Goal: Task Accomplishment & Management: Manage account settings

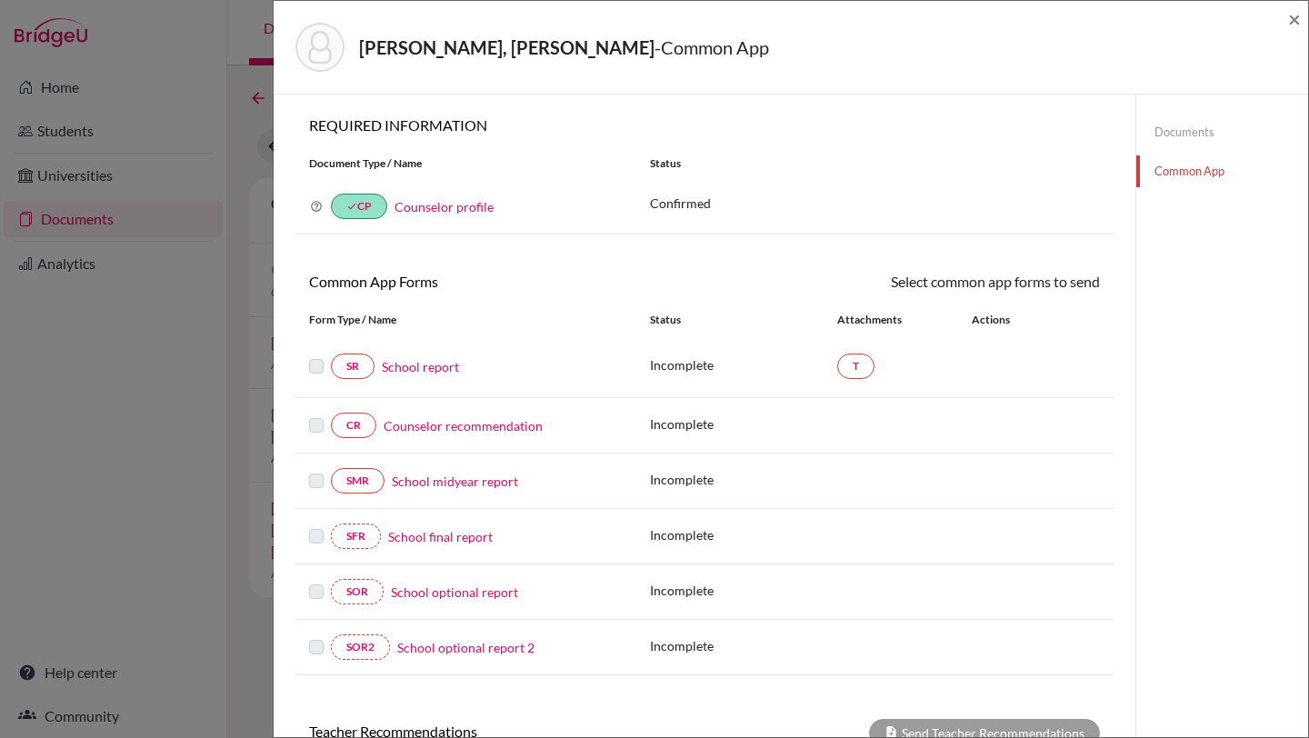
scroll to position [55, 0]
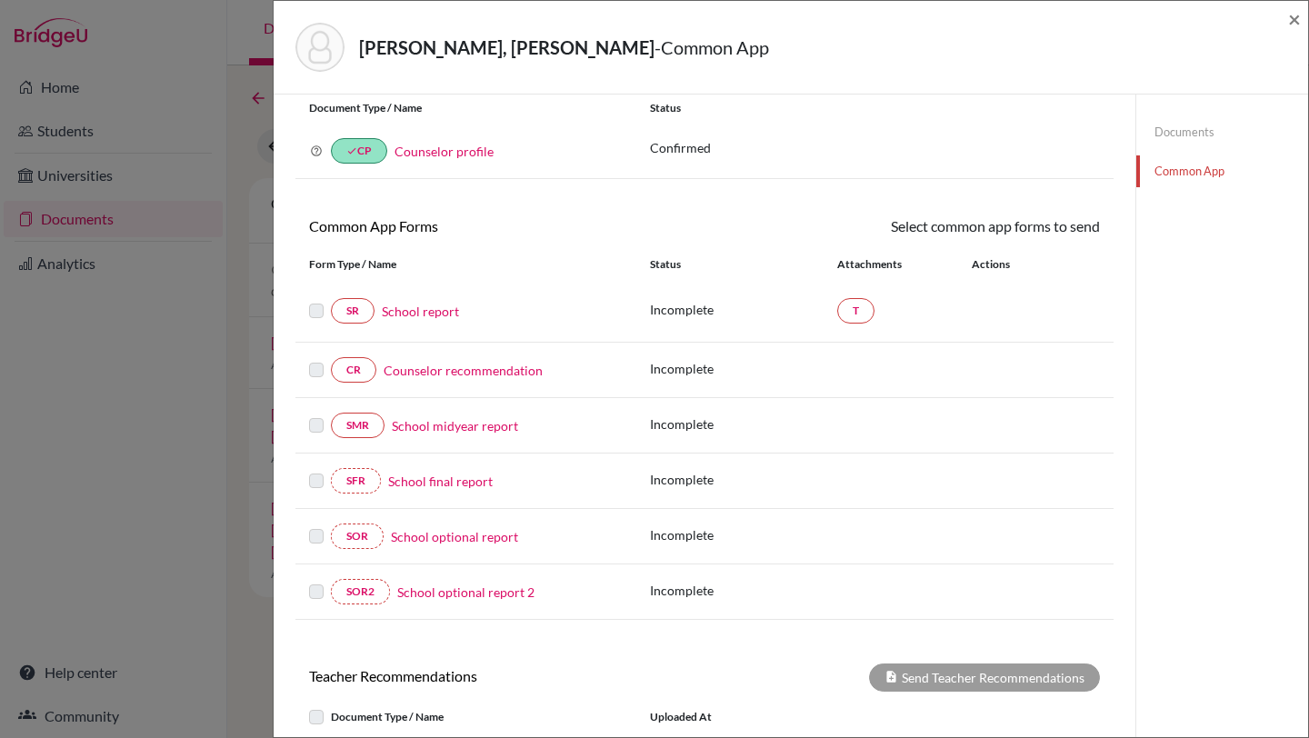
click at [418, 370] on link "Counselor recommendation" at bounding box center [463, 370] width 159 height 19
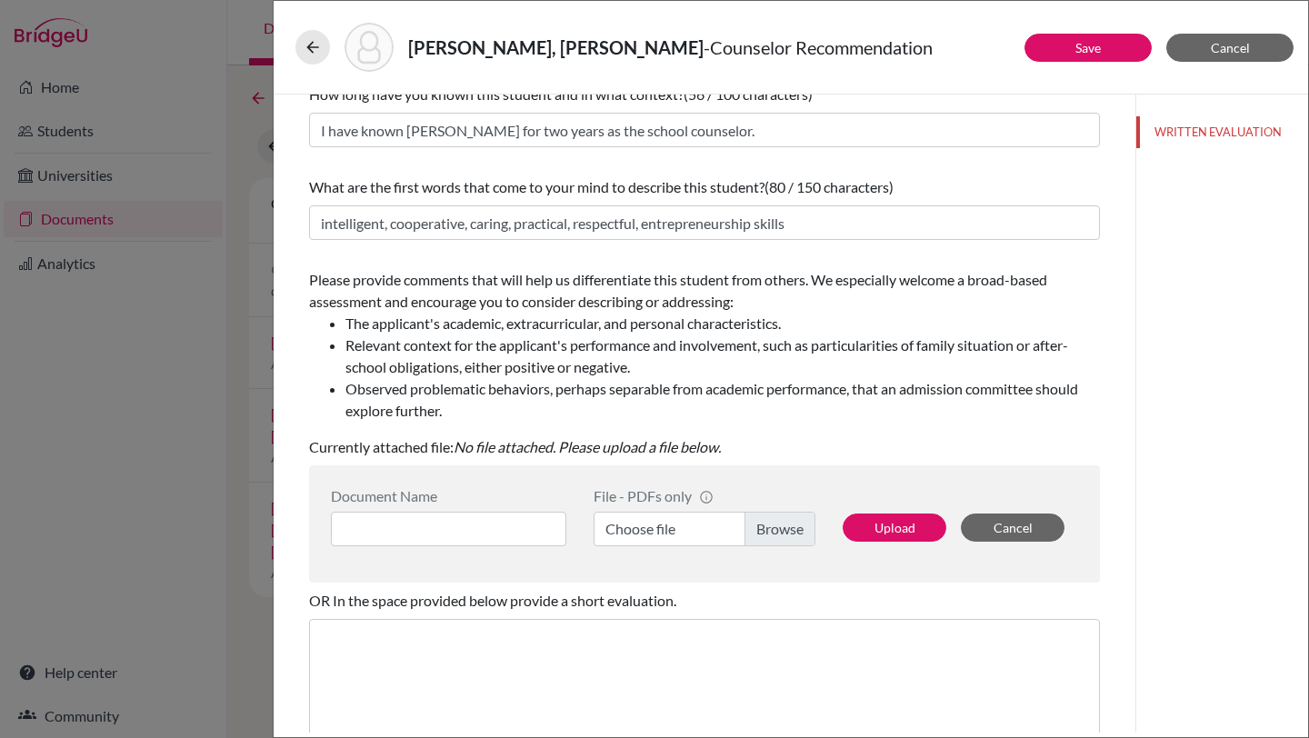
scroll to position [274, 0]
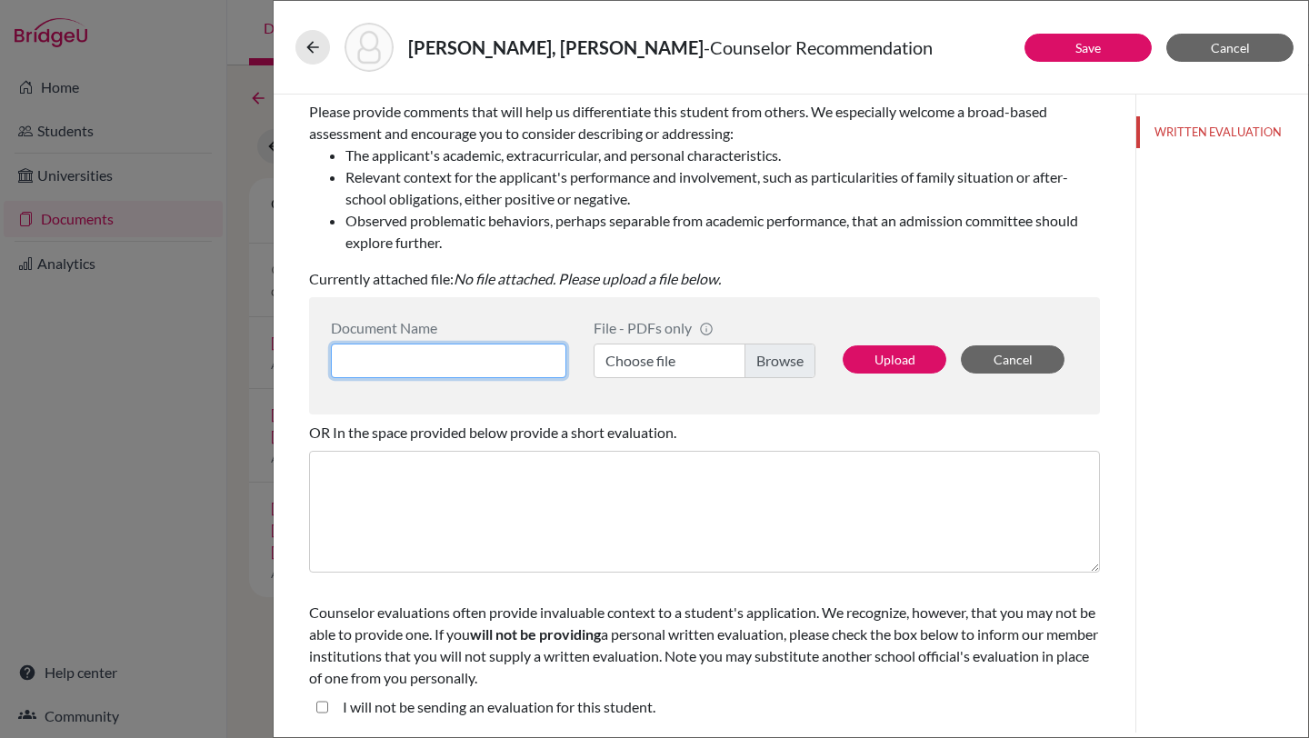
click at [494, 355] on input at bounding box center [449, 361] width 236 height 35
click at [497, 359] on input "Ogan Borekci Reference Letter" at bounding box center [449, 361] width 236 height 35
type input "Ogan Borekci Counselor Letter"
click at [778, 361] on label "Choose file" at bounding box center [705, 361] width 222 height 35
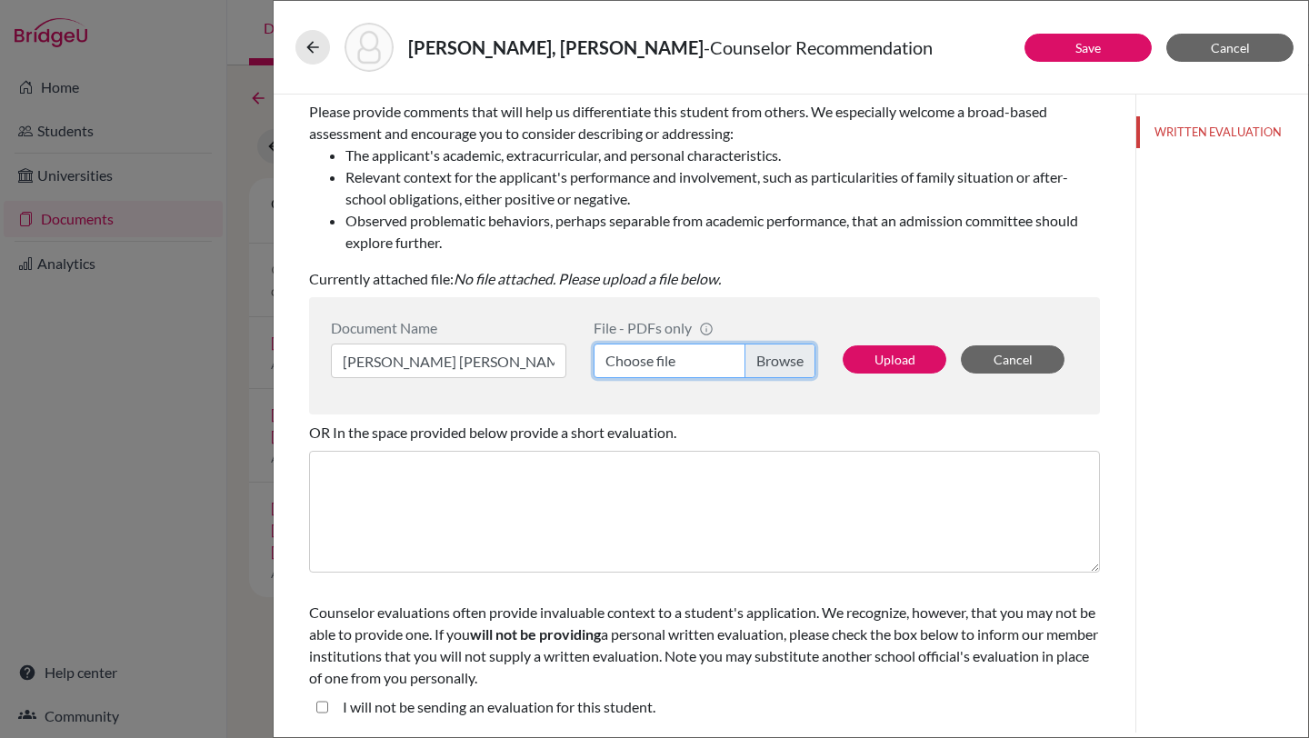
click at [778, 361] on input "Choose file" at bounding box center [705, 361] width 222 height 35
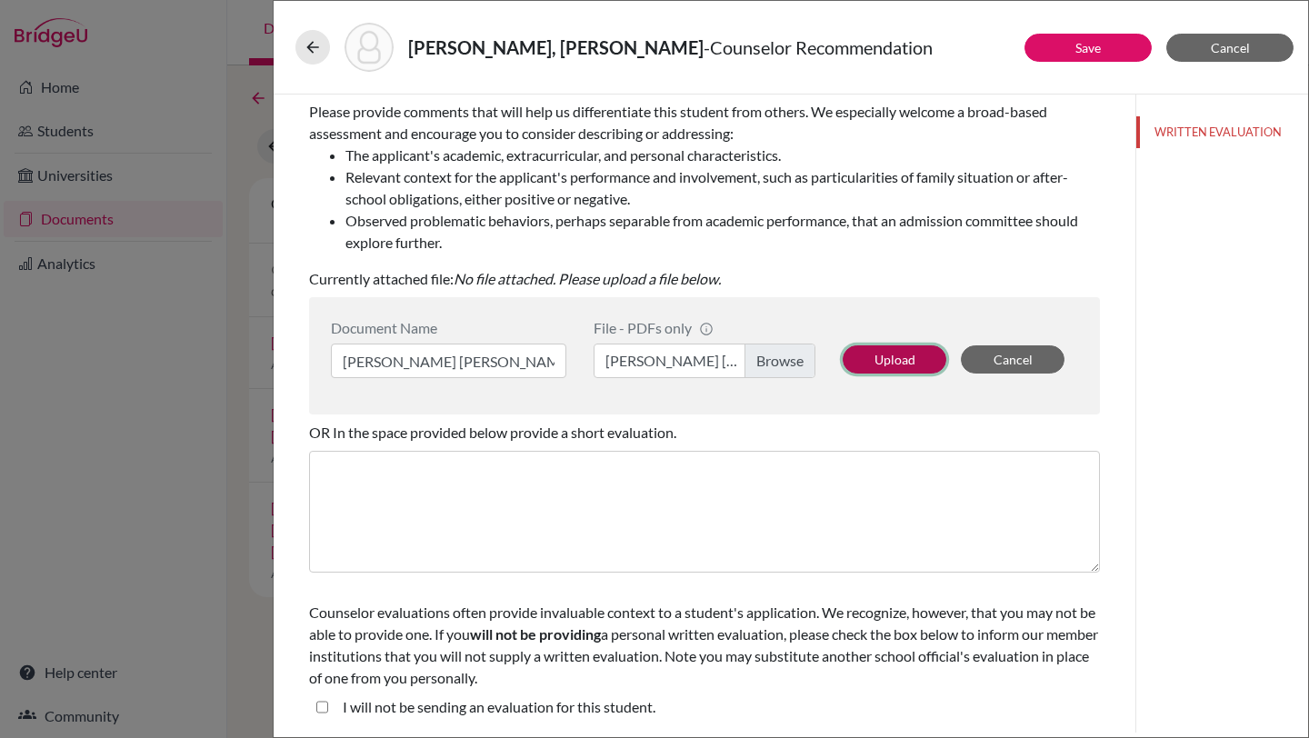
click at [892, 358] on button "Upload" at bounding box center [895, 360] width 104 height 28
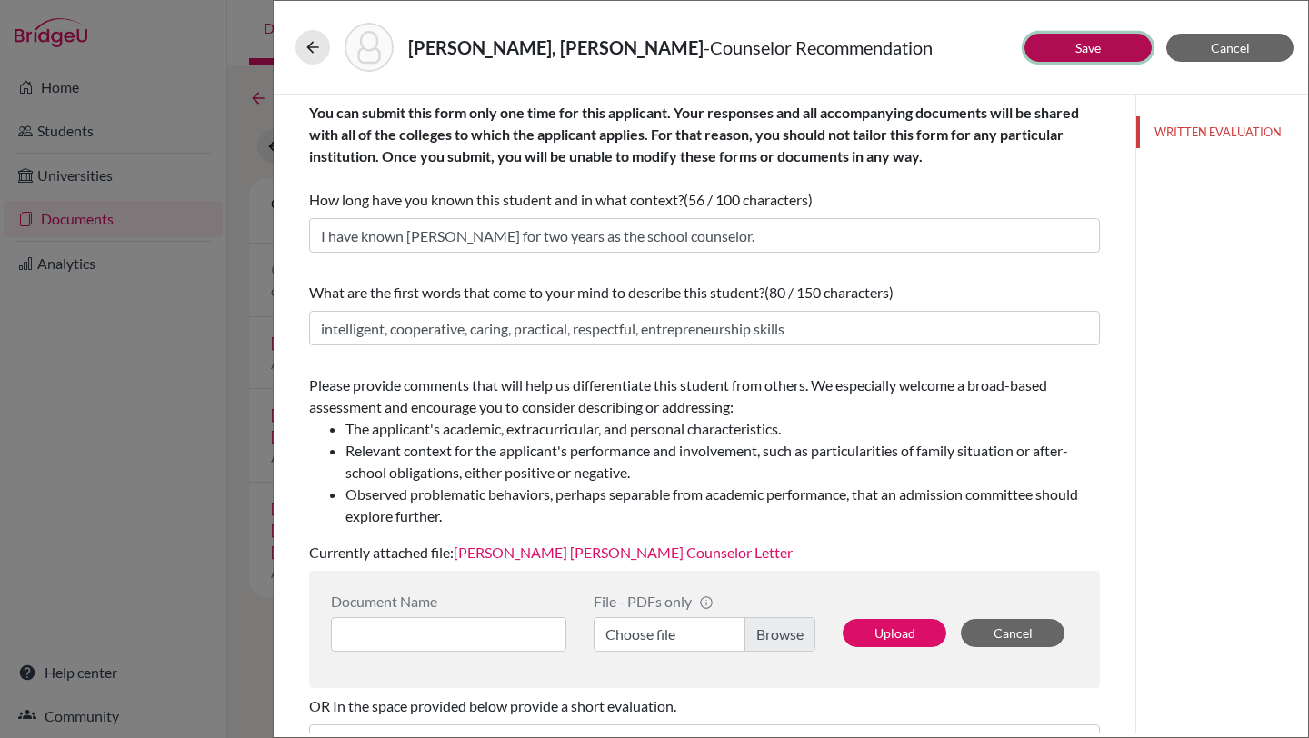
click at [1062, 47] on button "Save" at bounding box center [1088, 48] width 127 height 28
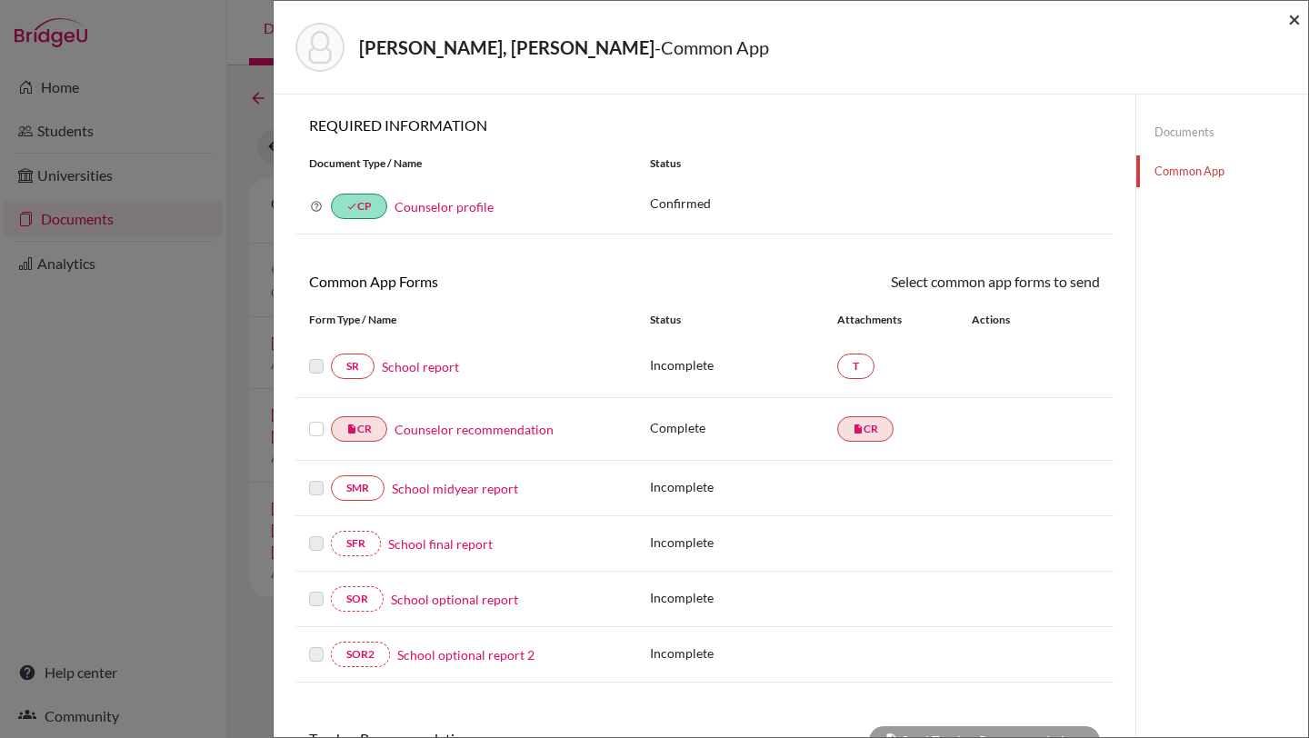
click at [1300, 18] on span "×" at bounding box center [1295, 18] width 13 height 26
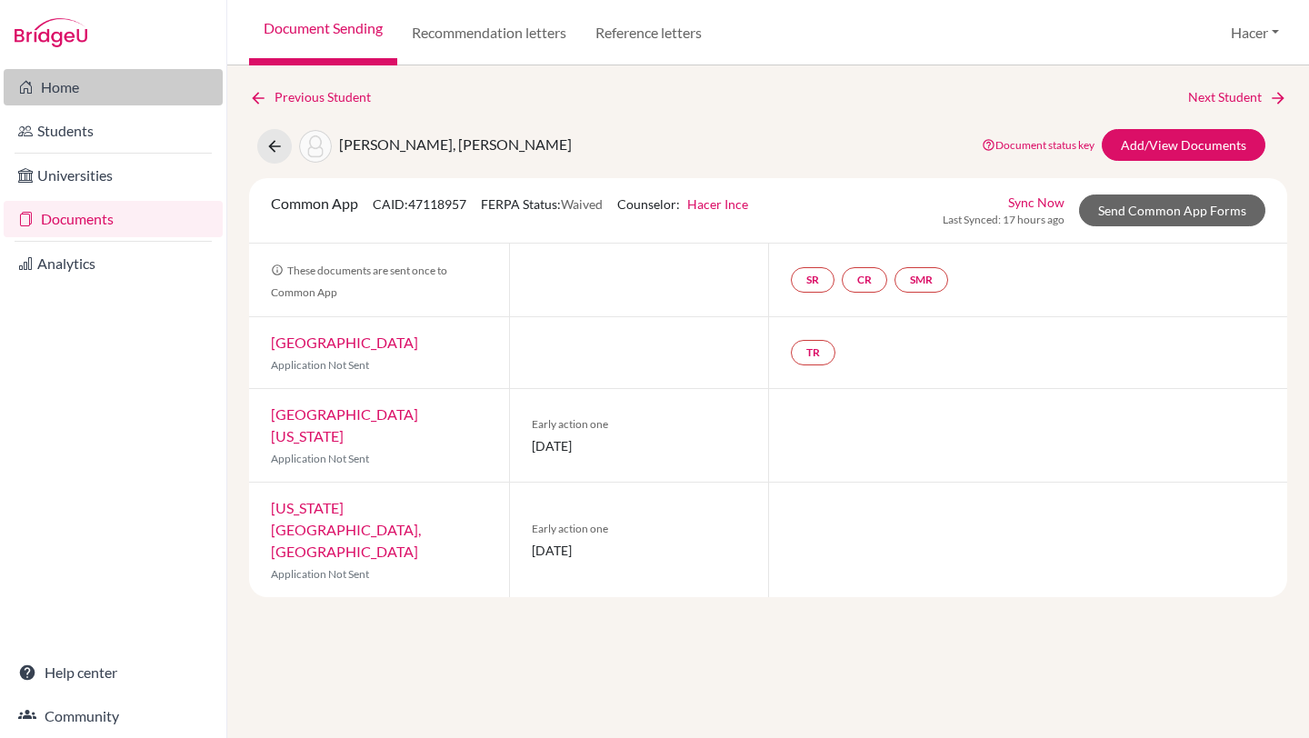
click at [45, 94] on link "Home" at bounding box center [113, 87] width 219 height 36
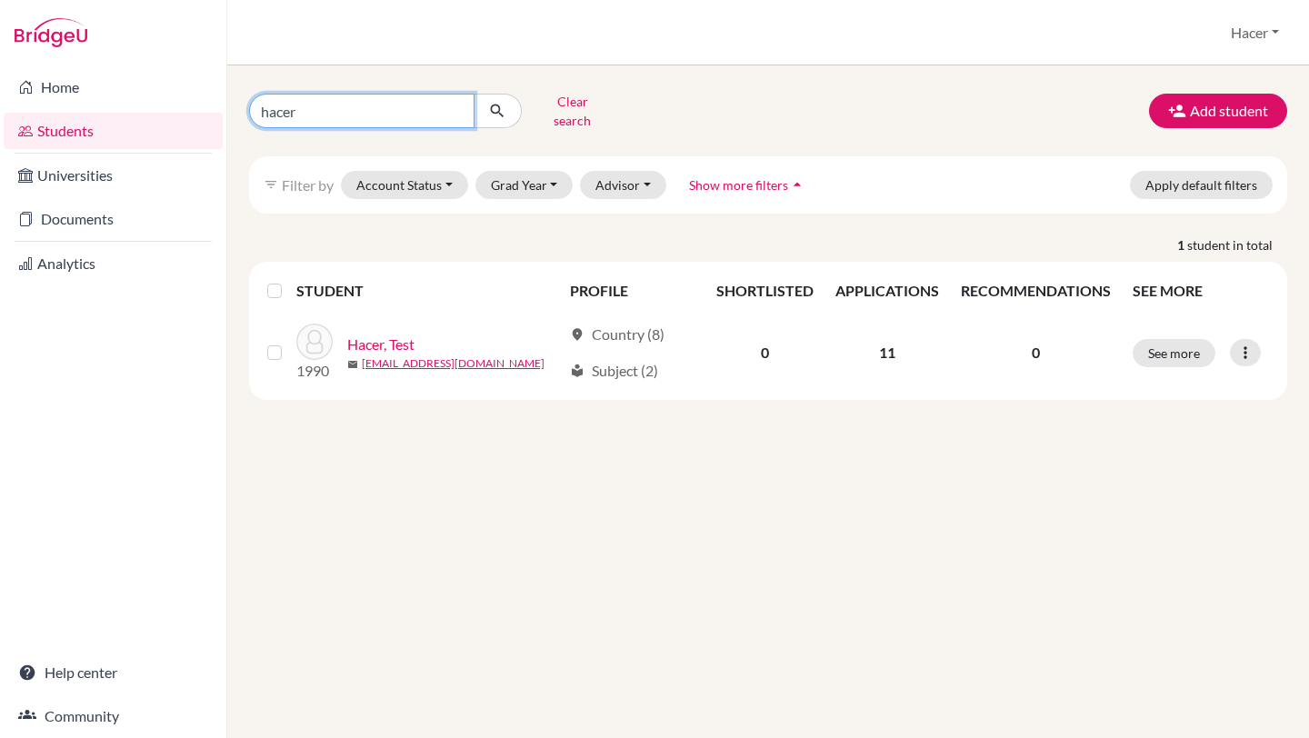
click at [454, 108] on input "hacer" at bounding box center [362, 111] width 226 height 35
click at [559, 98] on button "Clear search" at bounding box center [572, 110] width 101 height 47
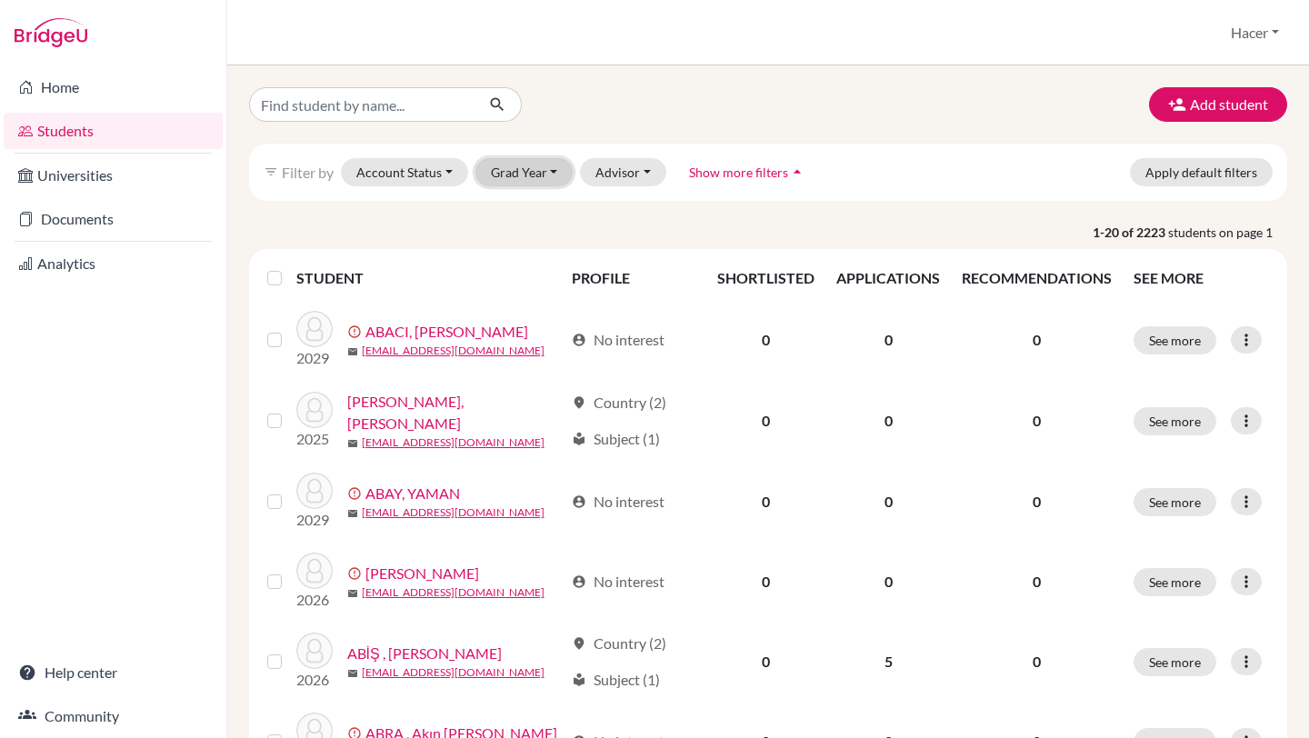
click at [550, 172] on button "Grad Year" at bounding box center [525, 172] width 98 height 28
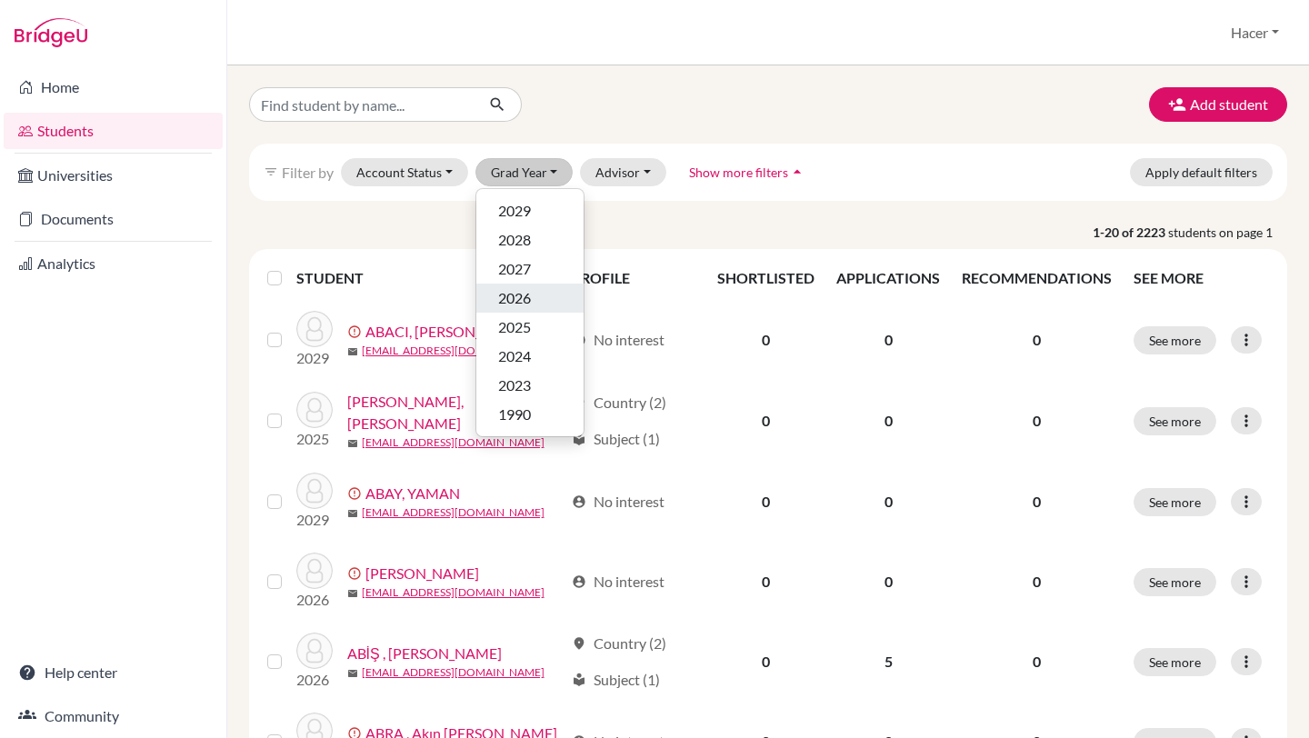
click at [524, 297] on span "2026" at bounding box center [514, 298] width 33 height 22
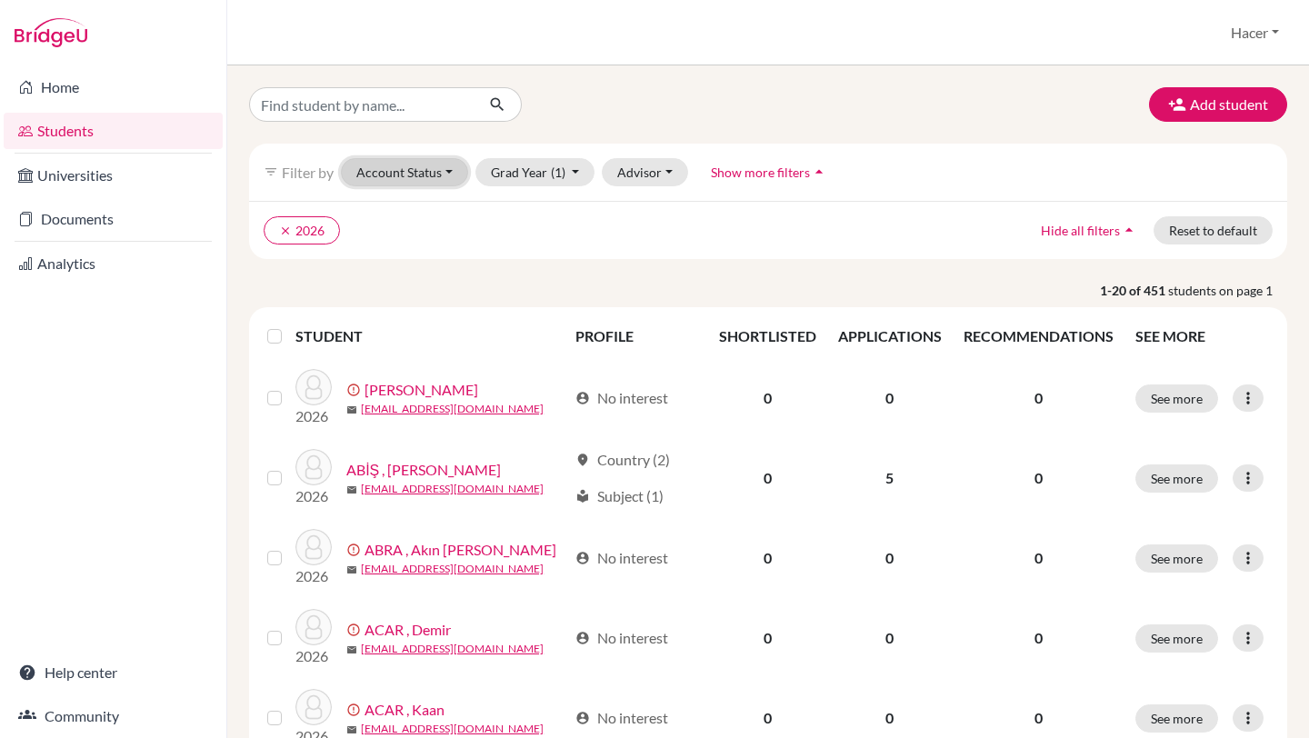
click at [455, 166] on button "Account Status" at bounding box center [404, 172] width 127 height 28
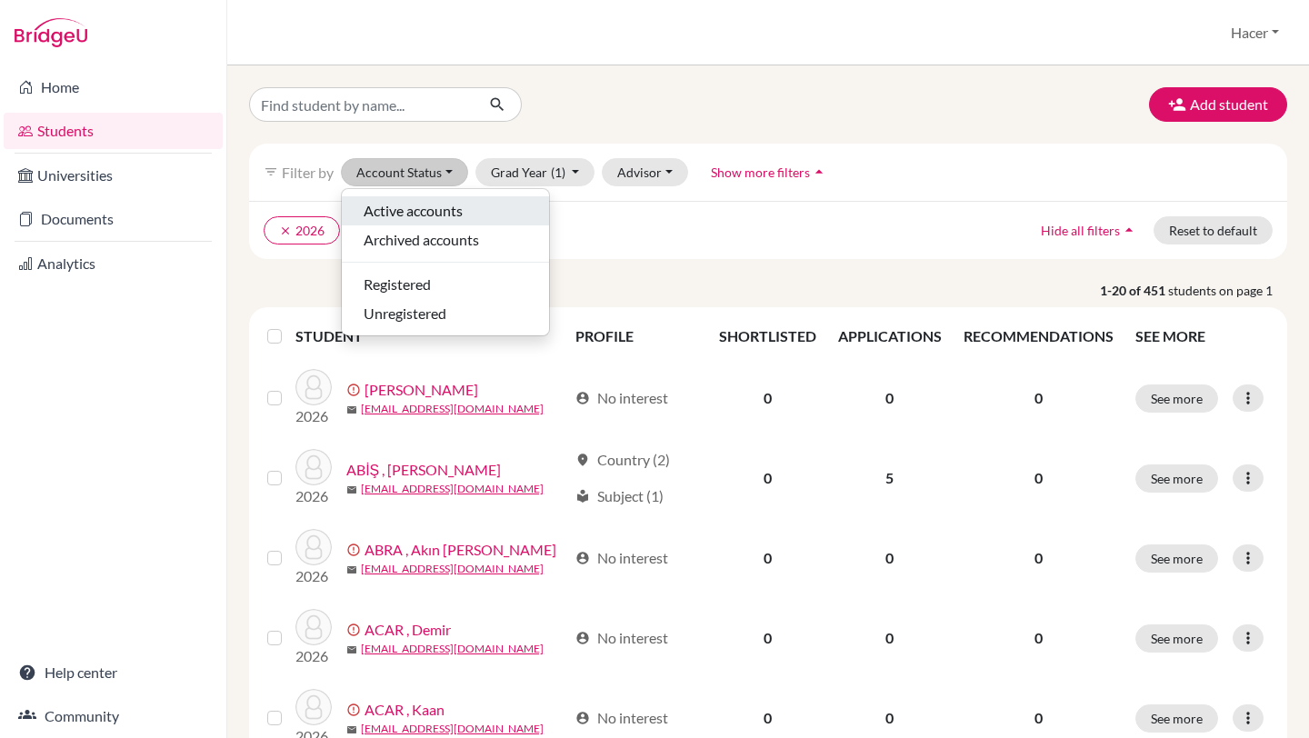
click at [442, 207] on span "Active accounts" at bounding box center [413, 211] width 99 height 22
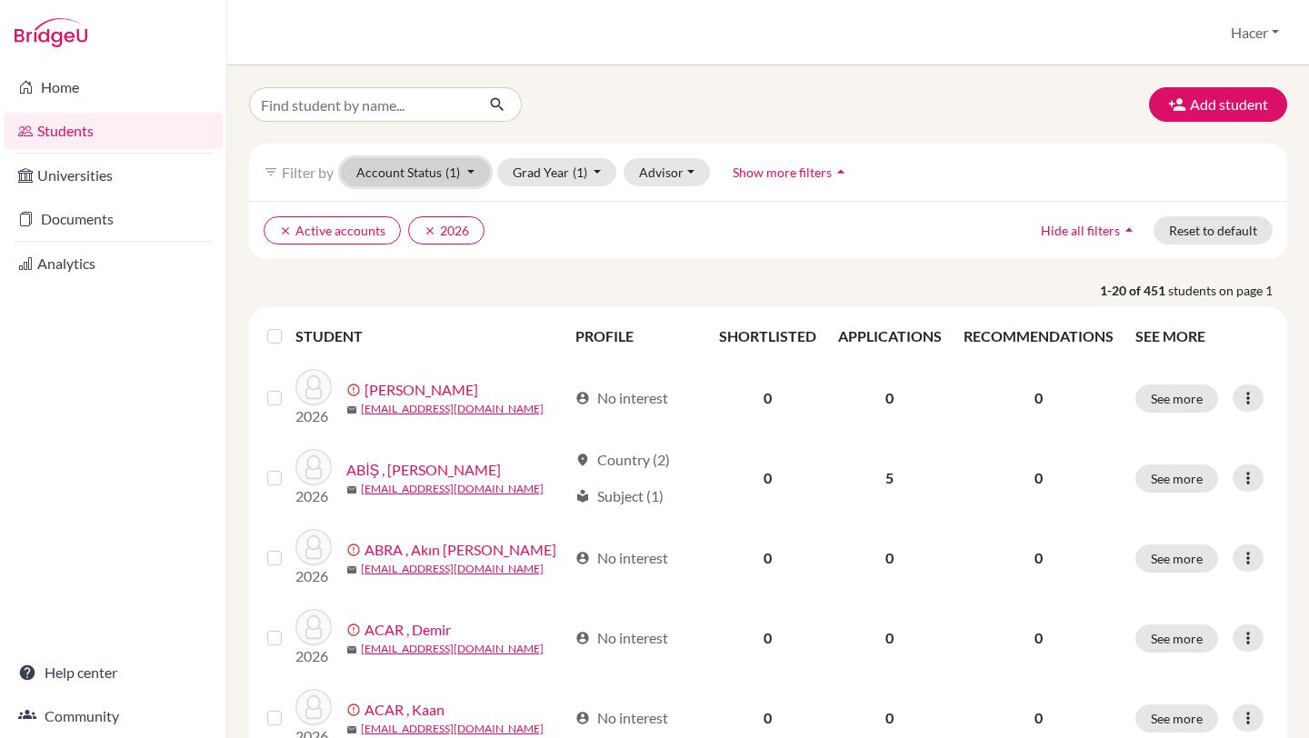
click at [474, 172] on button "Account Status (1)" at bounding box center [415, 172] width 149 height 28
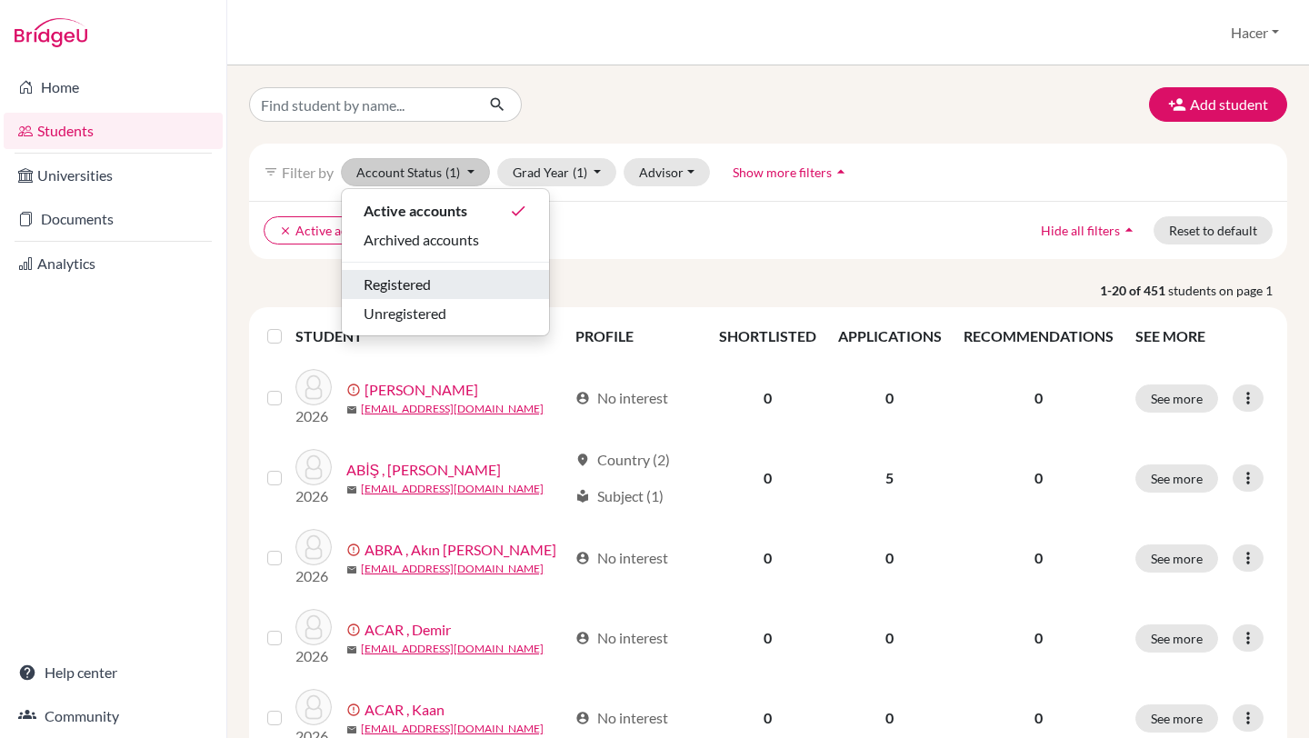
click at [441, 278] on div "Registered" at bounding box center [446, 285] width 164 height 22
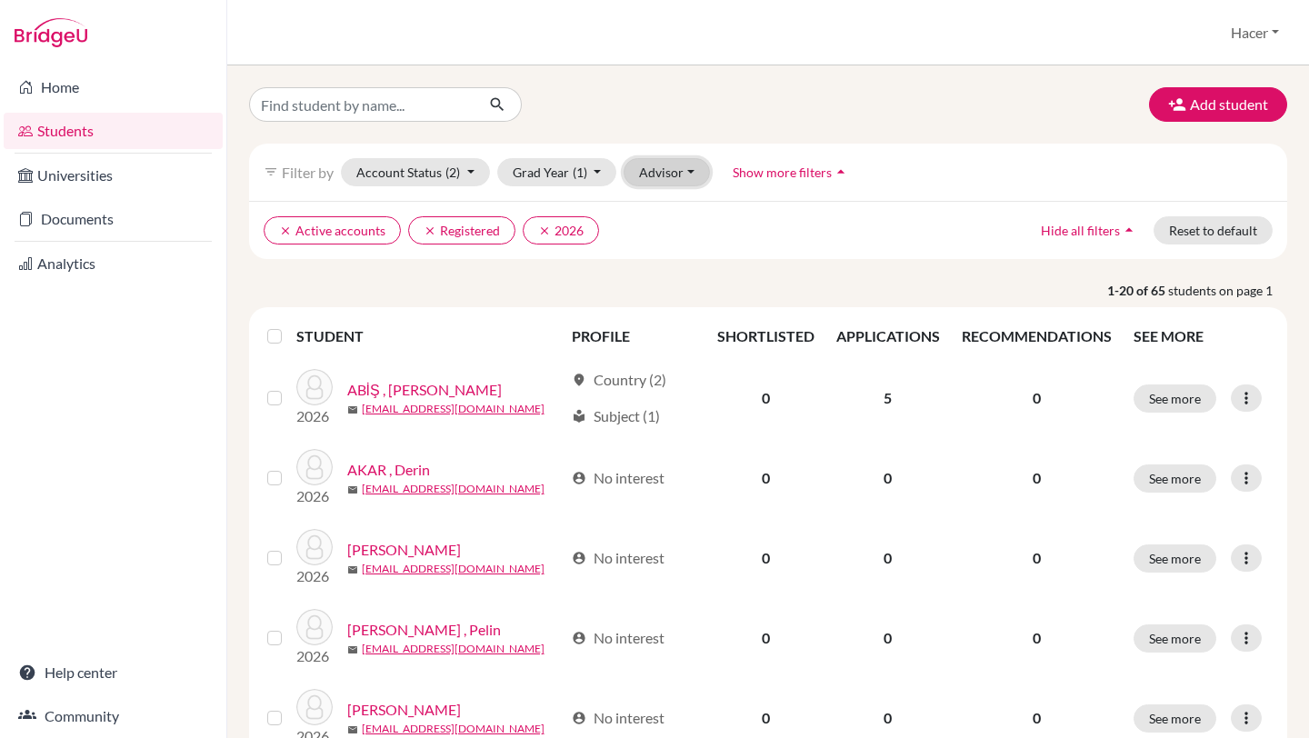
click at [686, 175] on button "Advisor" at bounding box center [667, 172] width 86 height 28
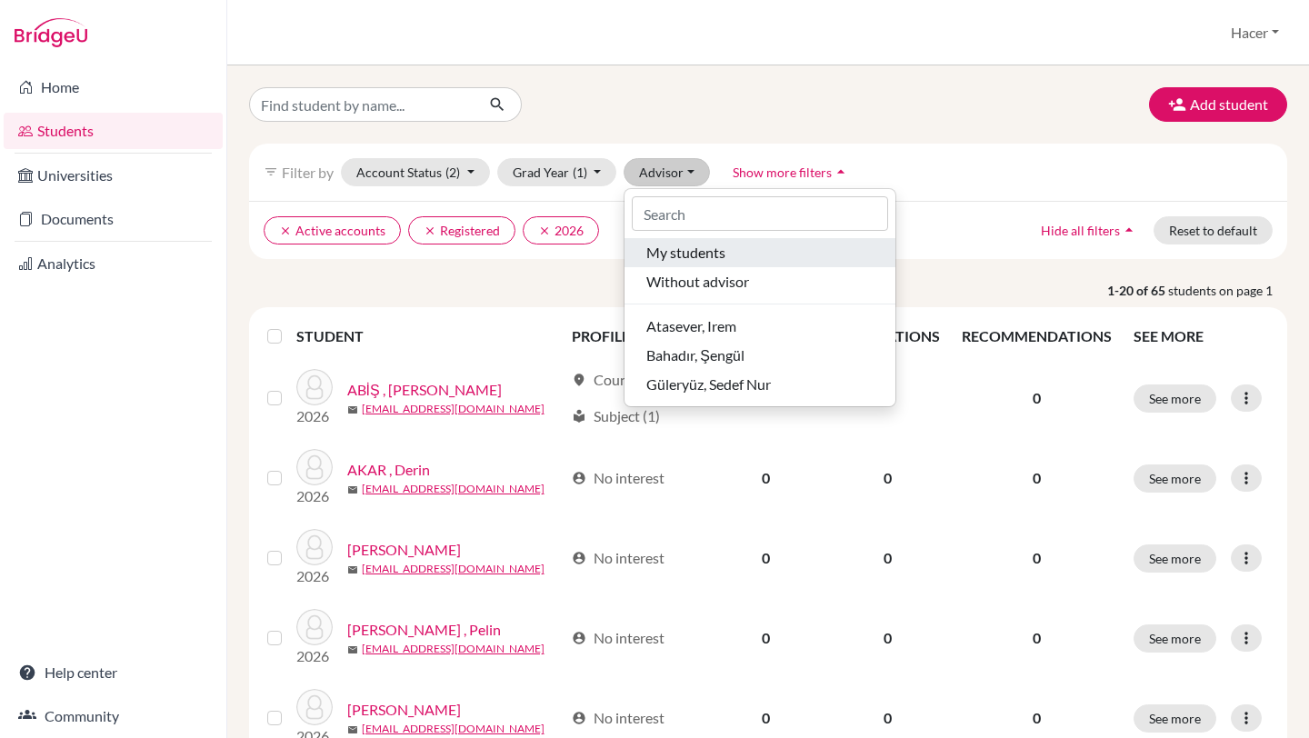
click at [688, 253] on span "My students" at bounding box center [686, 253] width 79 height 22
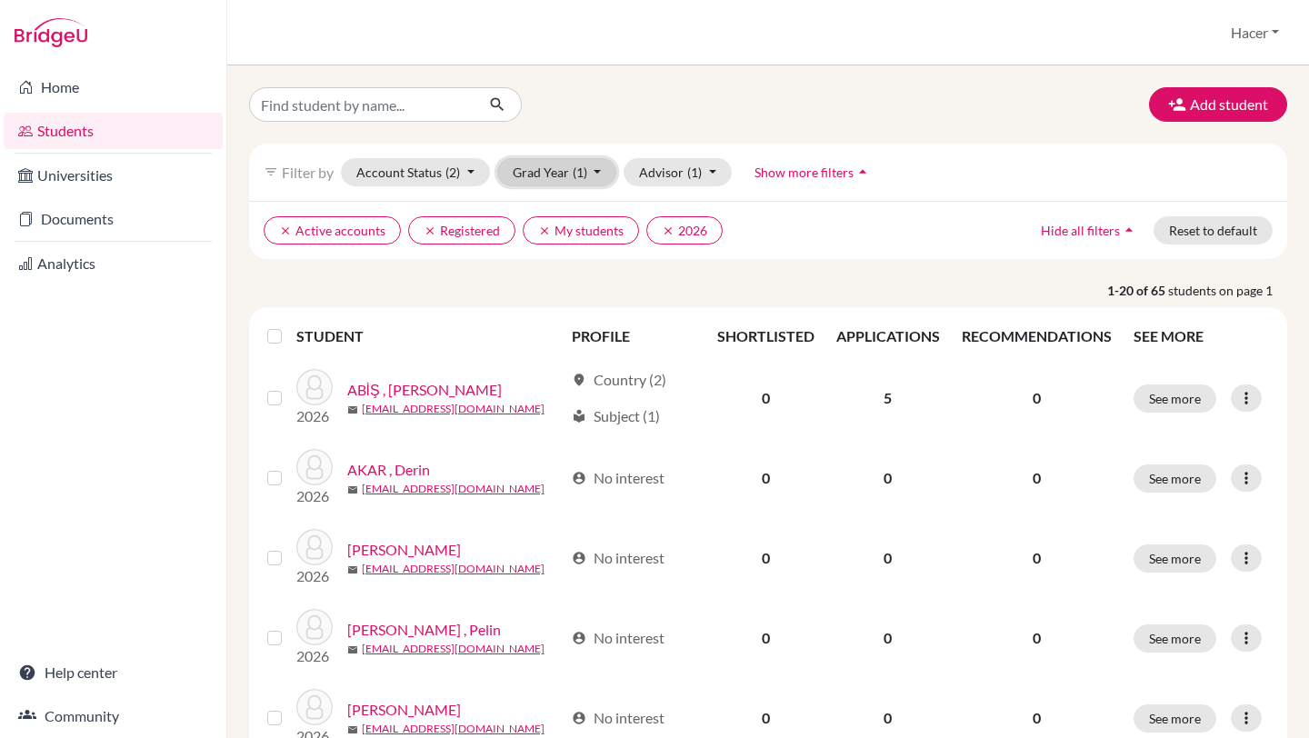
click at [603, 176] on button "Grad Year (1)" at bounding box center [557, 172] width 120 height 28
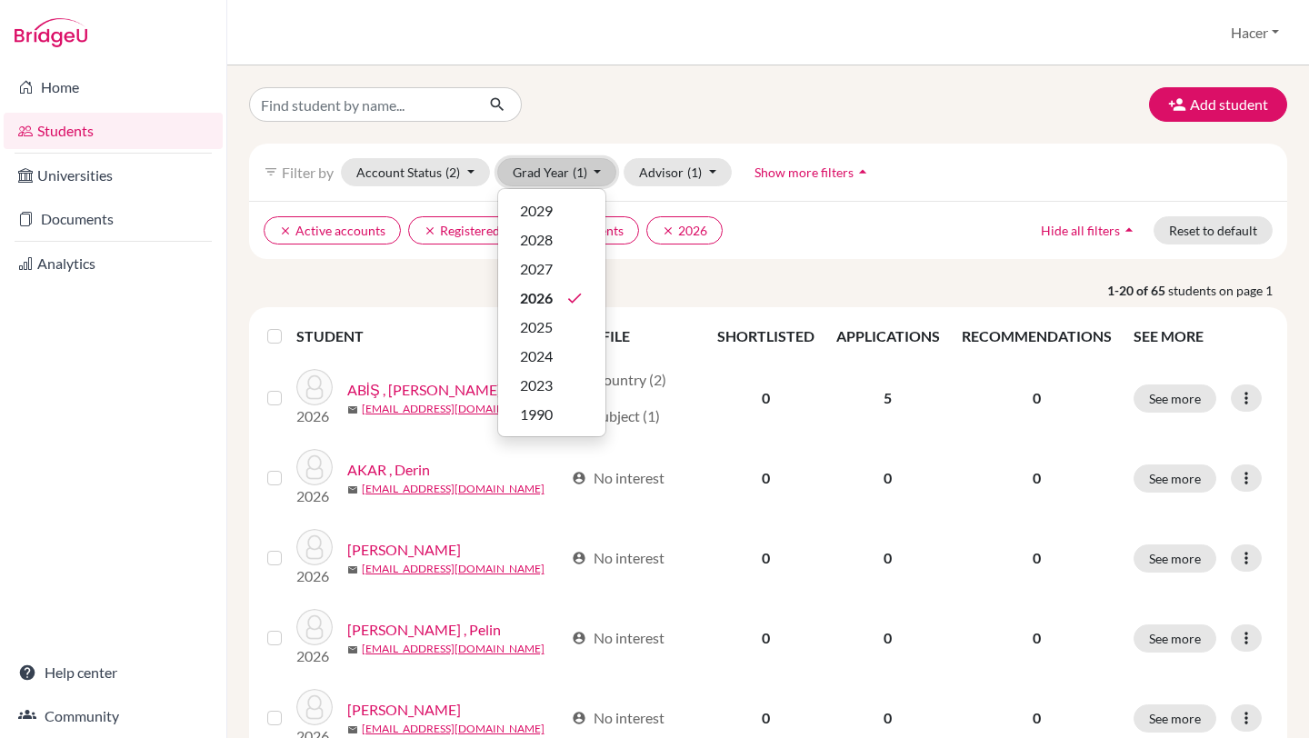
click at [603, 176] on button "Grad Year (1)" at bounding box center [557, 172] width 120 height 28
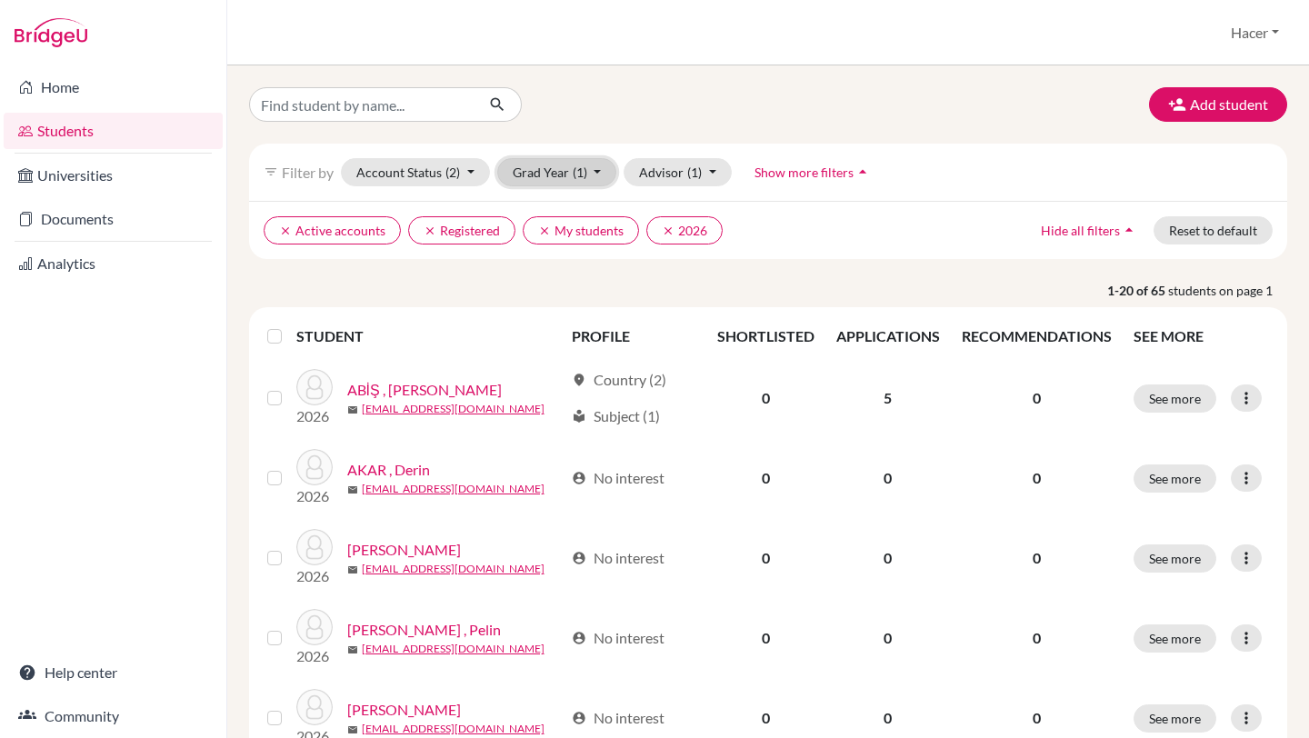
click at [603, 176] on button "Grad Year (1)" at bounding box center [557, 172] width 120 height 28
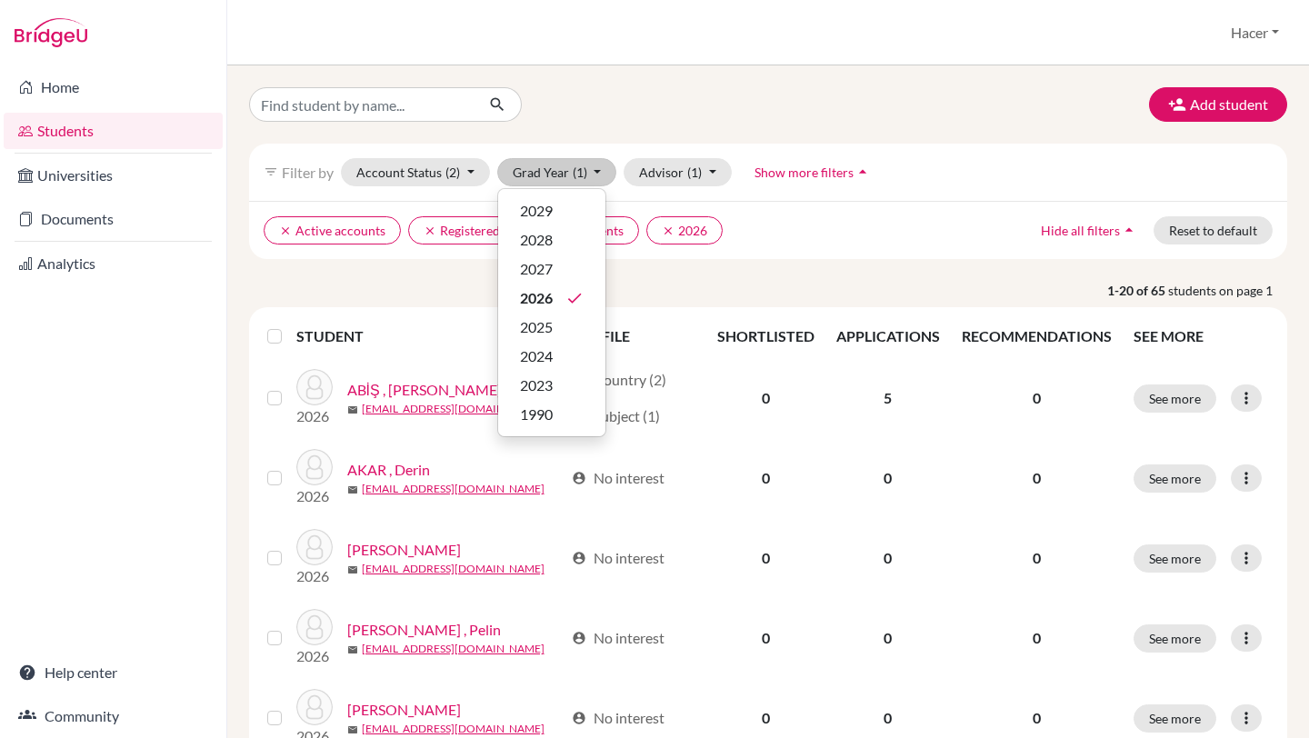
click at [833, 173] on span "Show more filters" at bounding box center [804, 172] width 99 height 15
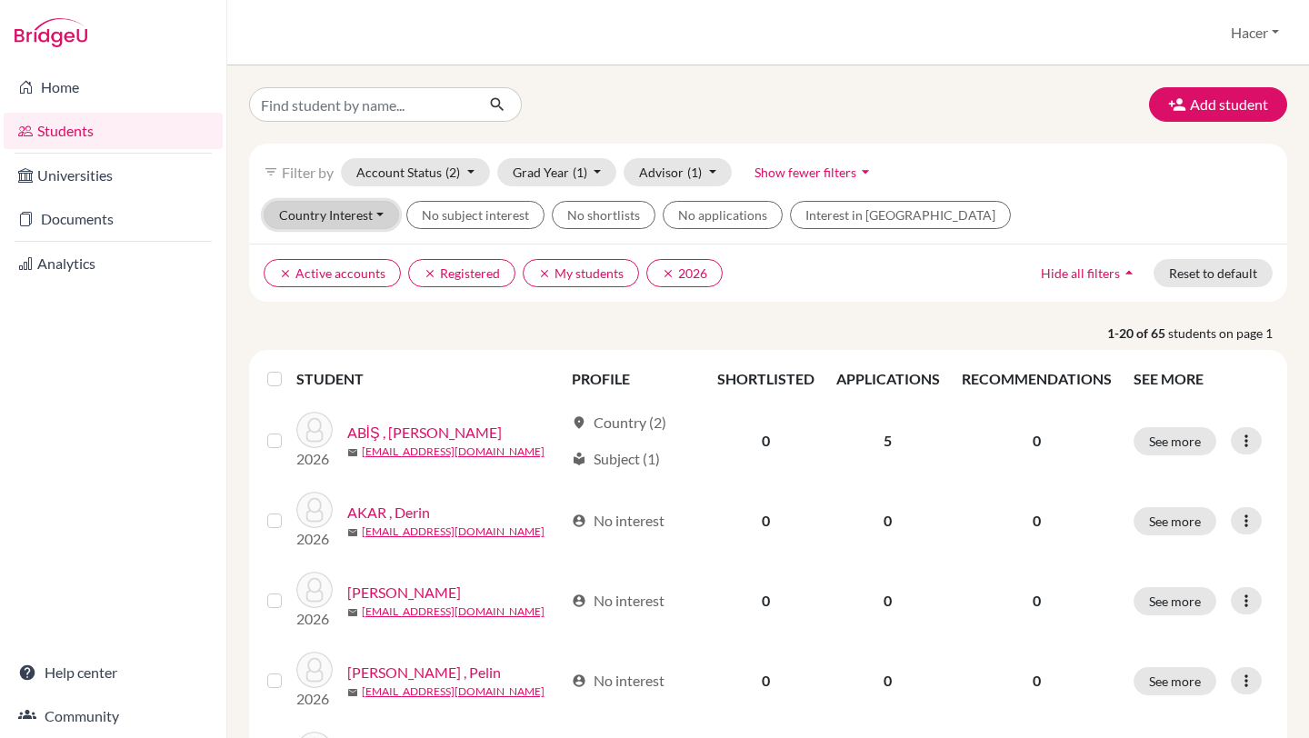
click at [376, 219] on button "Country Interest" at bounding box center [331, 215] width 135 height 28
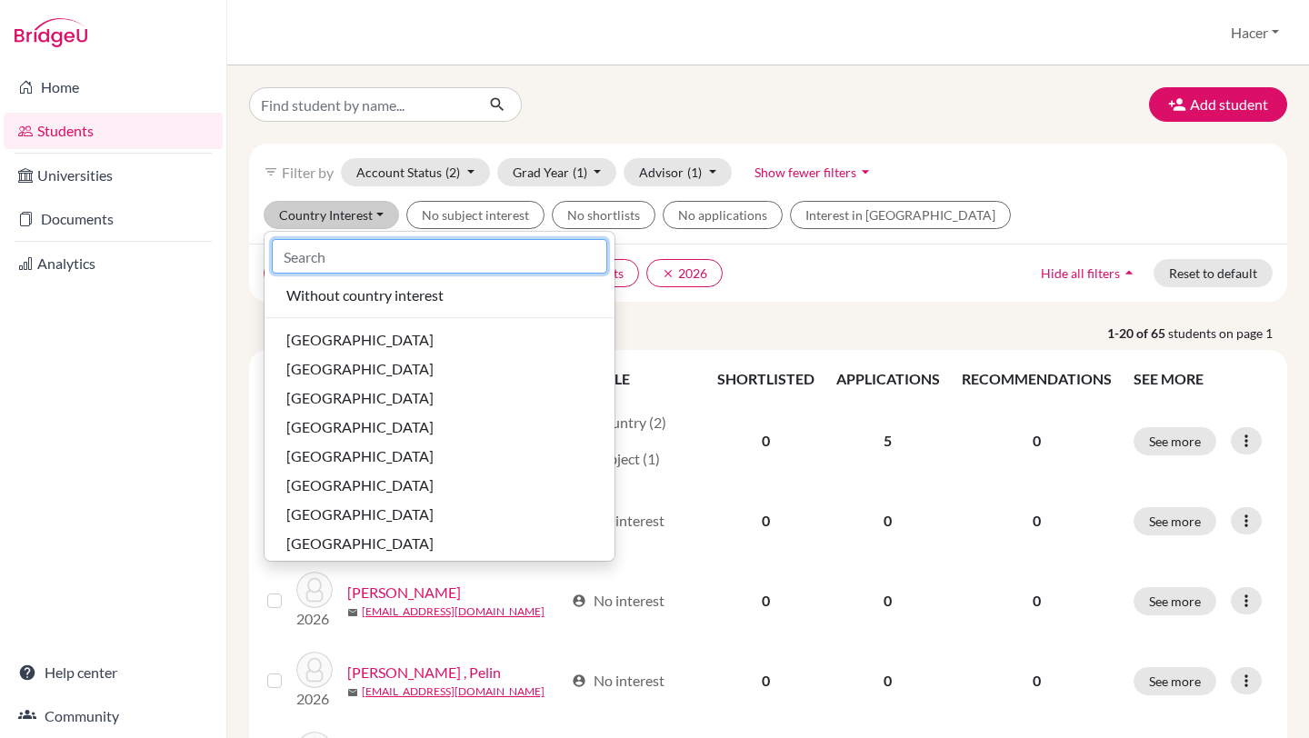
click at [340, 256] on input at bounding box center [440, 256] width 336 height 35
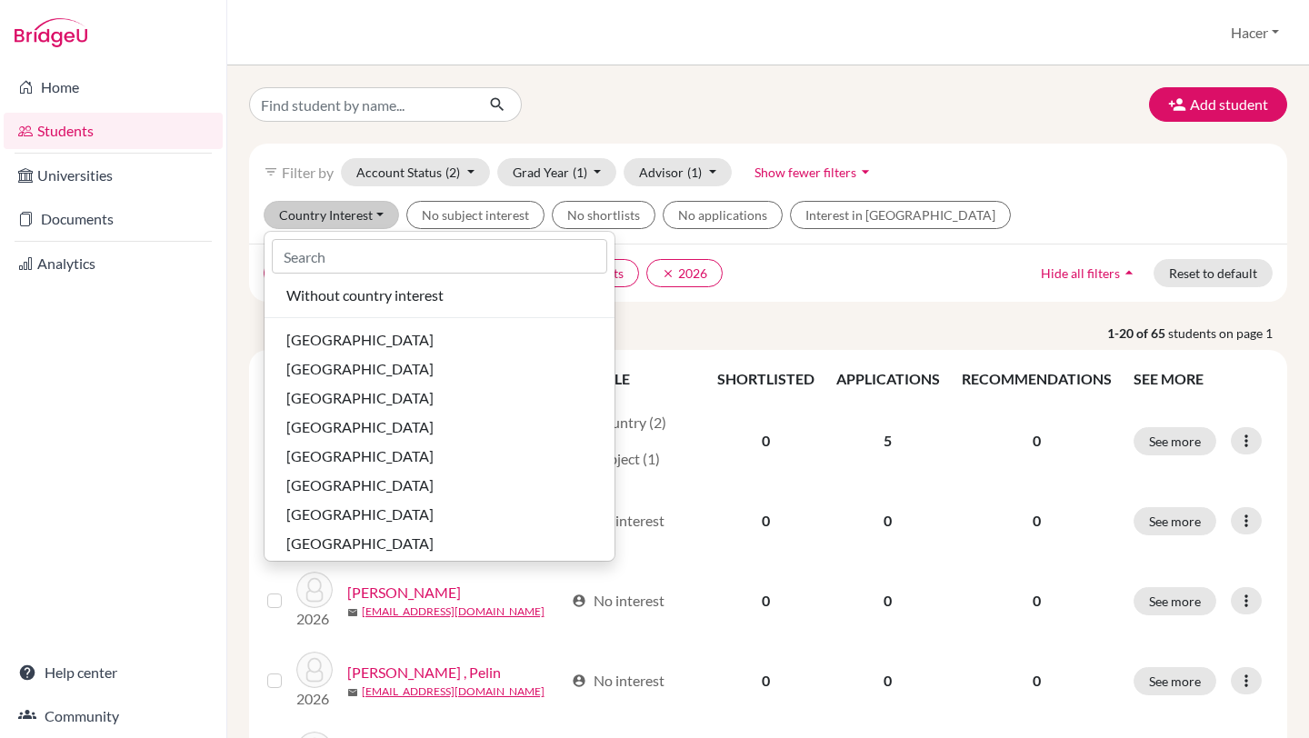
click at [808, 256] on div "clear Active accounts clear Registered clear My students clear 2026 Hide all fi…" at bounding box center [768, 273] width 1038 height 58
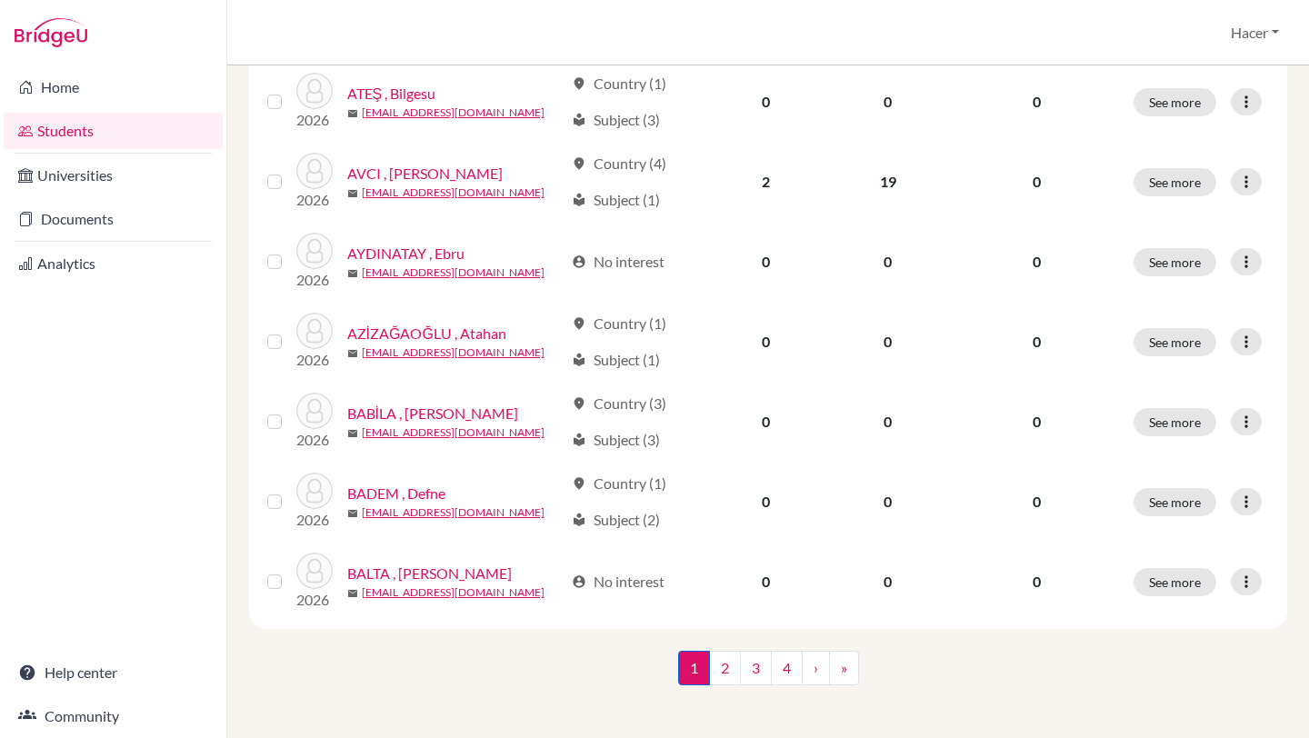
scroll to position [1385, 0]
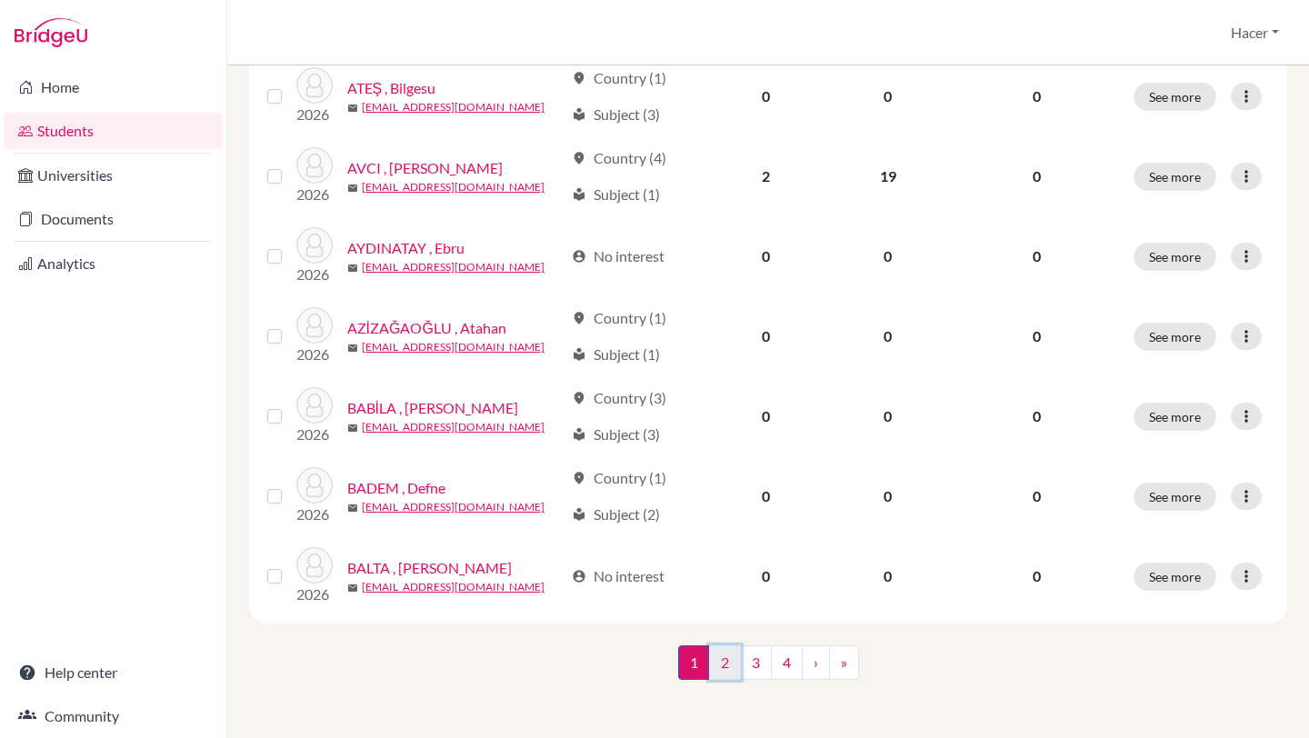
click at [728, 658] on link "2" at bounding box center [725, 663] width 32 height 35
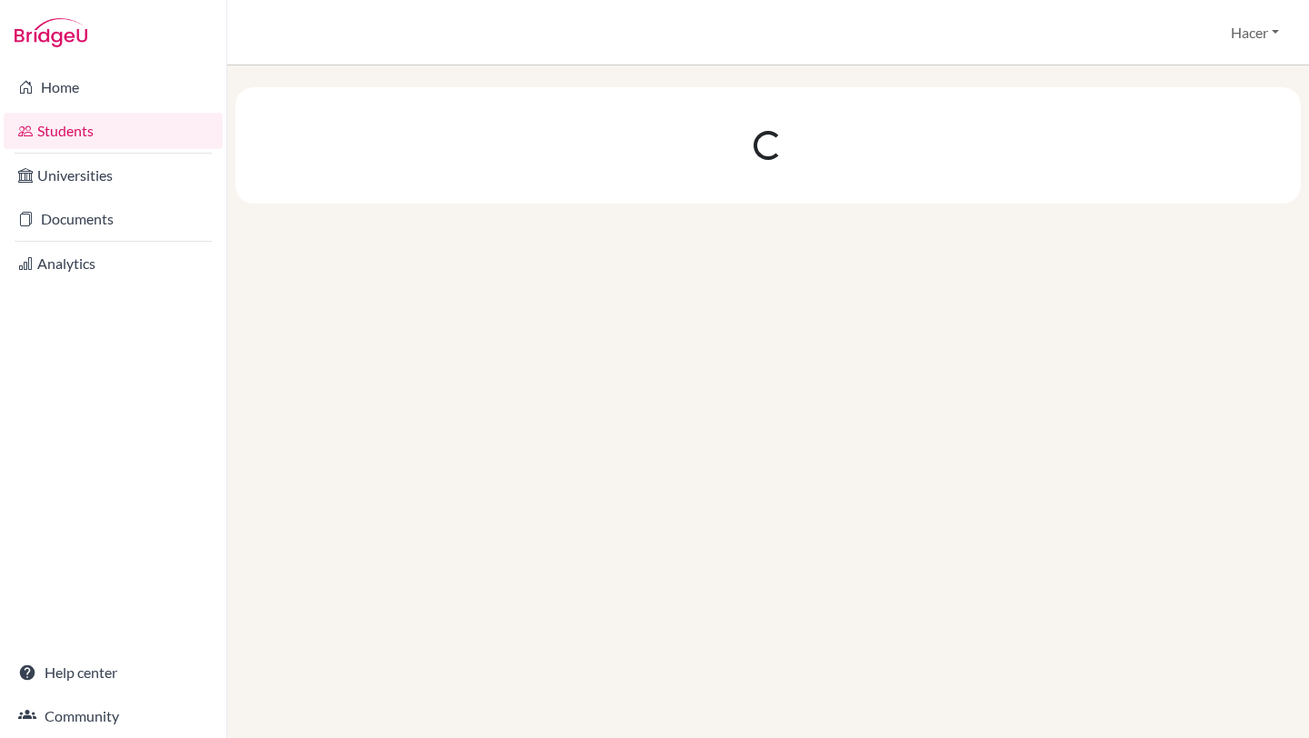
scroll to position [0, 0]
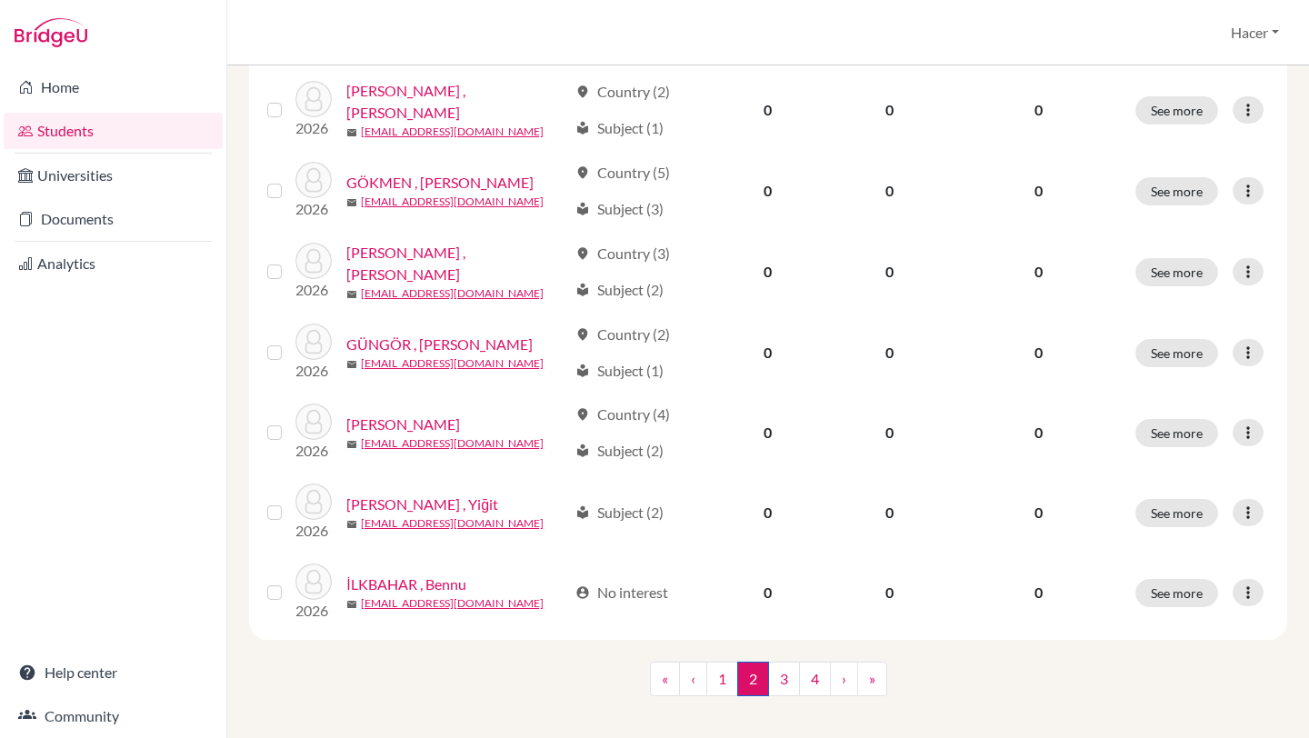
scroll to position [1342, 0]
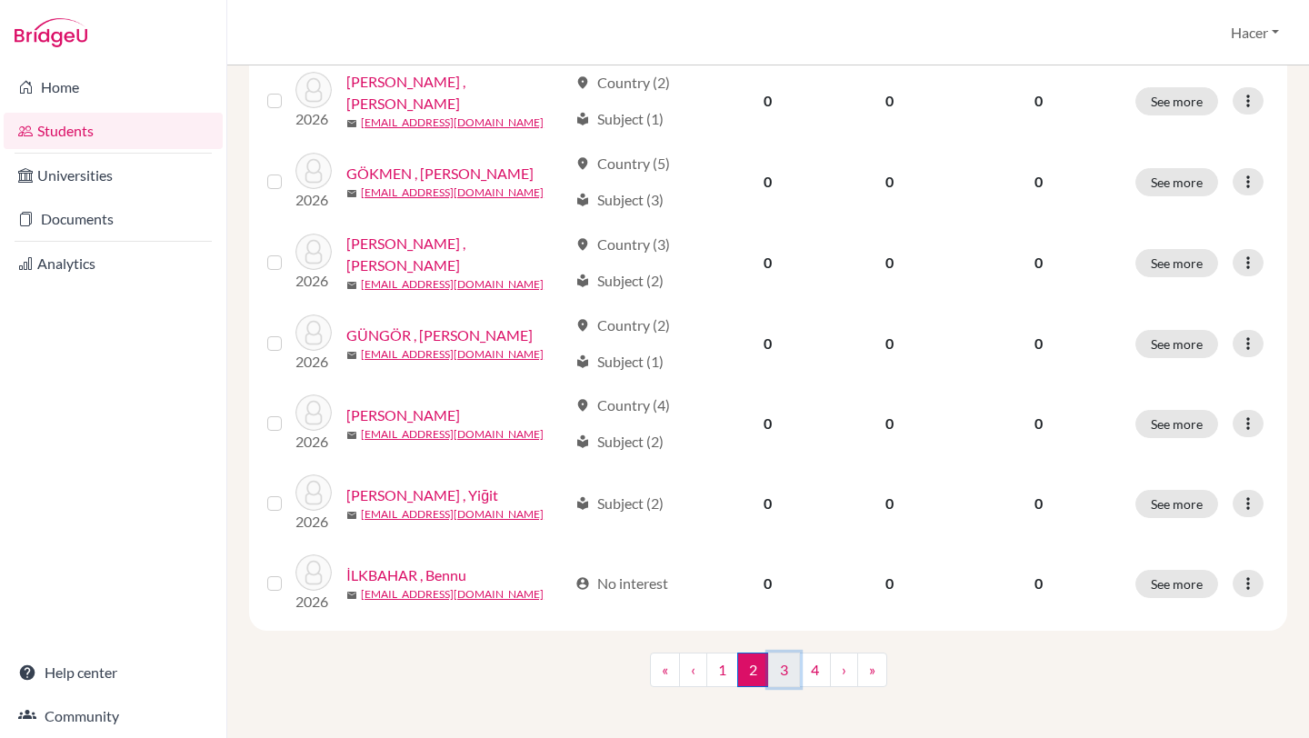
click at [787, 657] on link "3" at bounding box center [784, 670] width 32 height 35
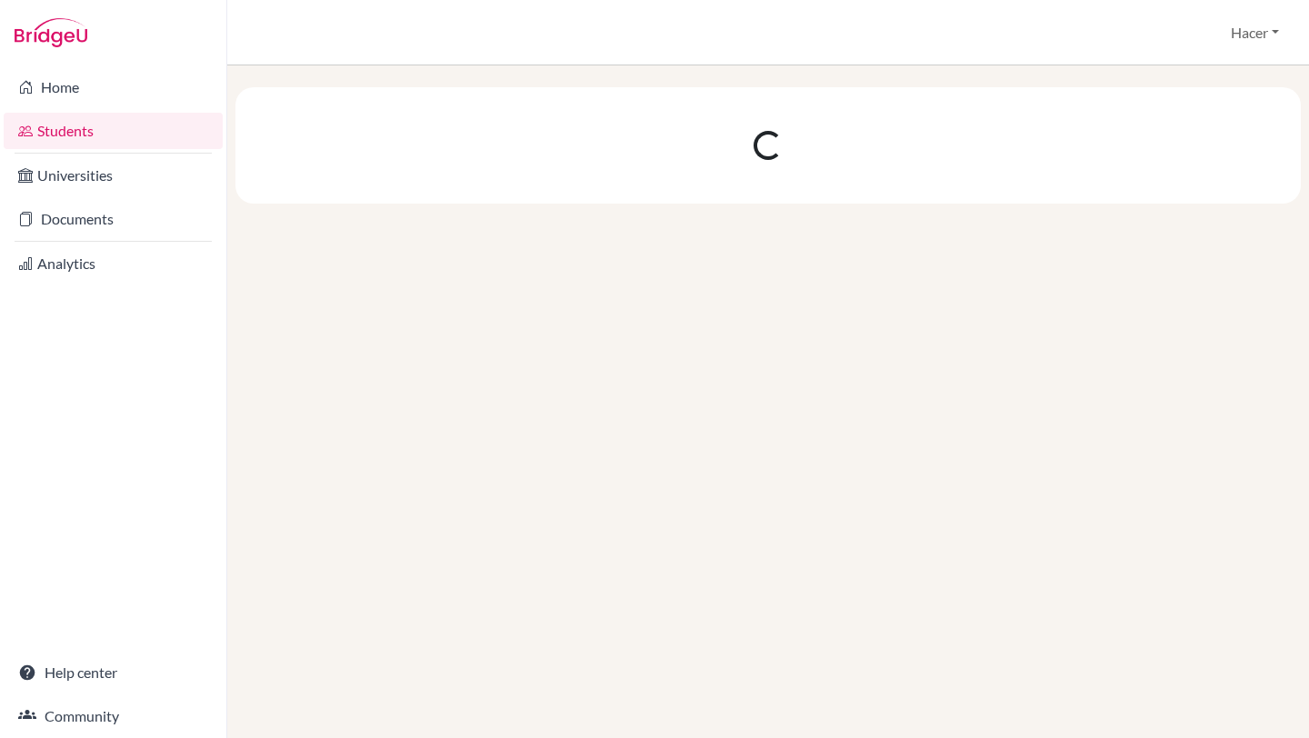
scroll to position [0, 0]
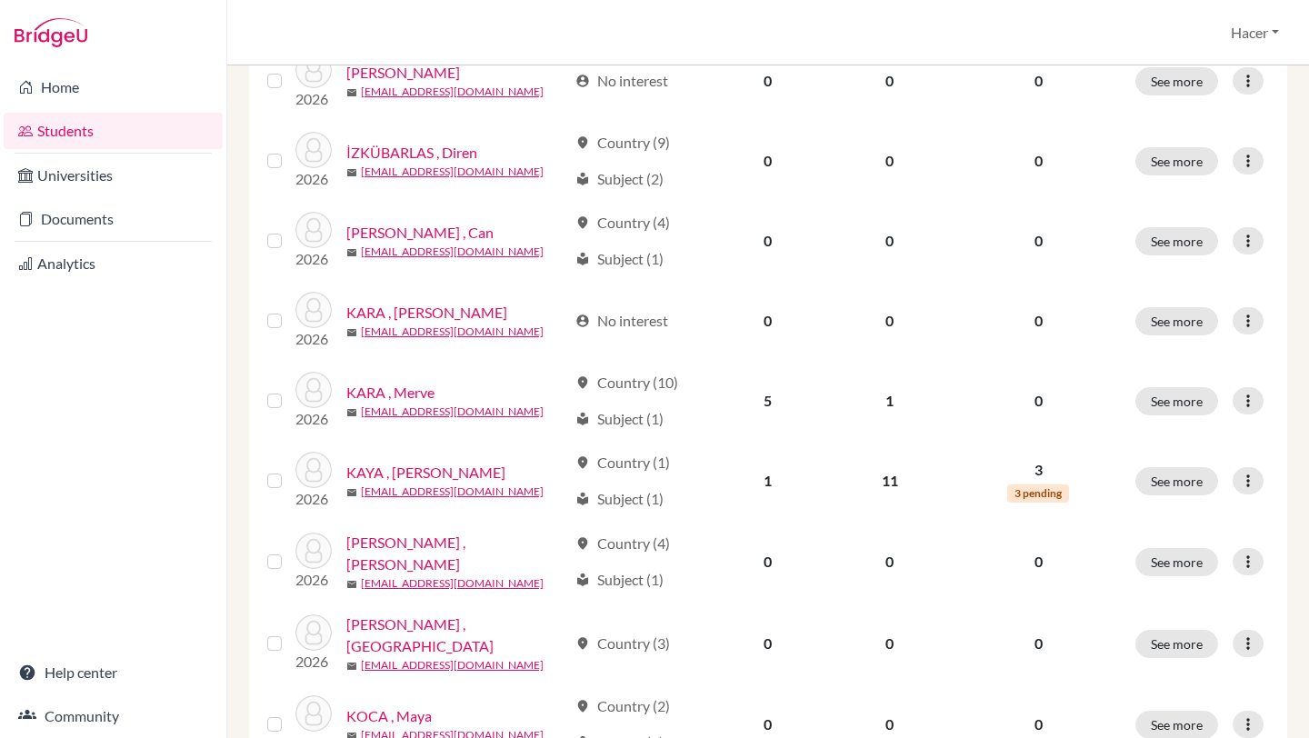
scroll to position [486, 0]
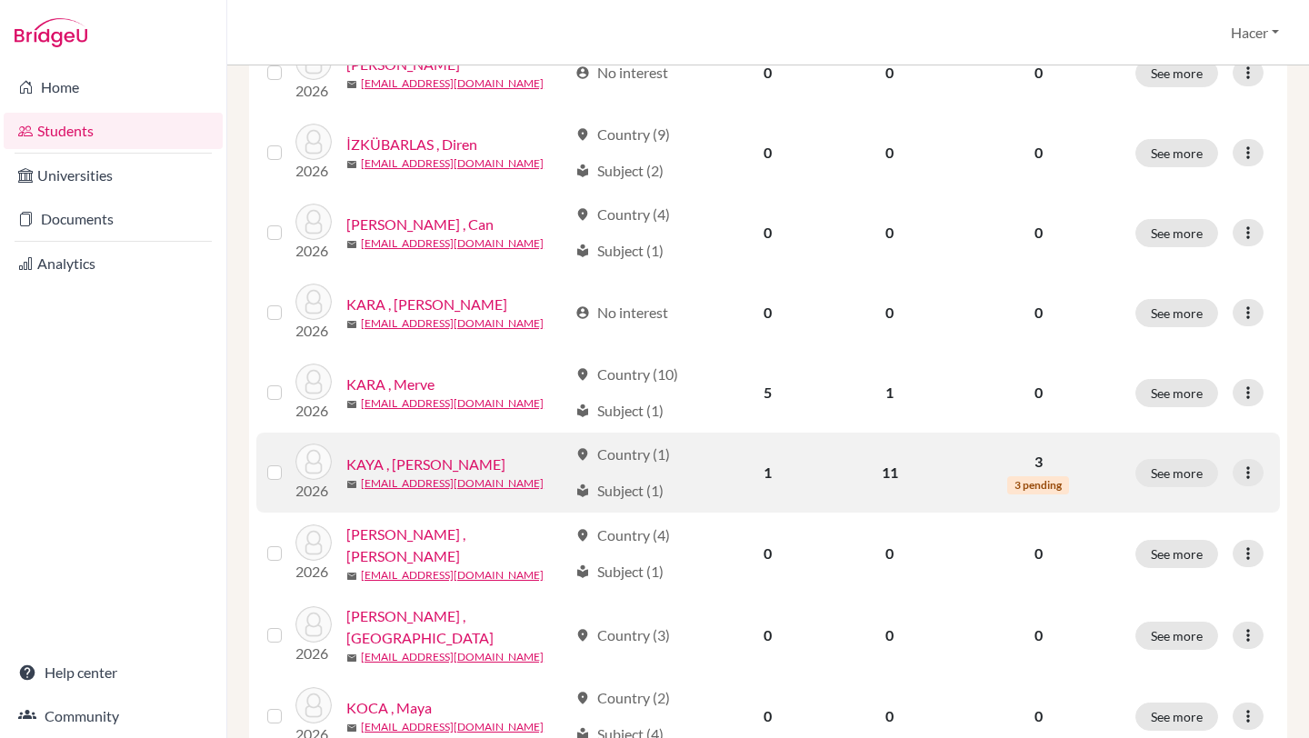
click at [437, 457] on link "KAYA , [PERSON_NAME]" at bounding box center [425, 465] width 159 height 22
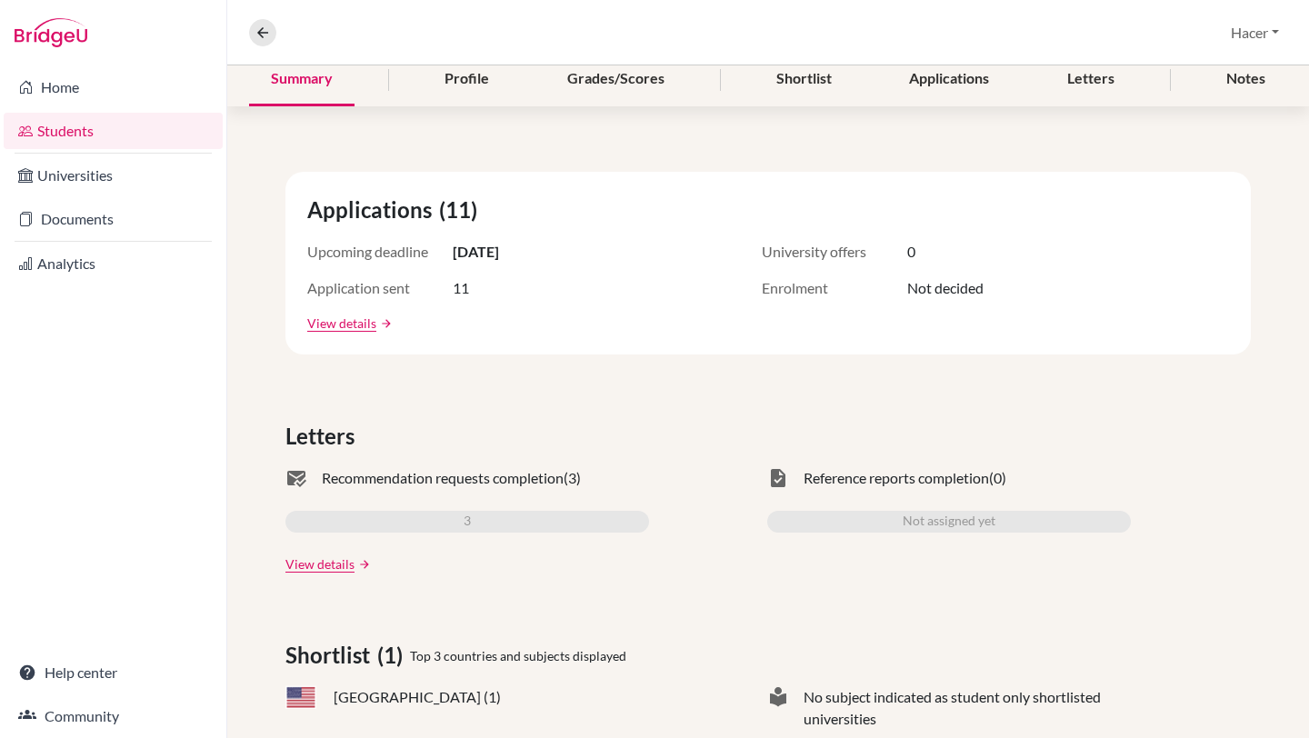
scroll to position [233, 0]
click at [342, 566] on link "View details" at bounding box center [320, 565] width 69 height 19
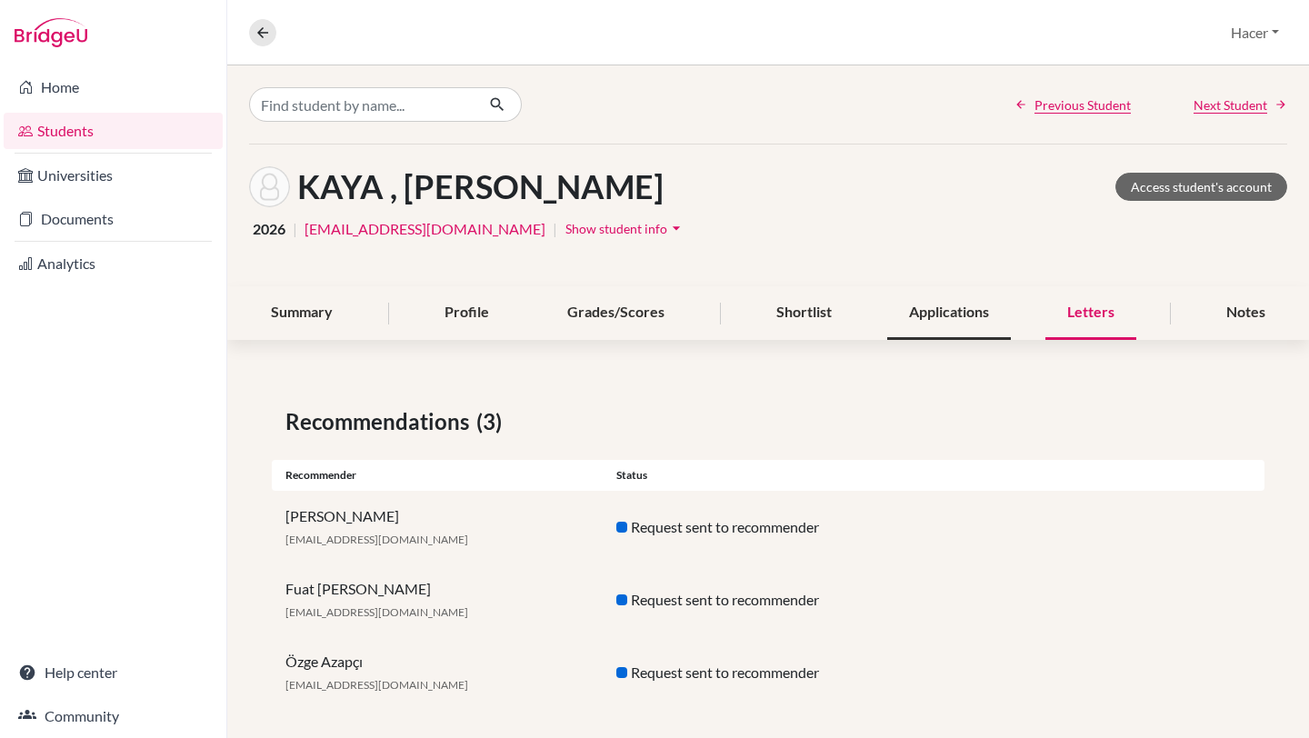
click at [954, 319] on div "Applications" at bounding box center [950, 313] width 124 height 54
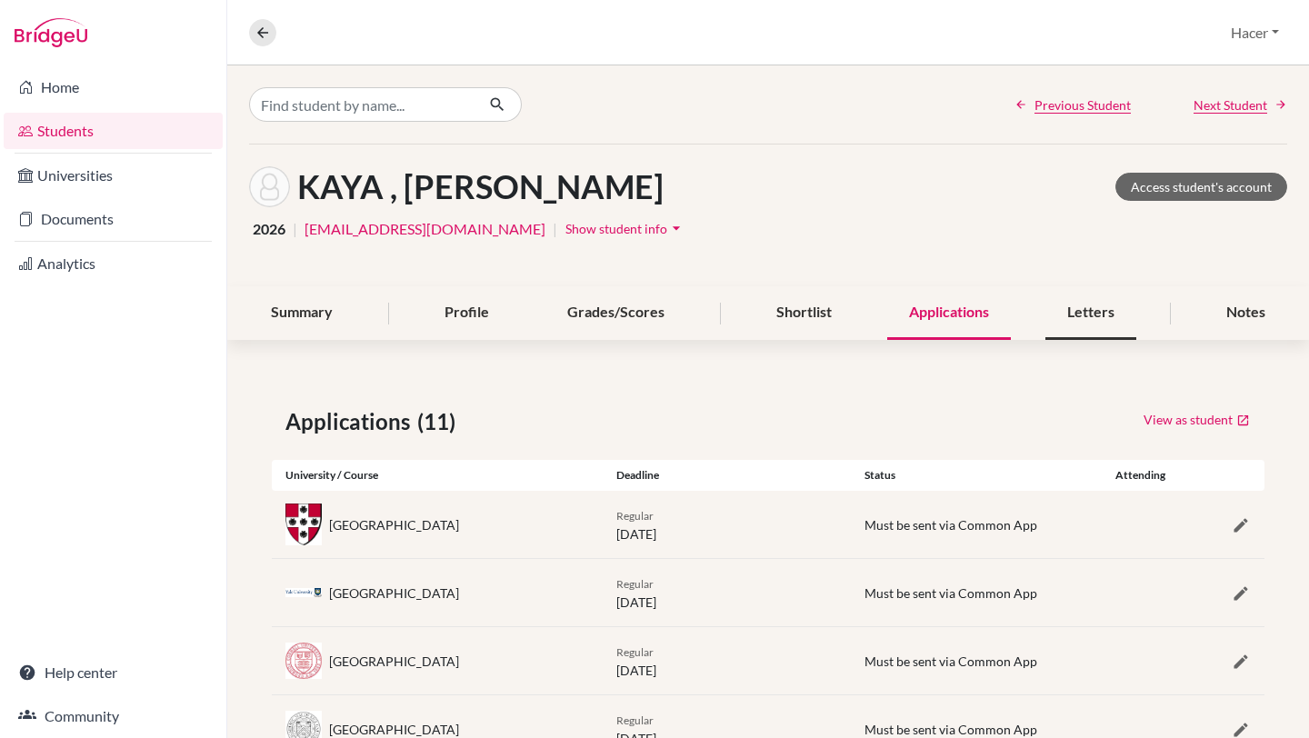
click at [1078, 305] on div "Letters" at bounding box center [1091, 313] width 91 height 54
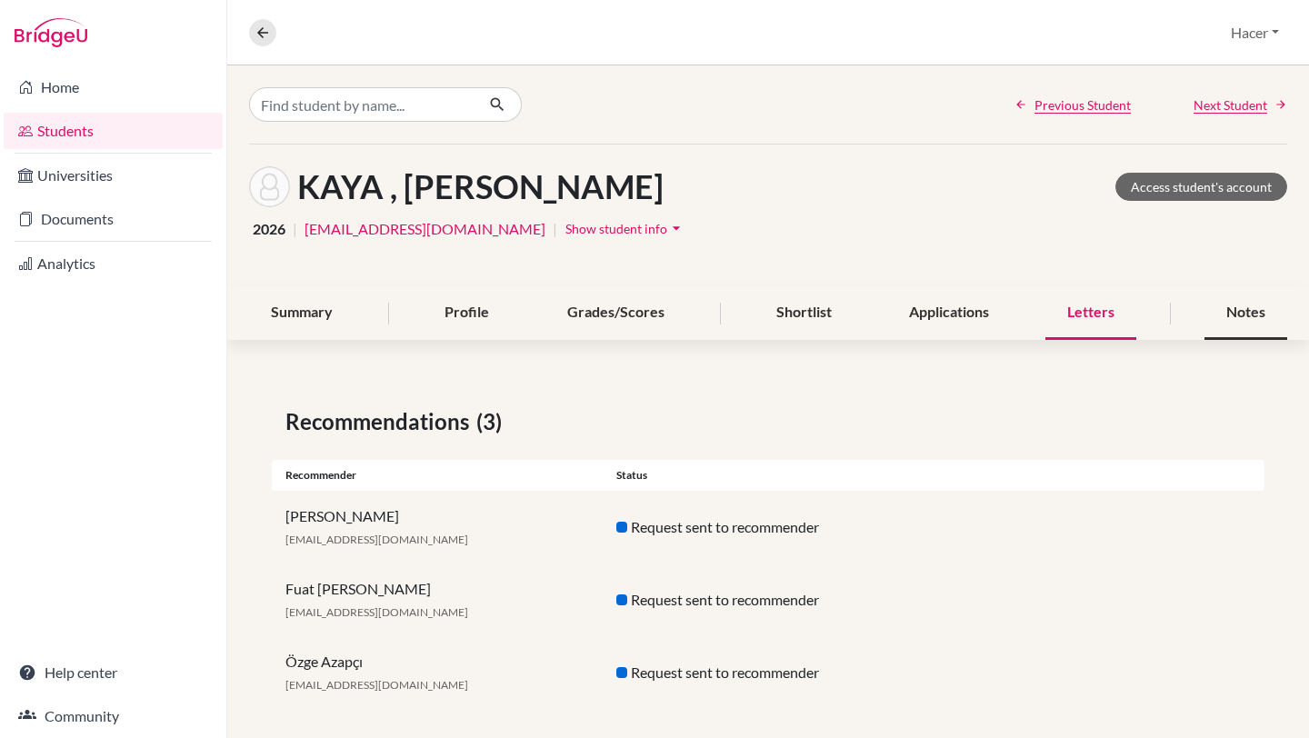
click at [1254, 299] on div "Notes" at bounding box center [1246, 313] width 83 height 54
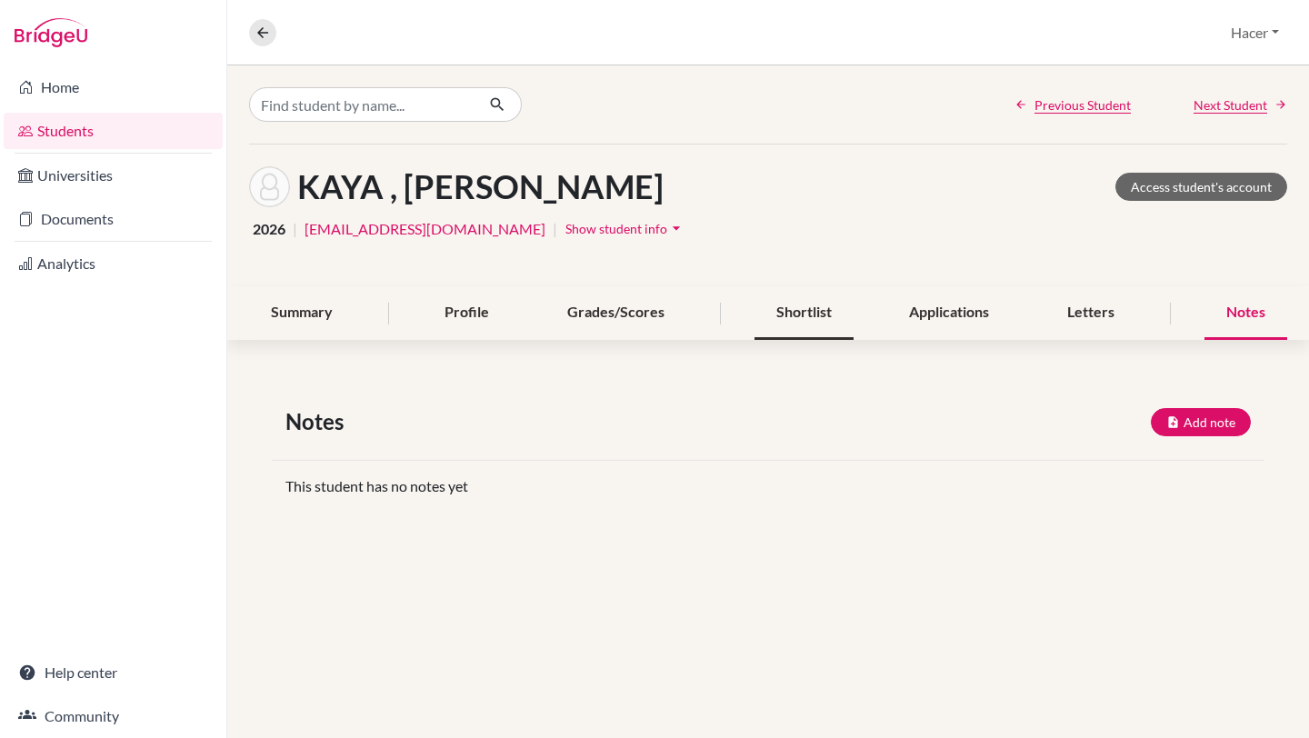
click at [804, 316] on div "Shortlist" at bounding box center [804, 313] width 99 height 54
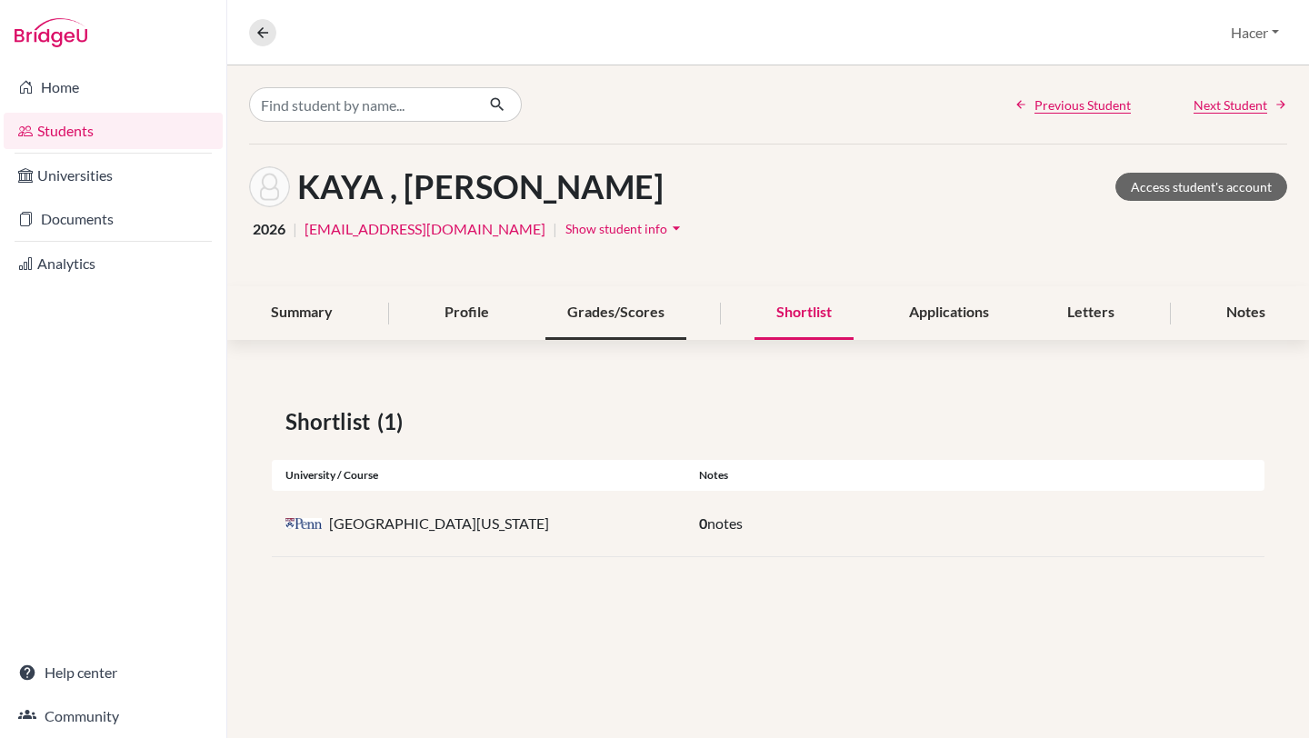
click at [601, 304] on div "Grades/Scores" at bounding box center [616, 313] width 141 height 54
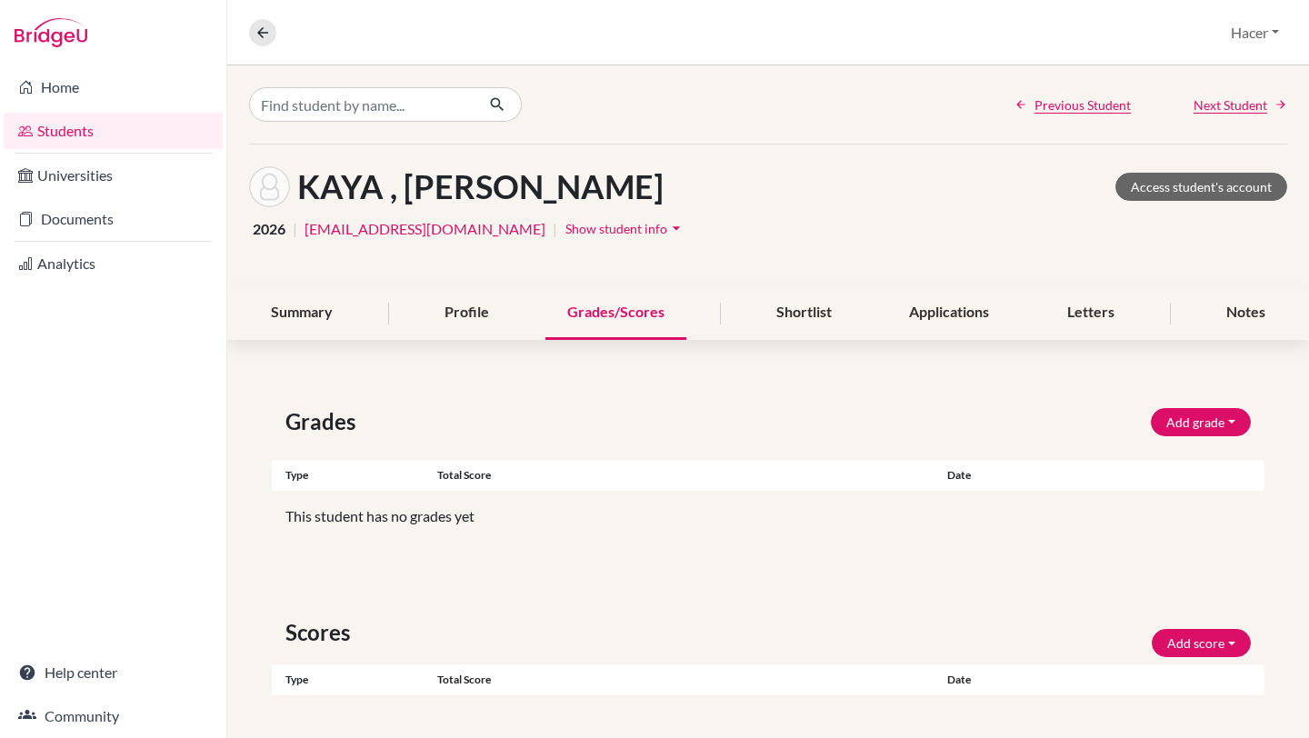
click at [465, 285] on div "KAYA , Melike Rana Access student's account 2026 | 171409@ogrenci.tedankara.k12…" at bounding box center [768, 216] width 1082 height 142
click at [465, 300] on div "Profile" at bounding box center [467, 313] width 88 height 54
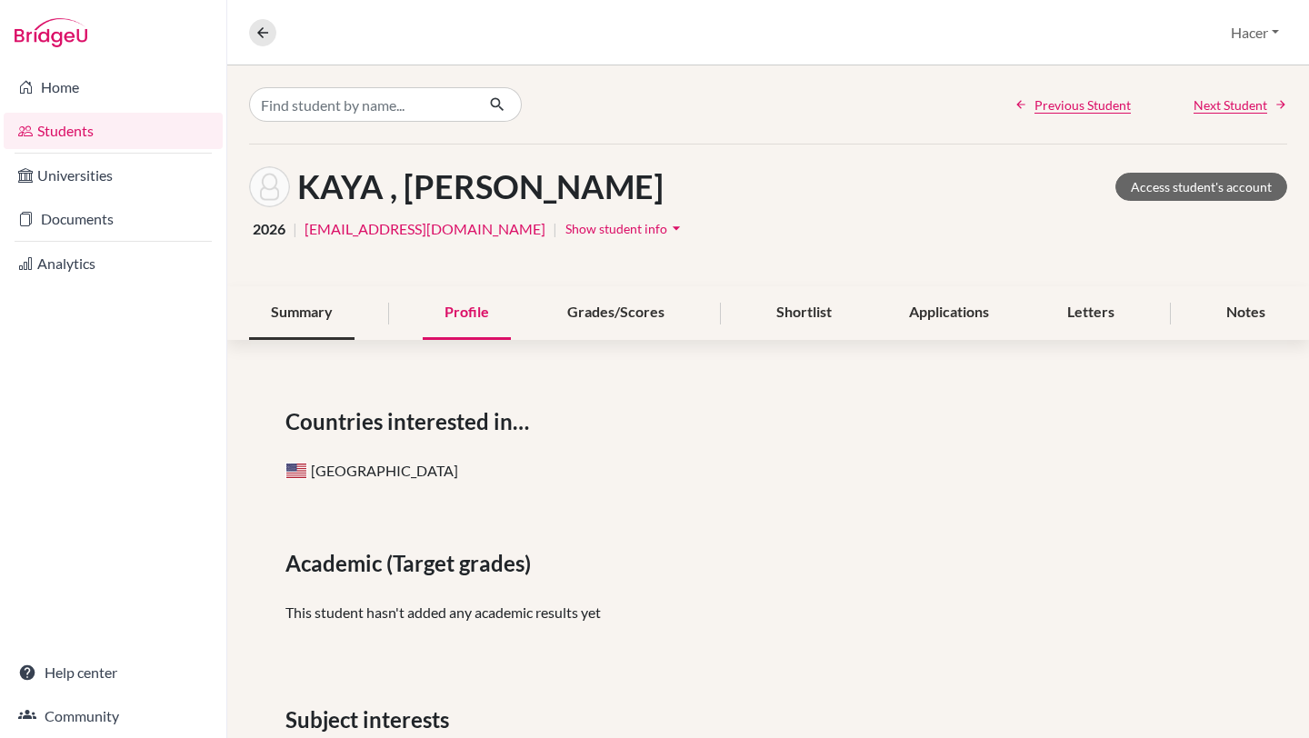
click at [304, 311] on div "Summary" at bounding box center [301, 313] width 105 height 54
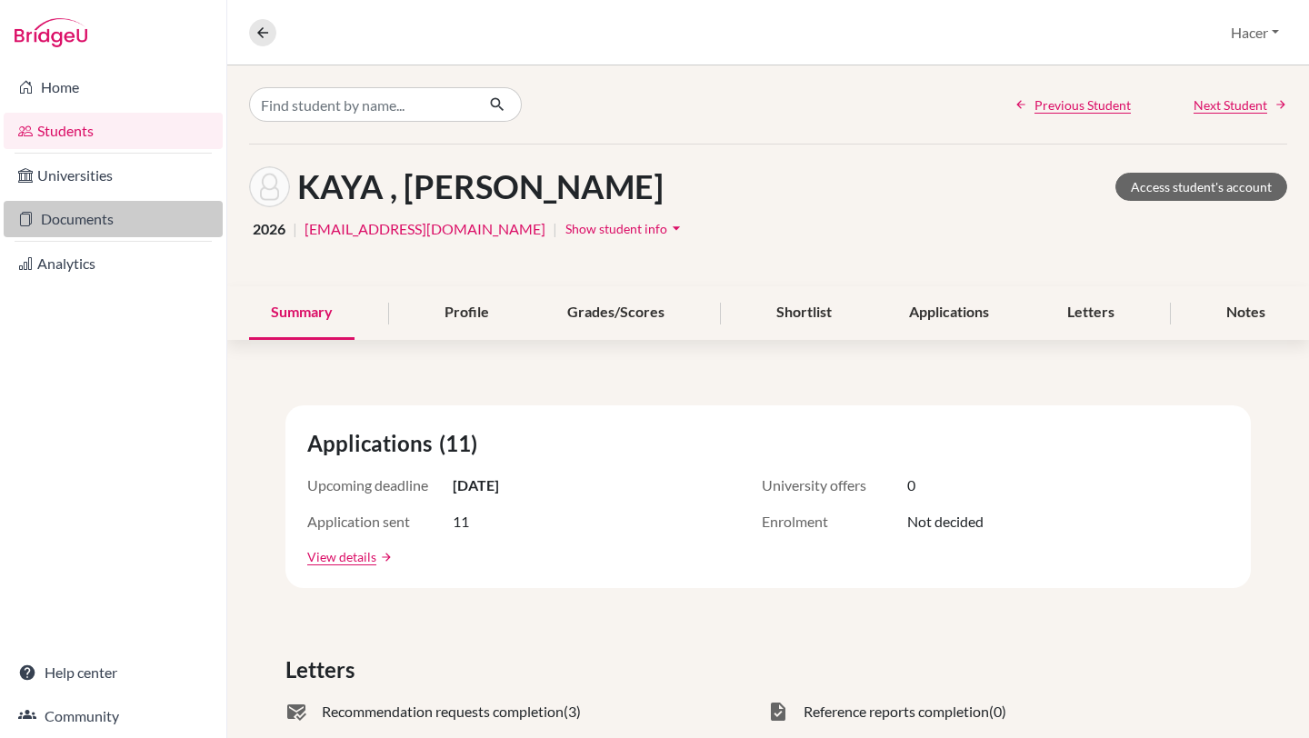
click at [106, 217] on link "Documents" at bounding box center [113, 219] width 219 height 36
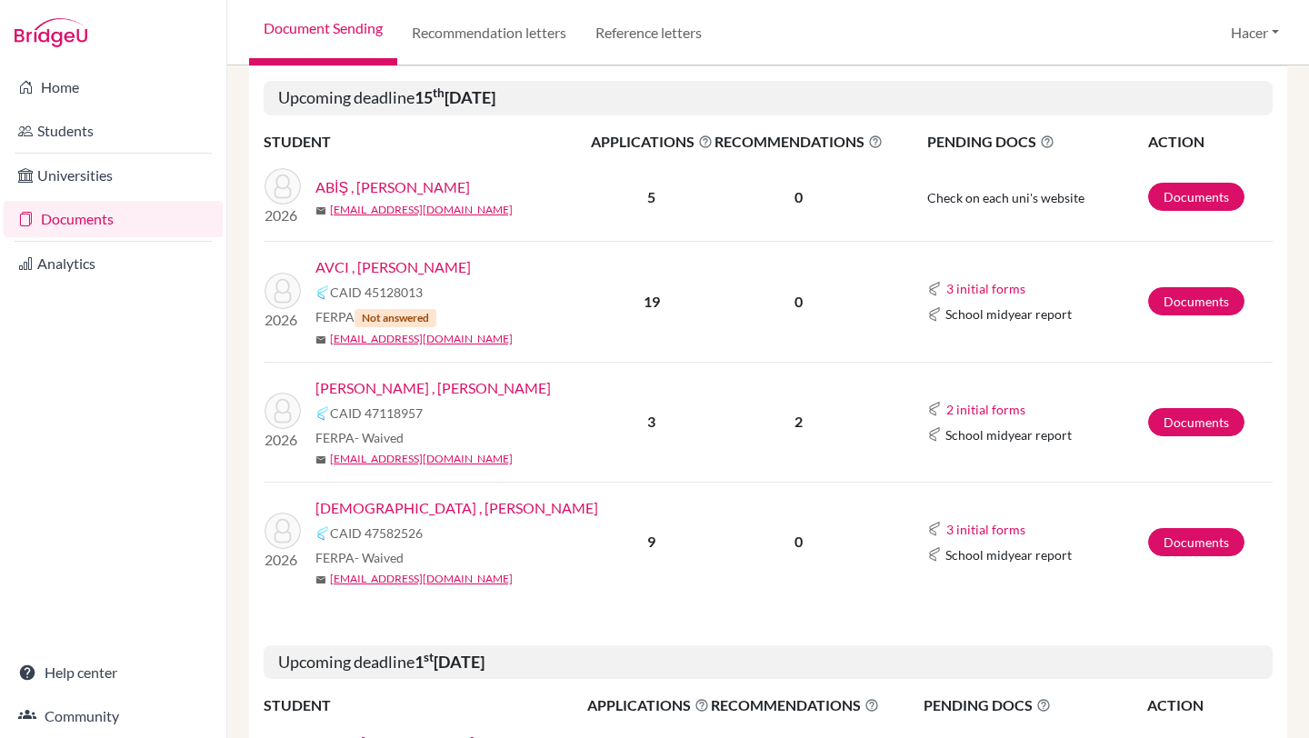
scroll to position [297, 0]
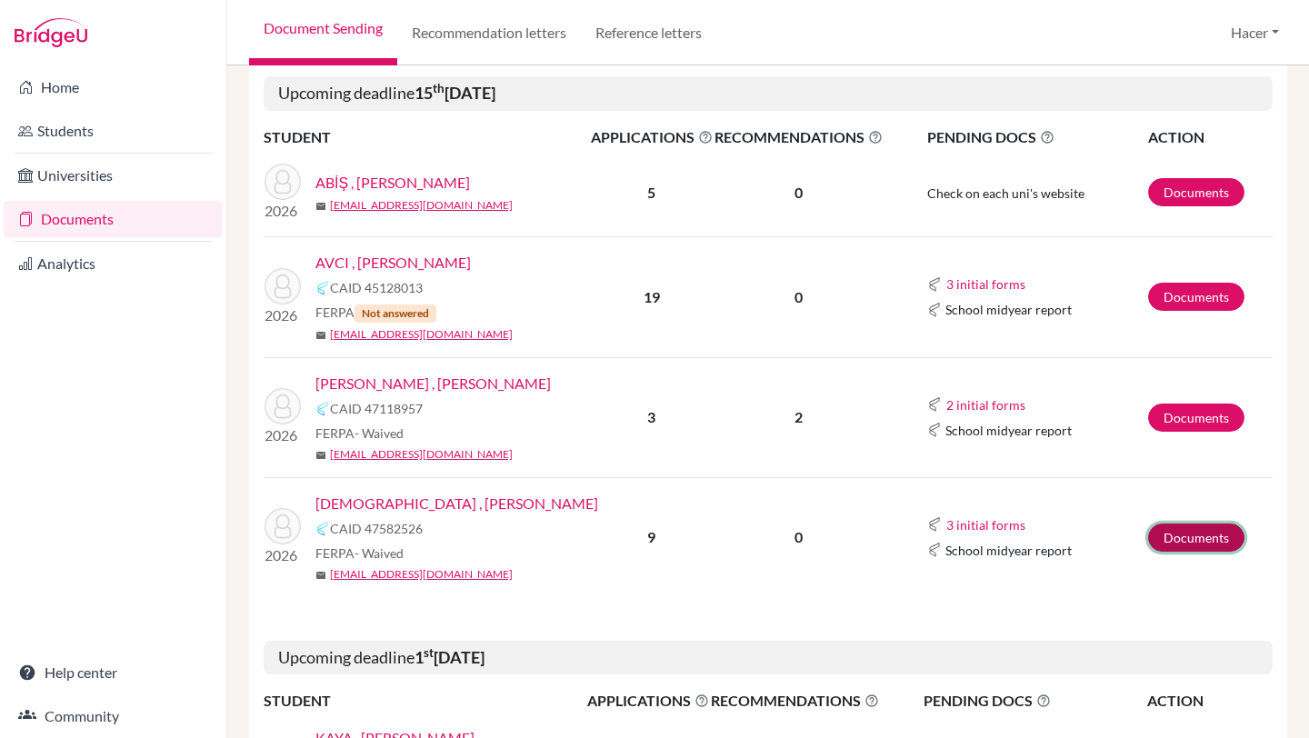
click at [1166, 530] on link "Documents" at bounding box center [1197, 538] width 96 height 28
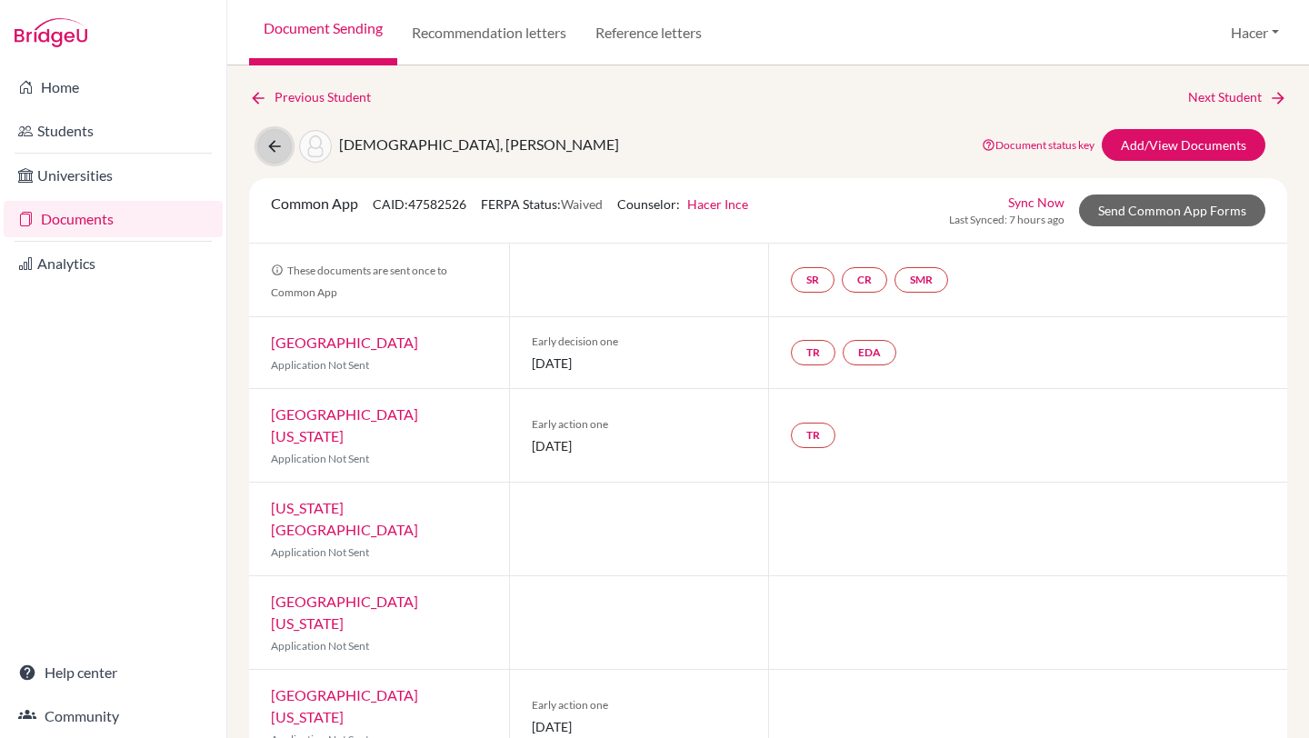
click at [273, 144] on icon at bounding box center [275, 146] width 18 height 18
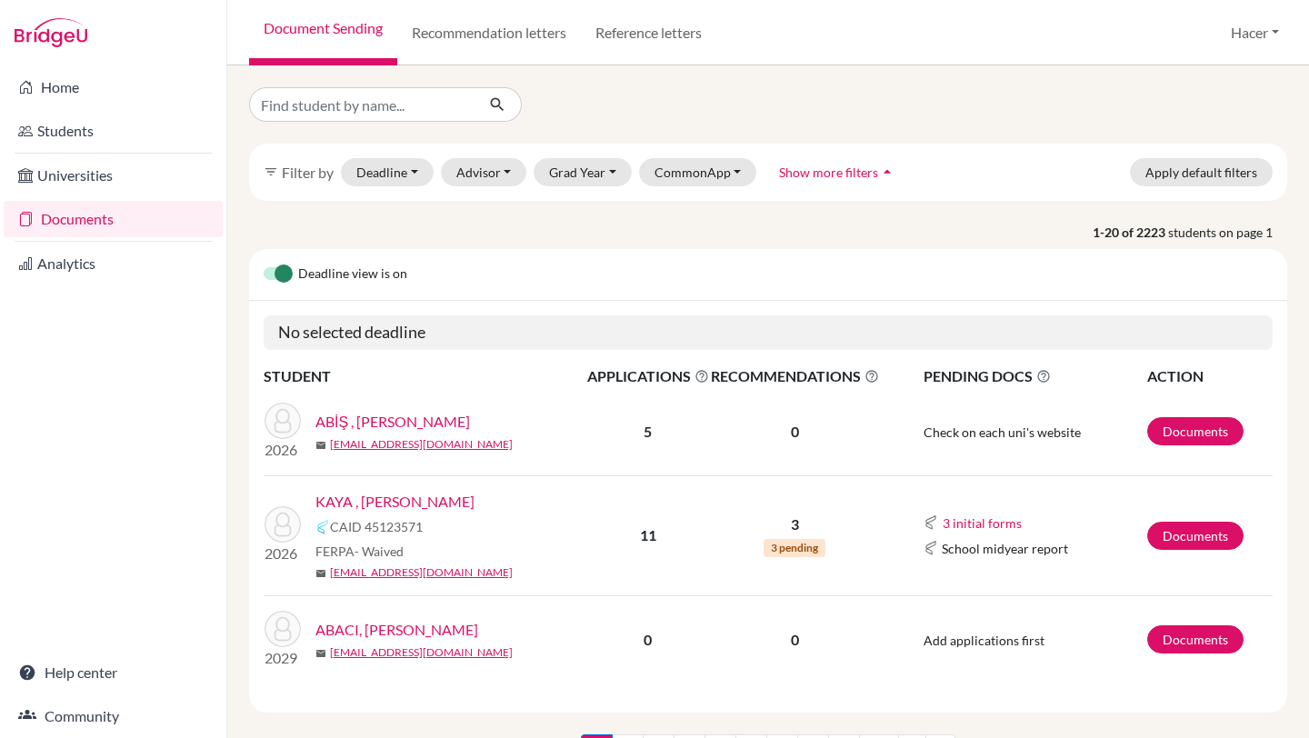
scroll to position [88, 0]
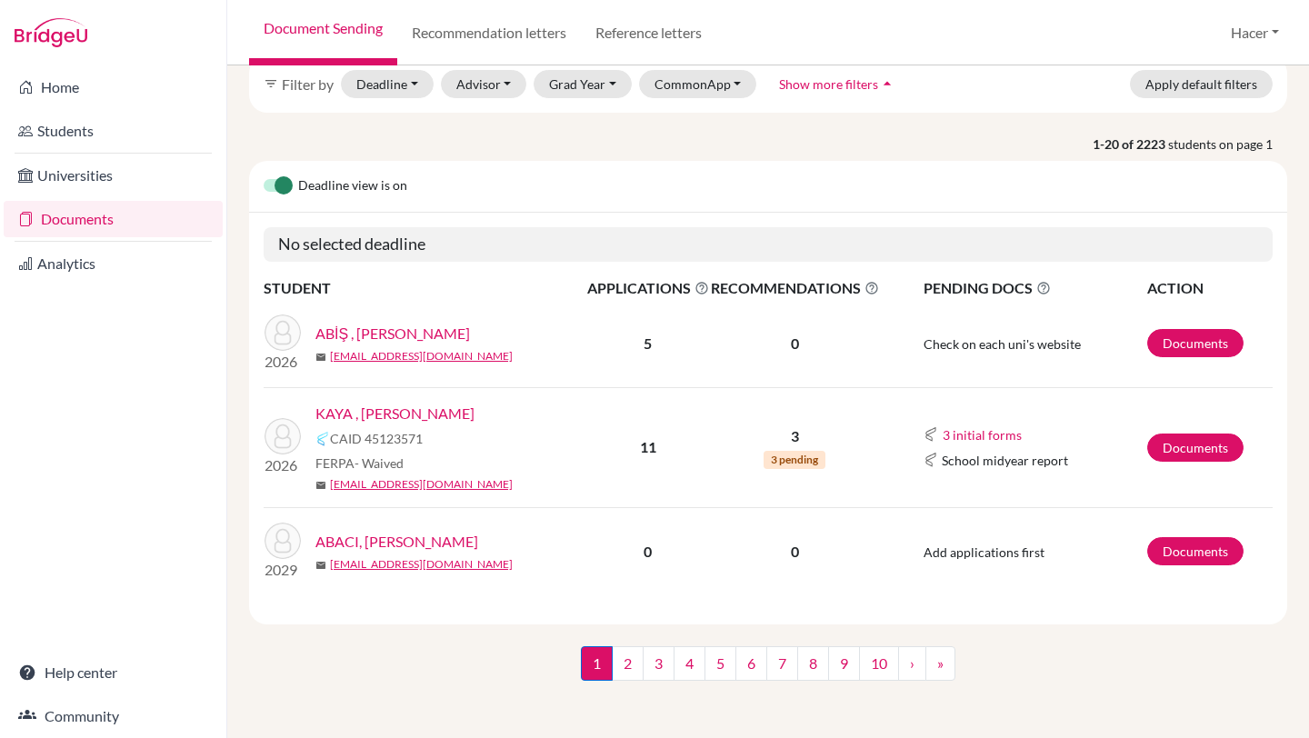
click at [377, 335] on link "ABİŞ , [PERSON_NAME]" at bounding box center [393, 334] width 155 height 22
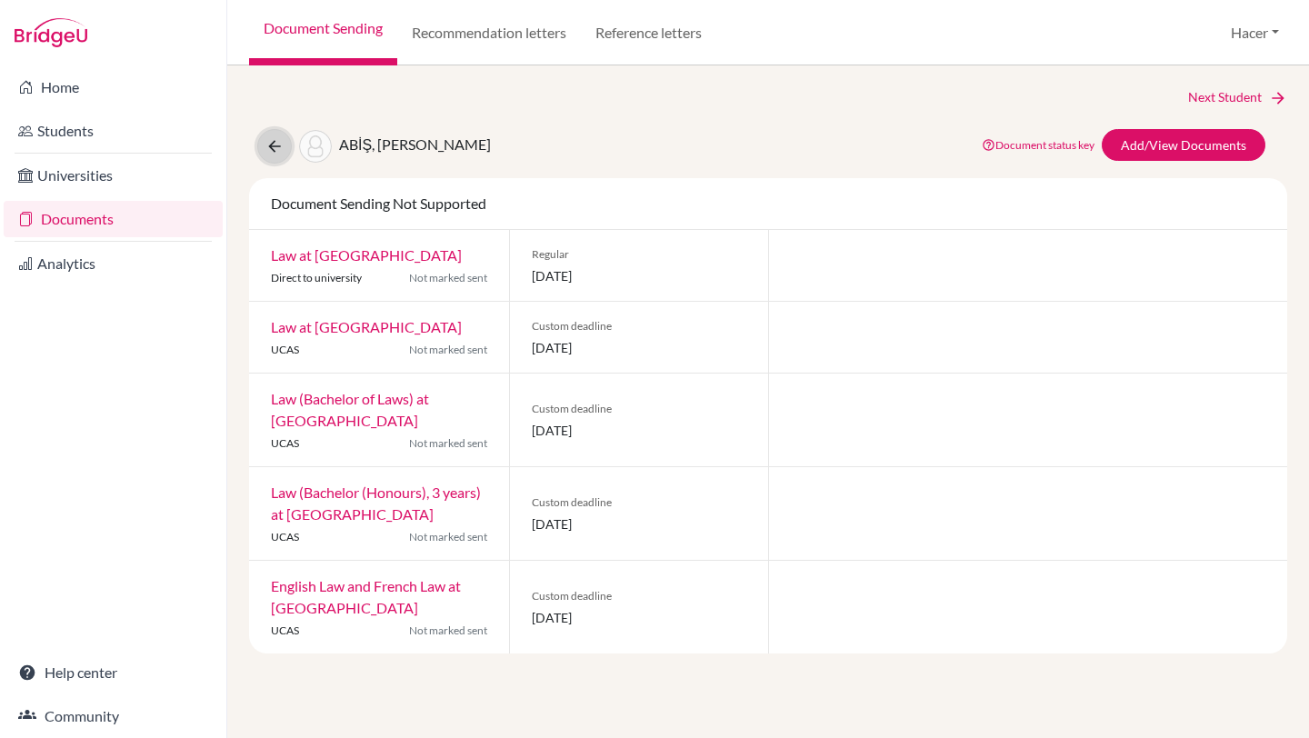
click at [269, 142] on icon at bounding box center [275, 146] width 18 height 18
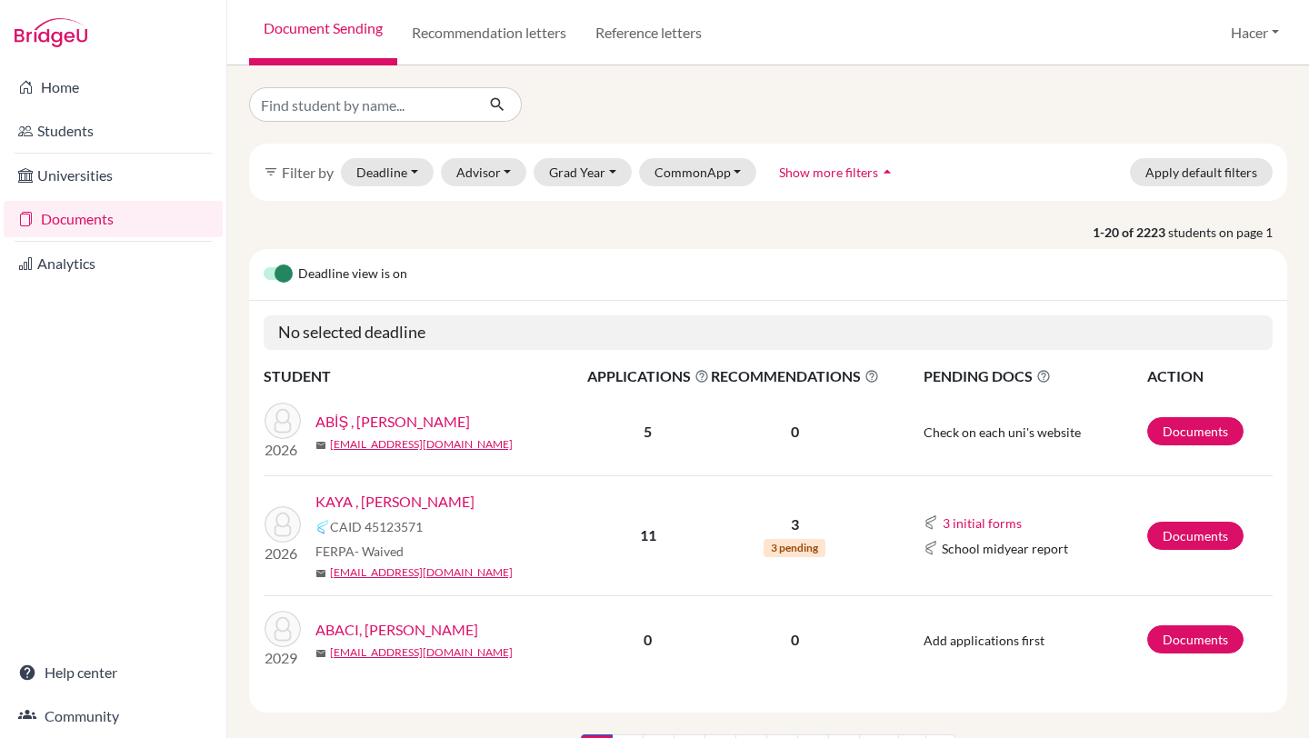
scroll to position [88, 0]
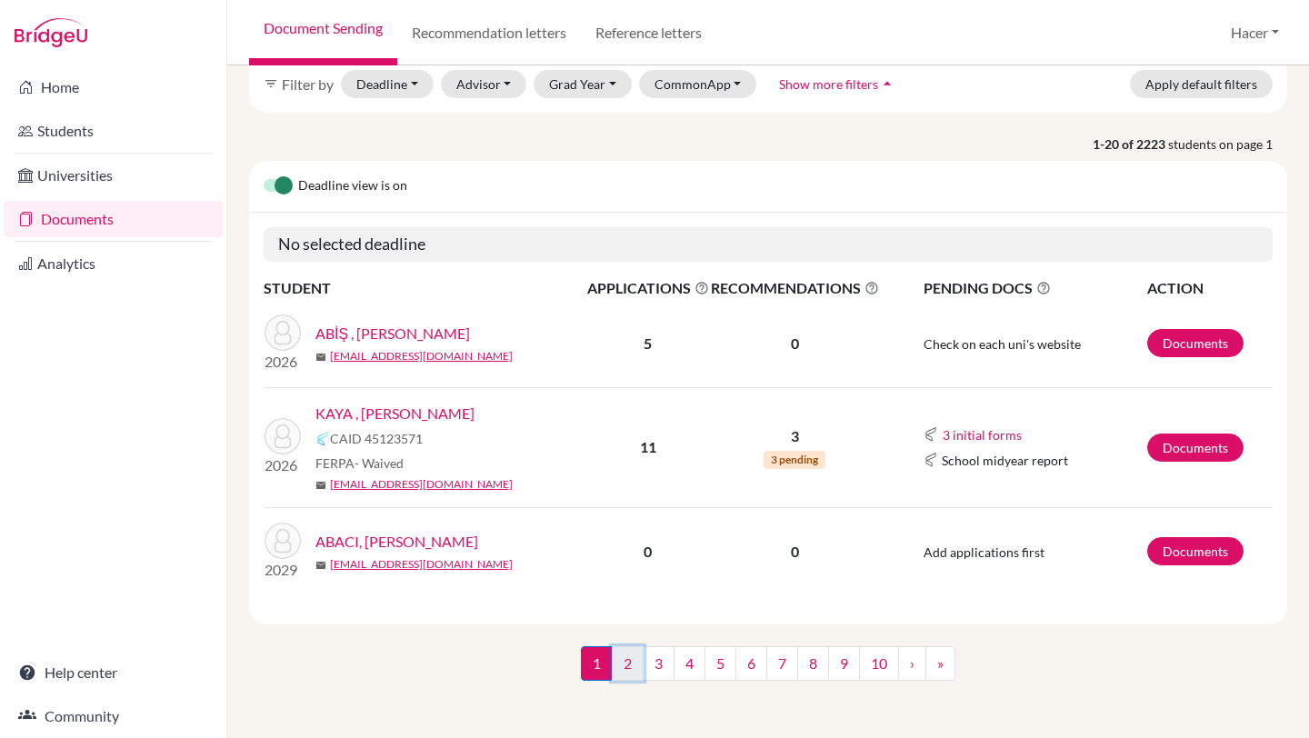
click at [629, 657] on link "2" at bounding box center [628, 664] width 32 height 35
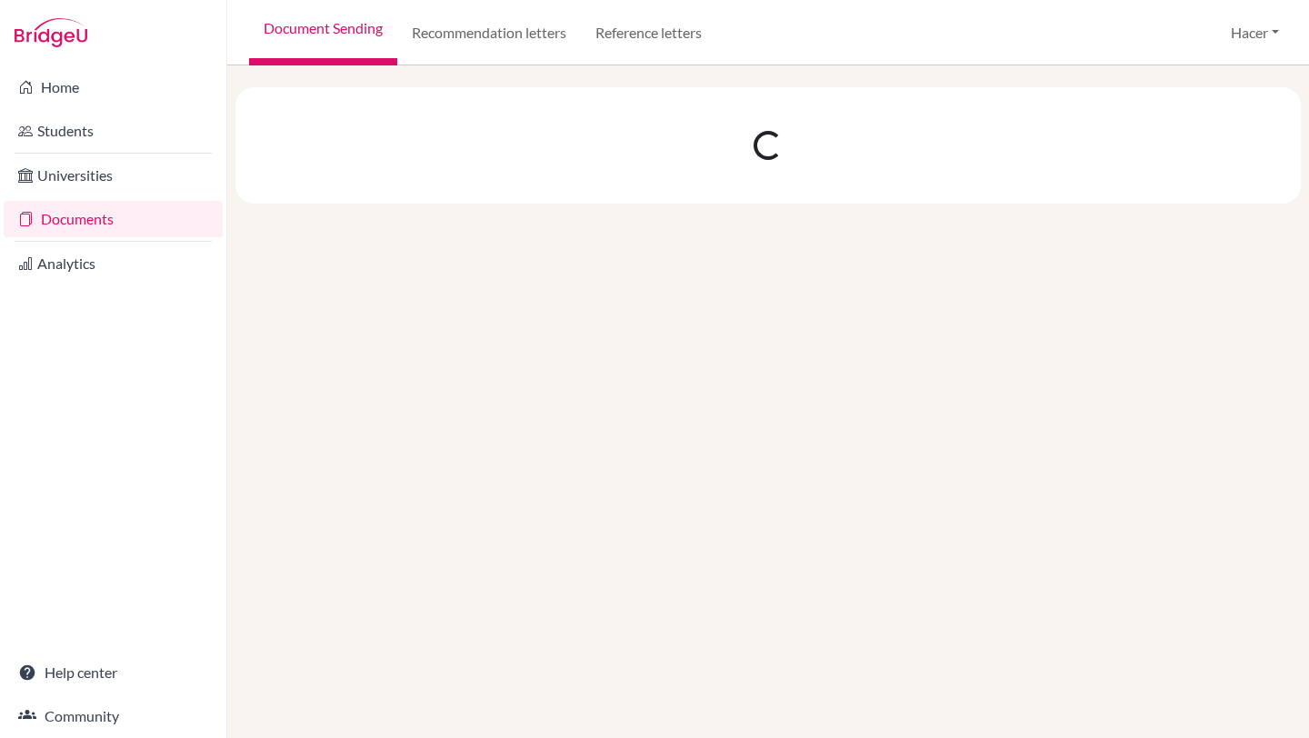
scroll to position [0, 0]
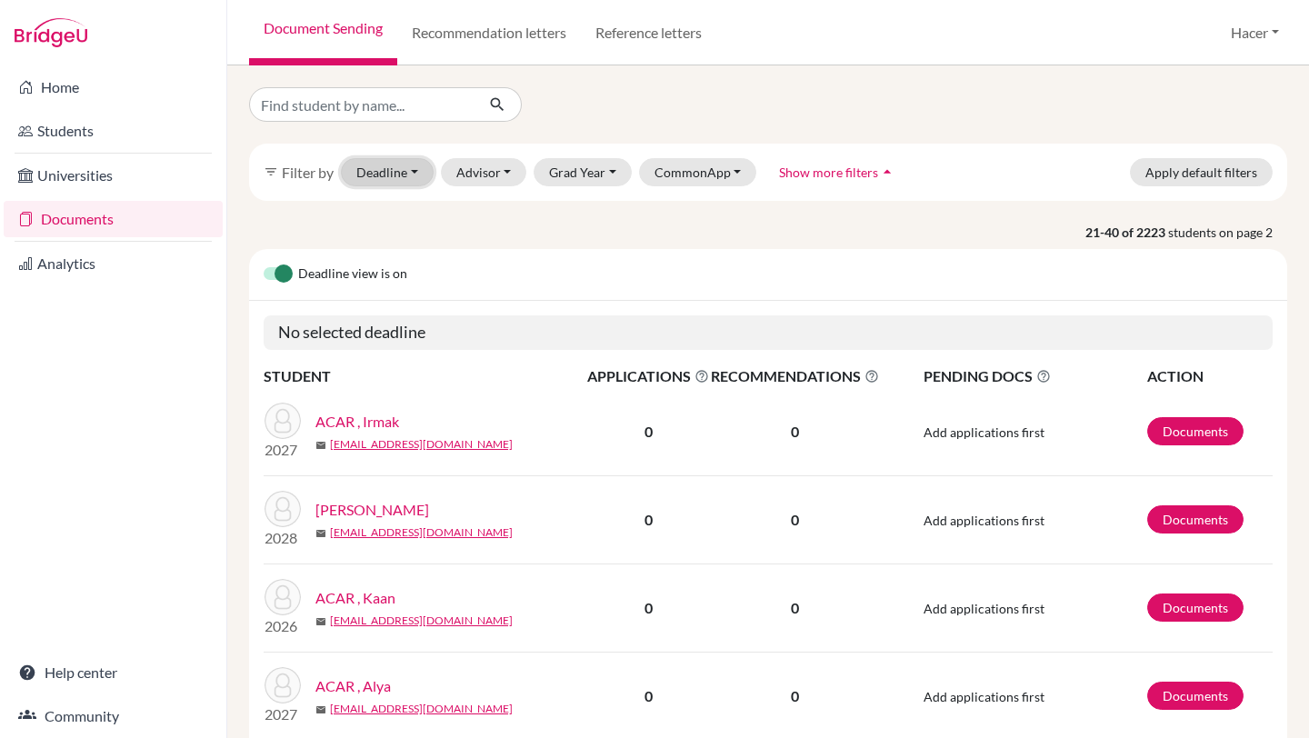
click at [418, 177] on button "Deadline - Select a date range Or double click for a single date selection Toda…" at bounding box center [387, 172] width 93 height 28
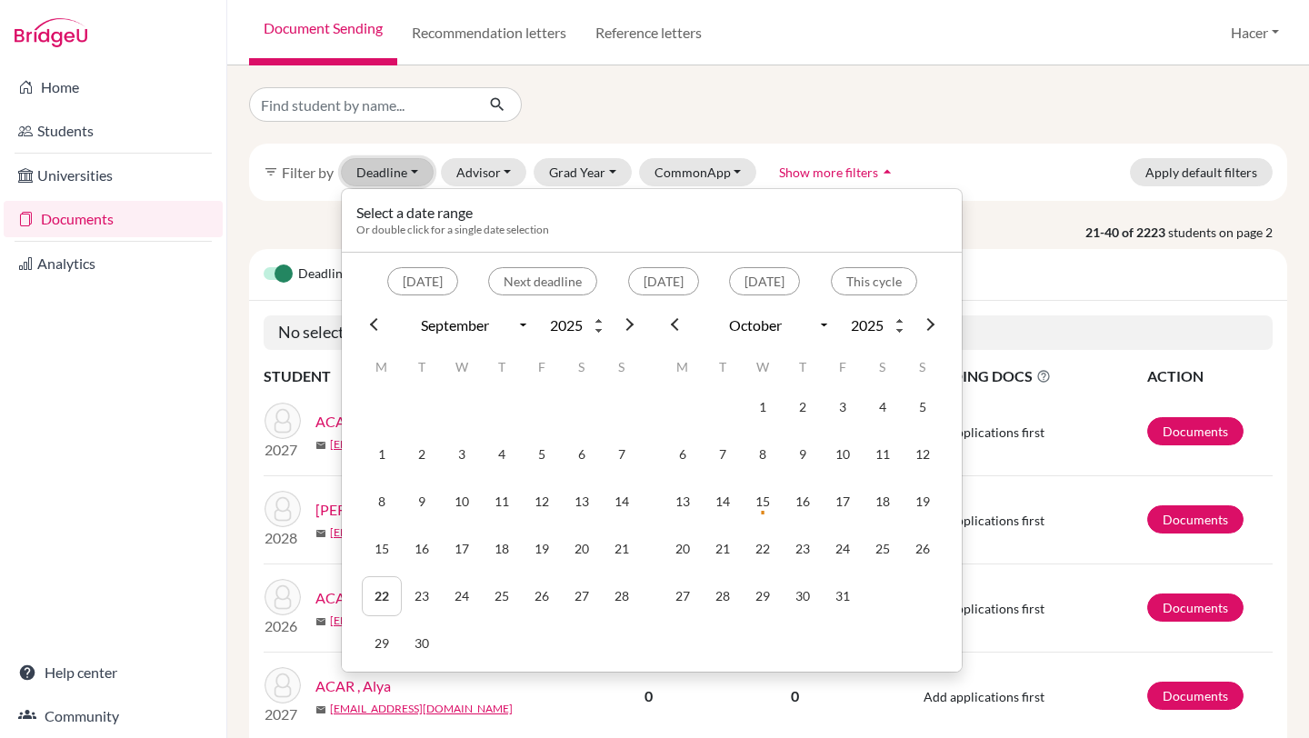
click at [416, 177] on button "Deadline - Select a date range Or double click for a single date selection Toda…" at bounding box center [387, 172] width 93 height 28
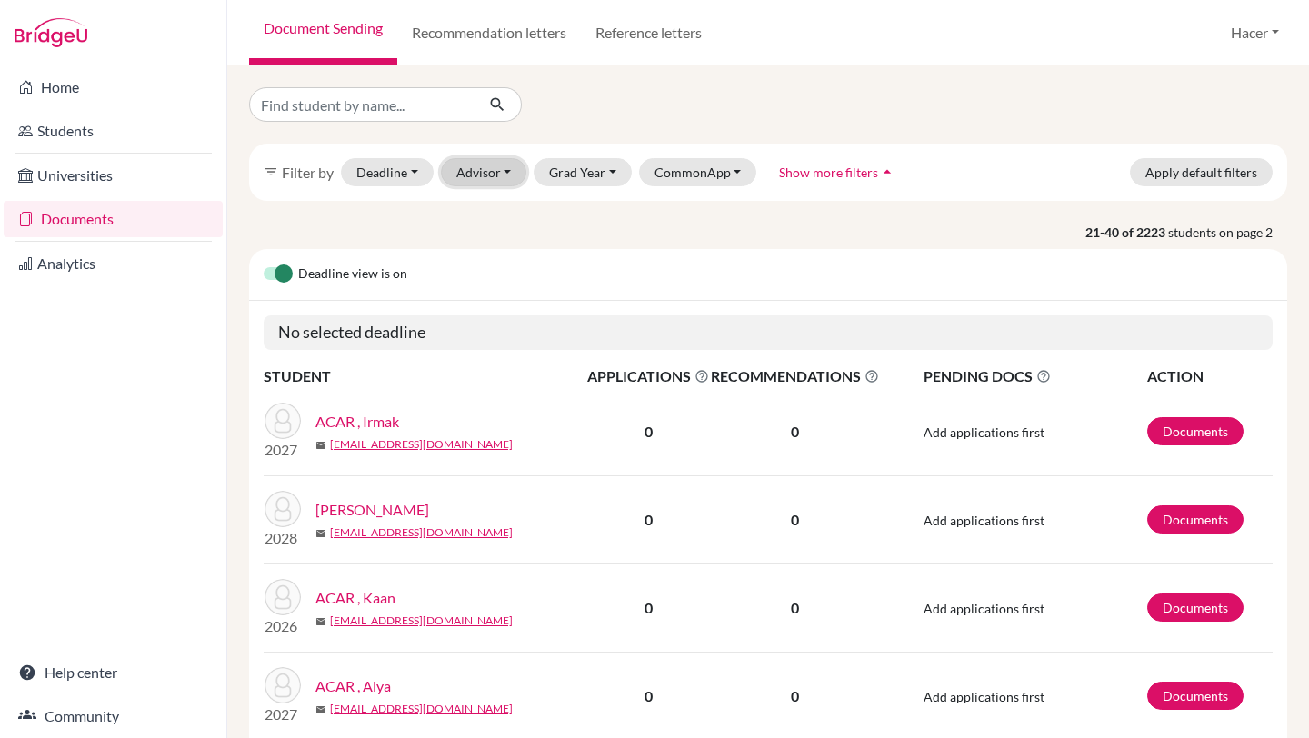
click at [504, 171] on button "Advisor" at bounding box center [484, 172] width 86 height 28
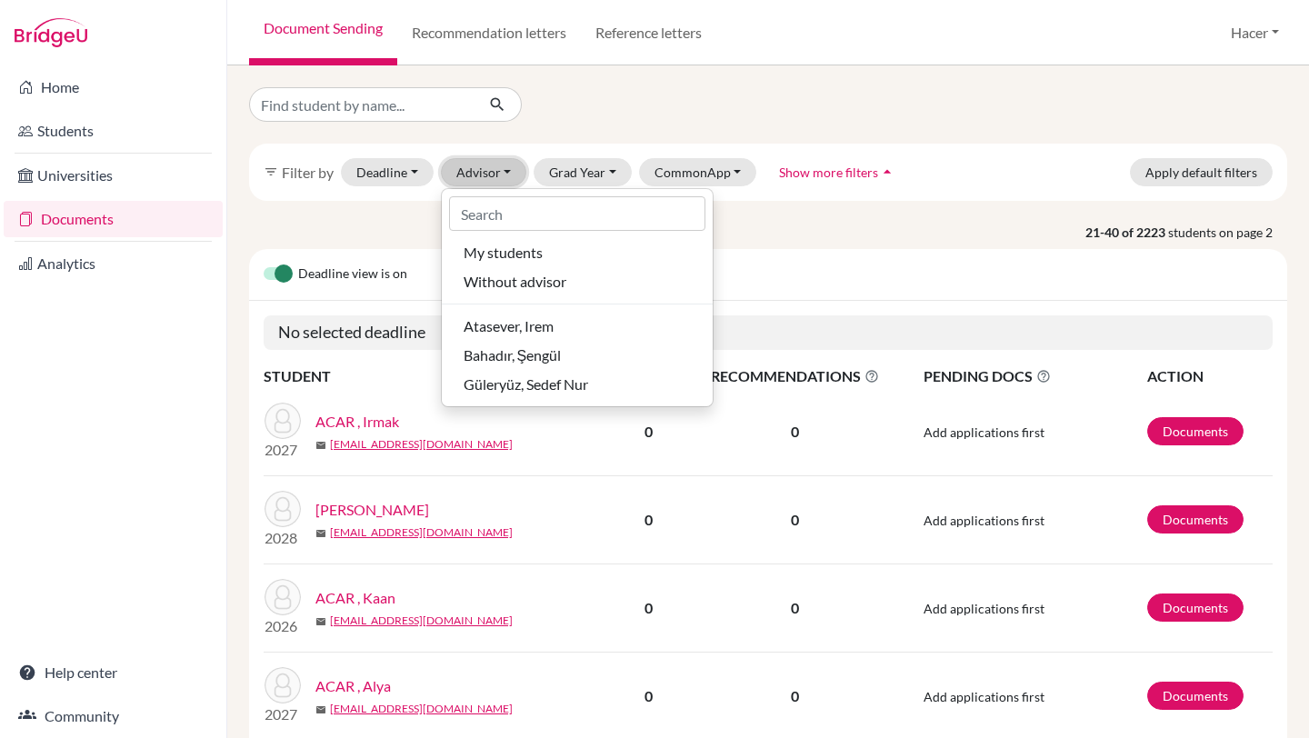
click at [504, 171] on button "Advisor" at bounding box center [484, 172] width 86 height 28
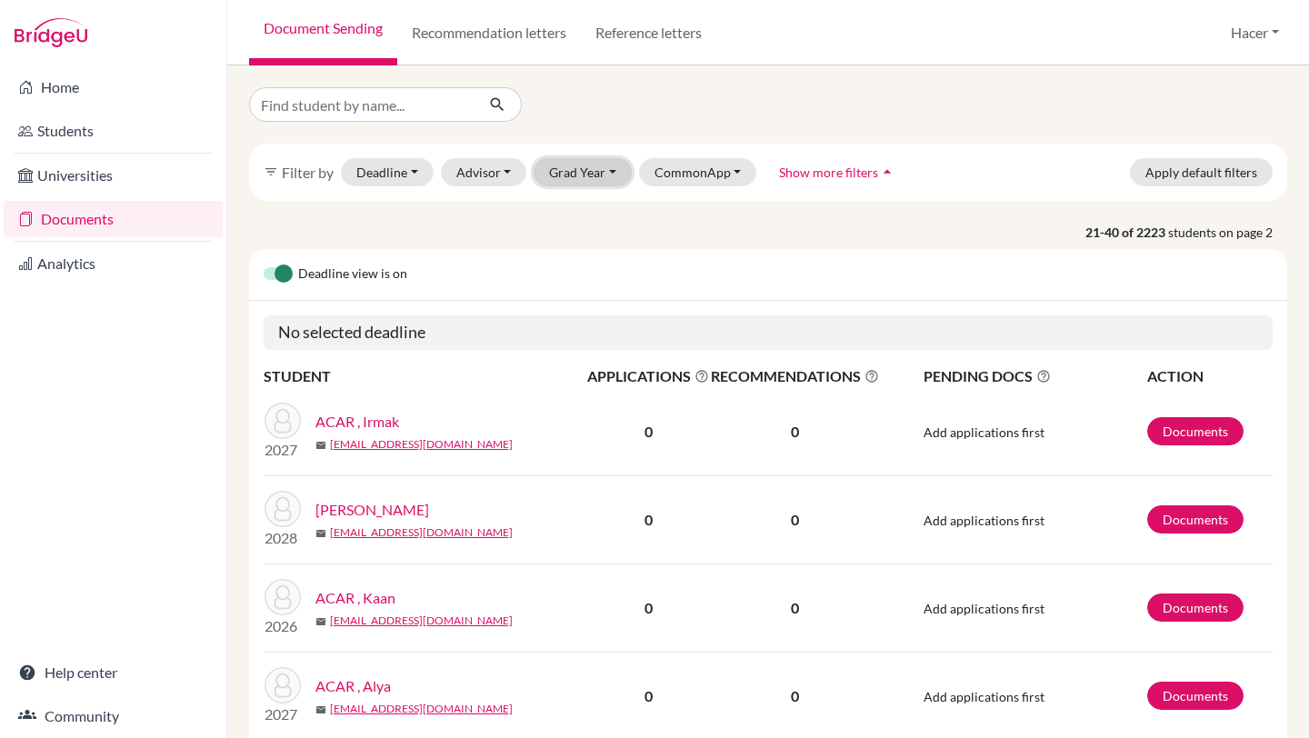
click at [615, 168] on button "Grad Year" at bounding box center [583, 172] width 98 height 28
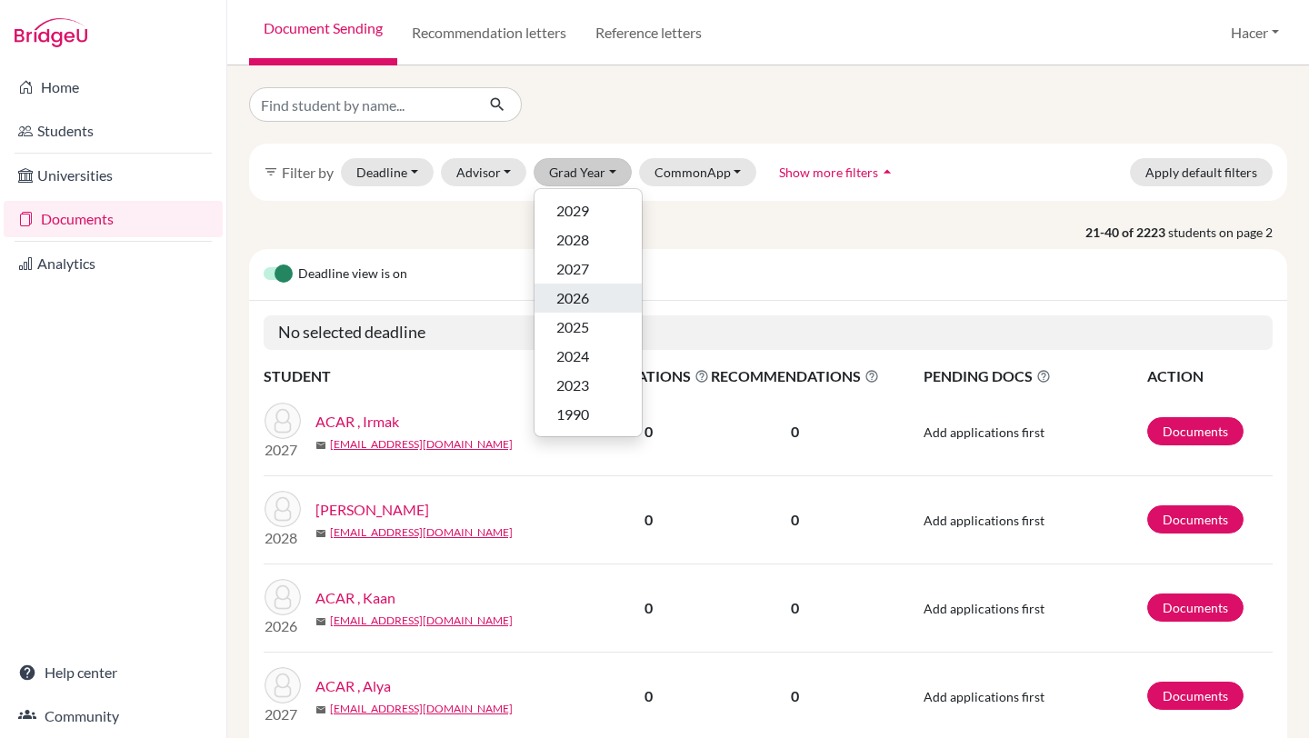
click at [587, 295] on span "2026" at bounding box center [573, 298] width 33 height 22
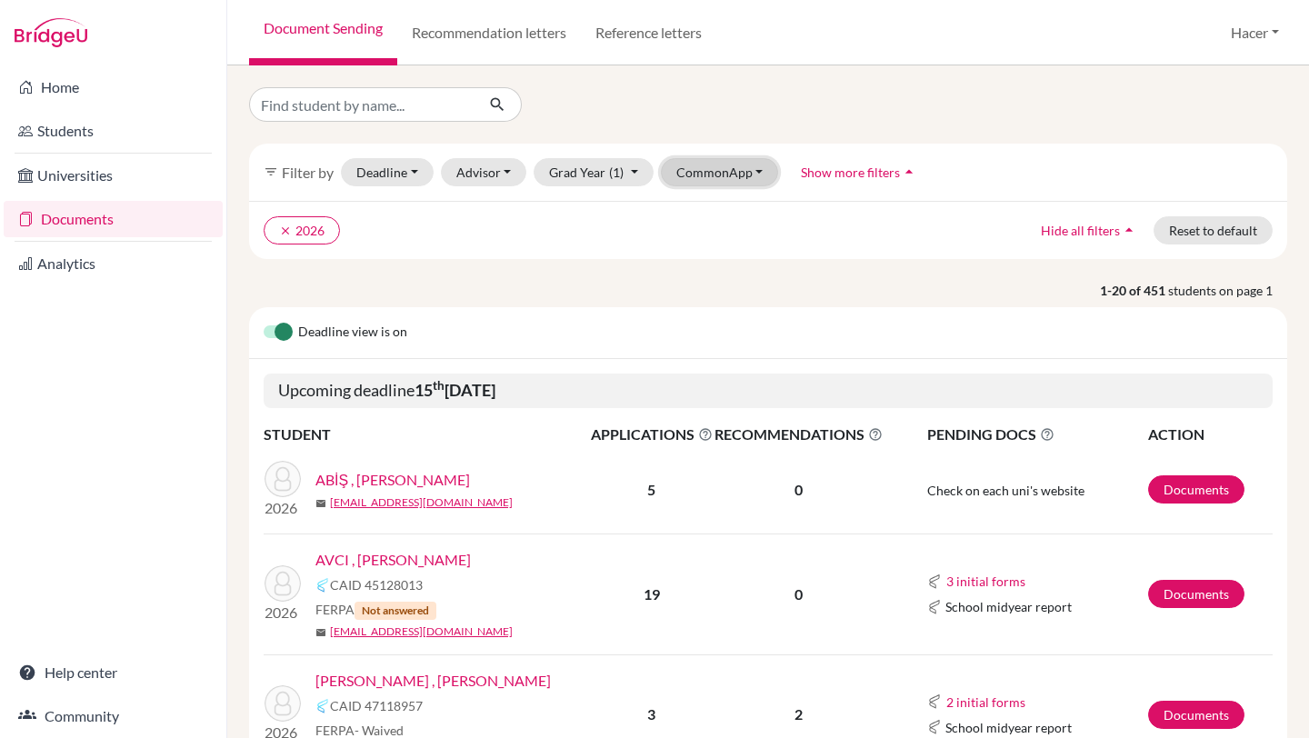
click at [757, 166] on button "CommonApp" at bounding box center [720, 172] width 118 height 28
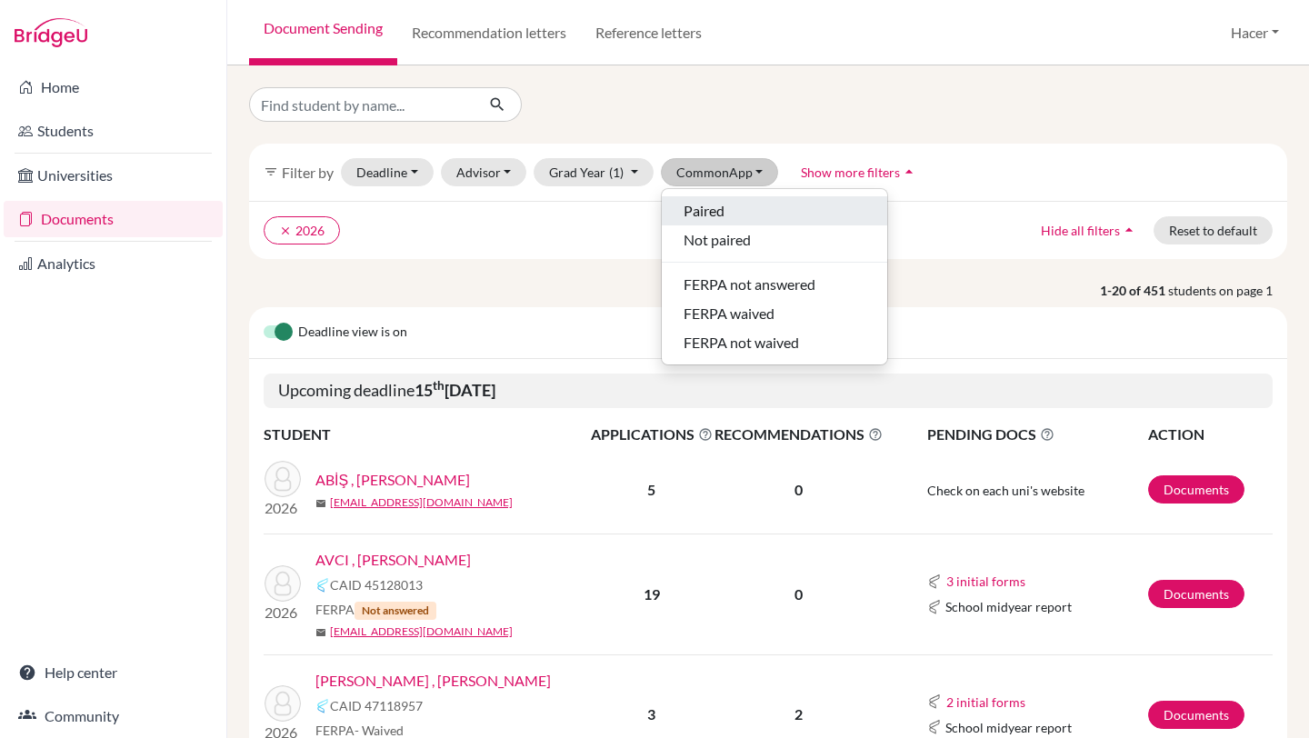
click at [739, 208] on div "Paired" at bounding box center [775, 211] width 182 height 22
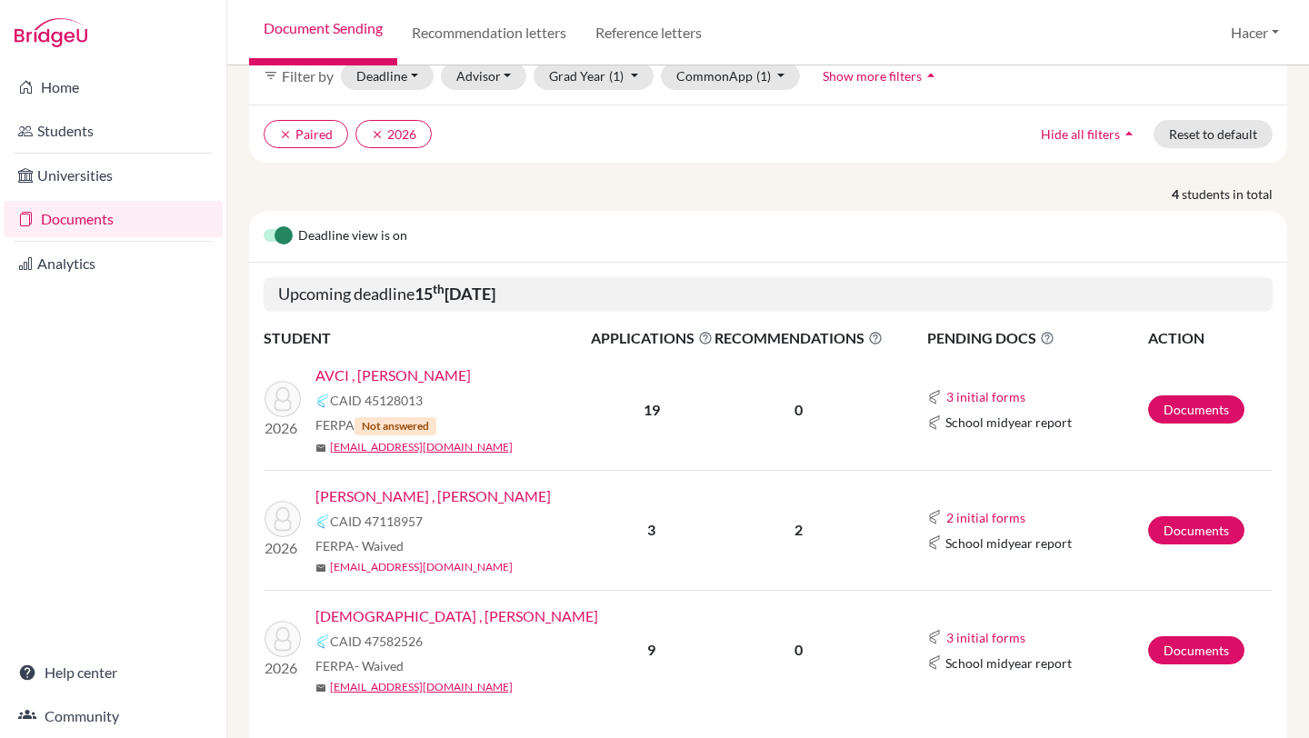
scroll to position [95, 0]
click at [386, 381] on link "AVCI , Ahmet Deniz" at bounding box center [394, 377] width 156 height 22
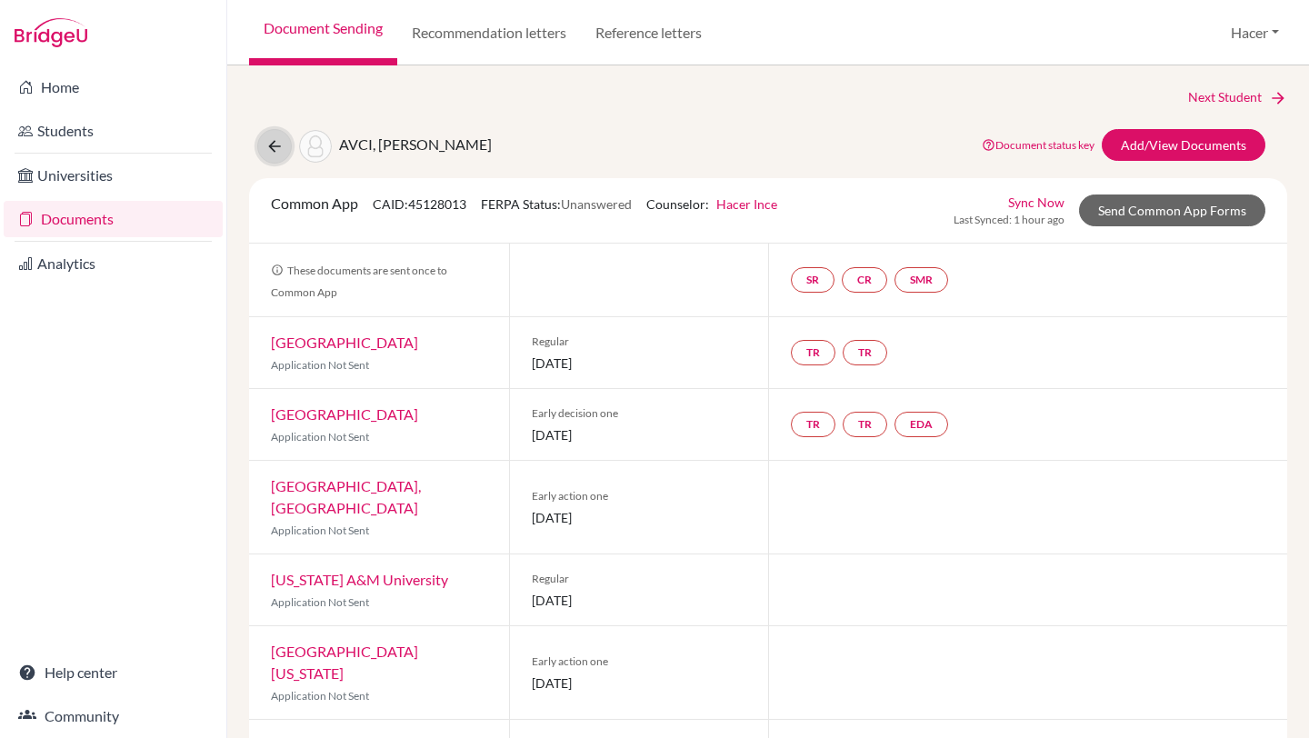
click at [269, 145] on icon at bounding box center [275, 146] width 18 height 18
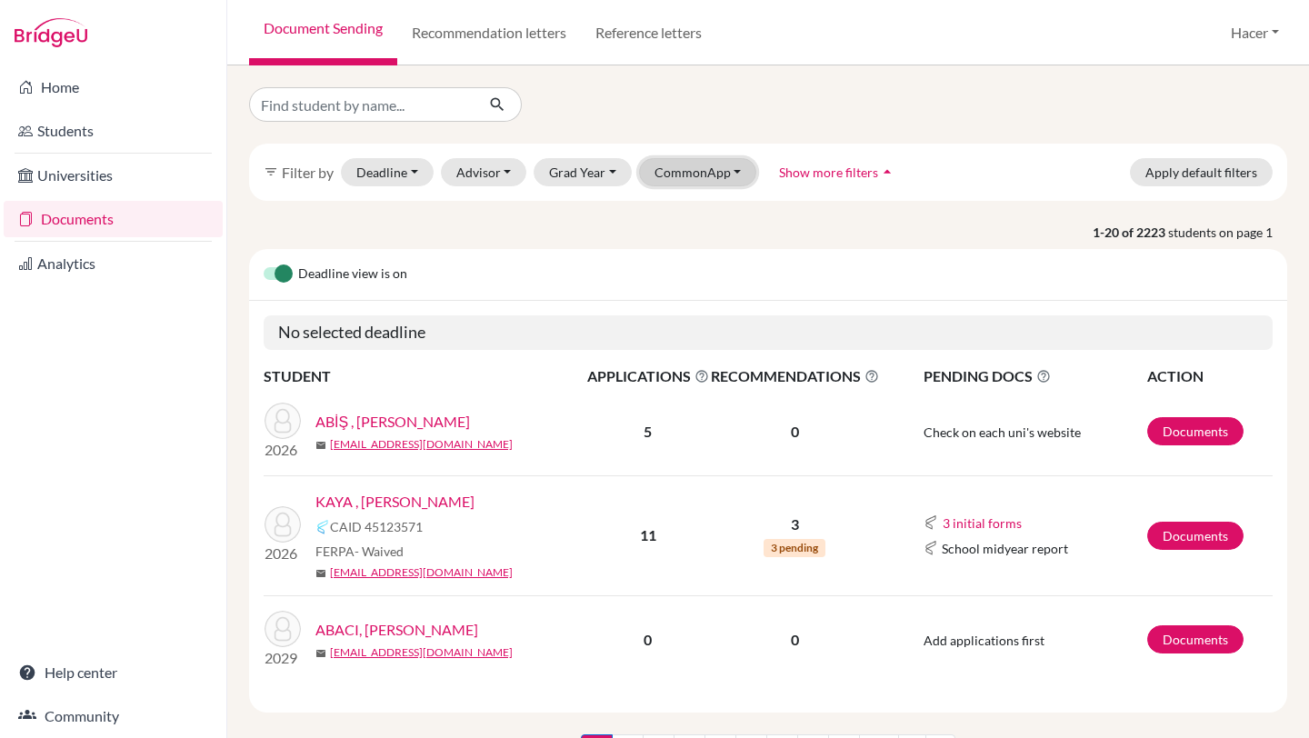
click at [737, 173] on button "CommonApp" at bounding box center [698, 172] width 118 height 28
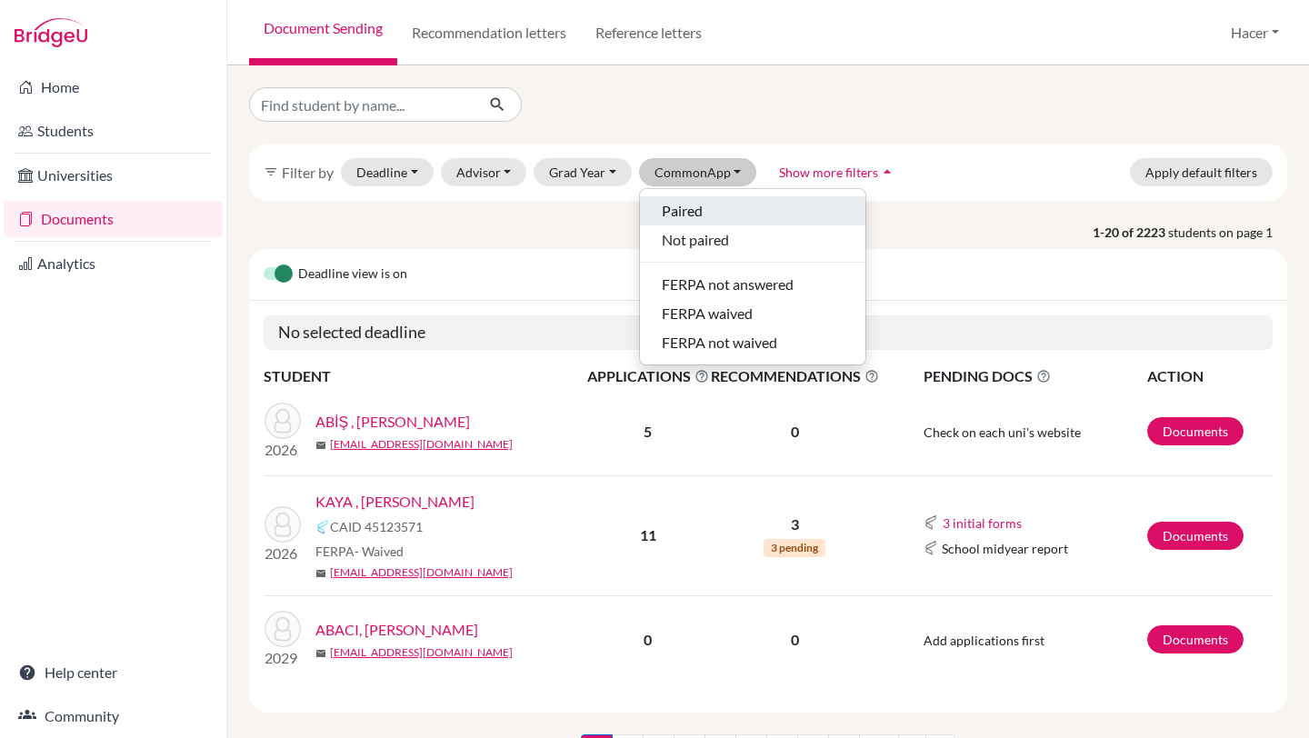
click at [712, 210] on div "Paired" at bounding box center [753, 211] width 182 height 22
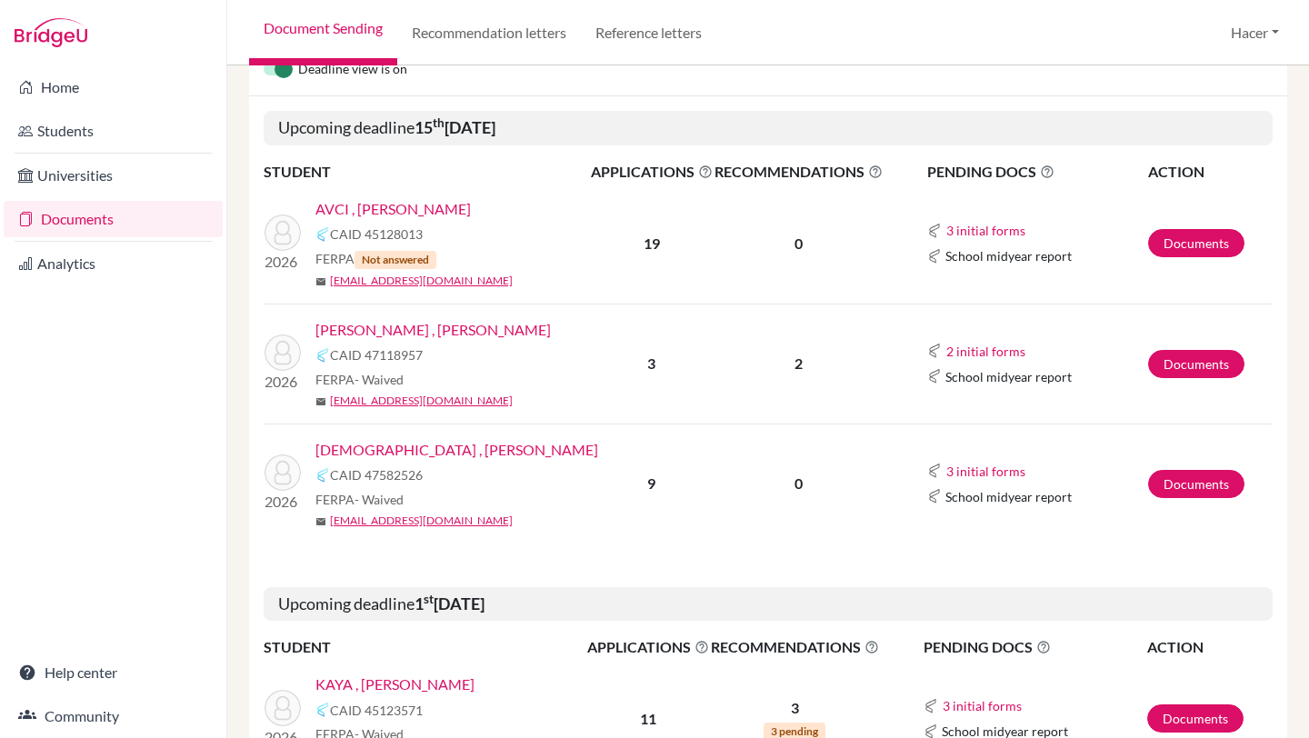
scroll to position [234, 0]
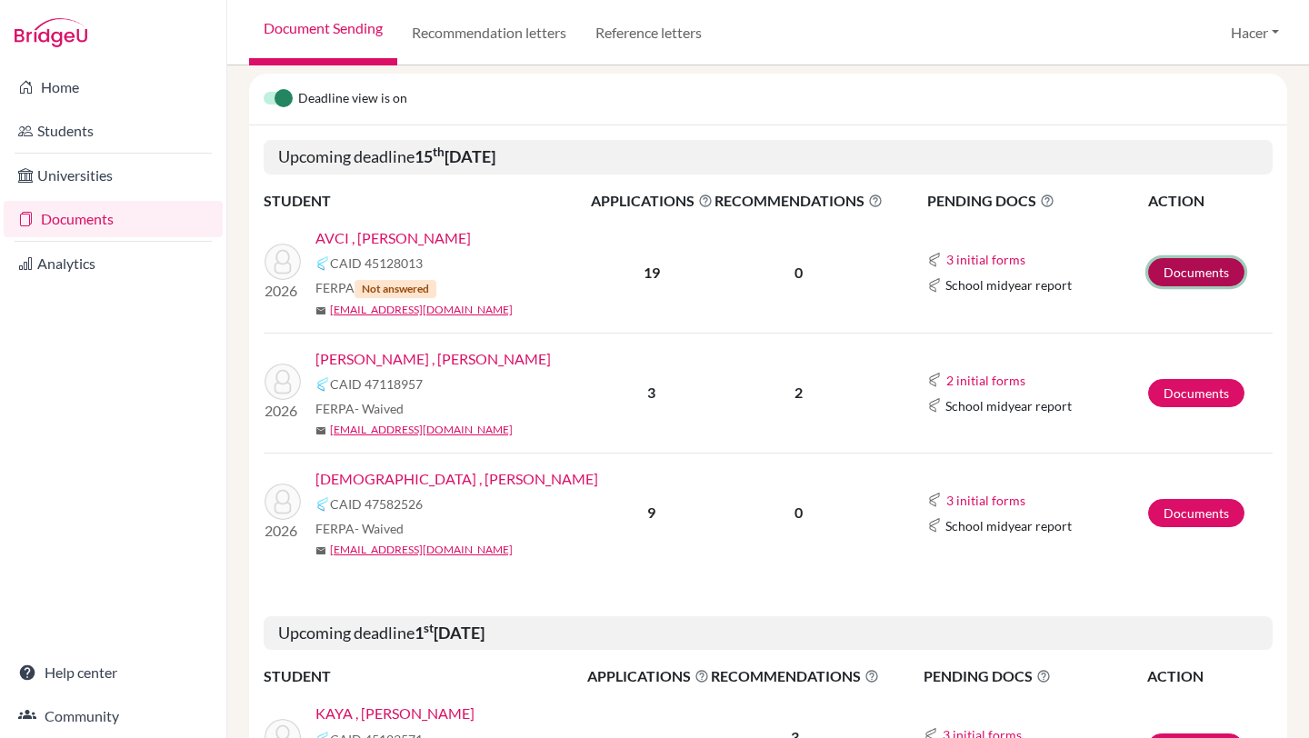
click at [1196, 266] on link "Documents" at bounding box center [1197, 272] width 96 height 28
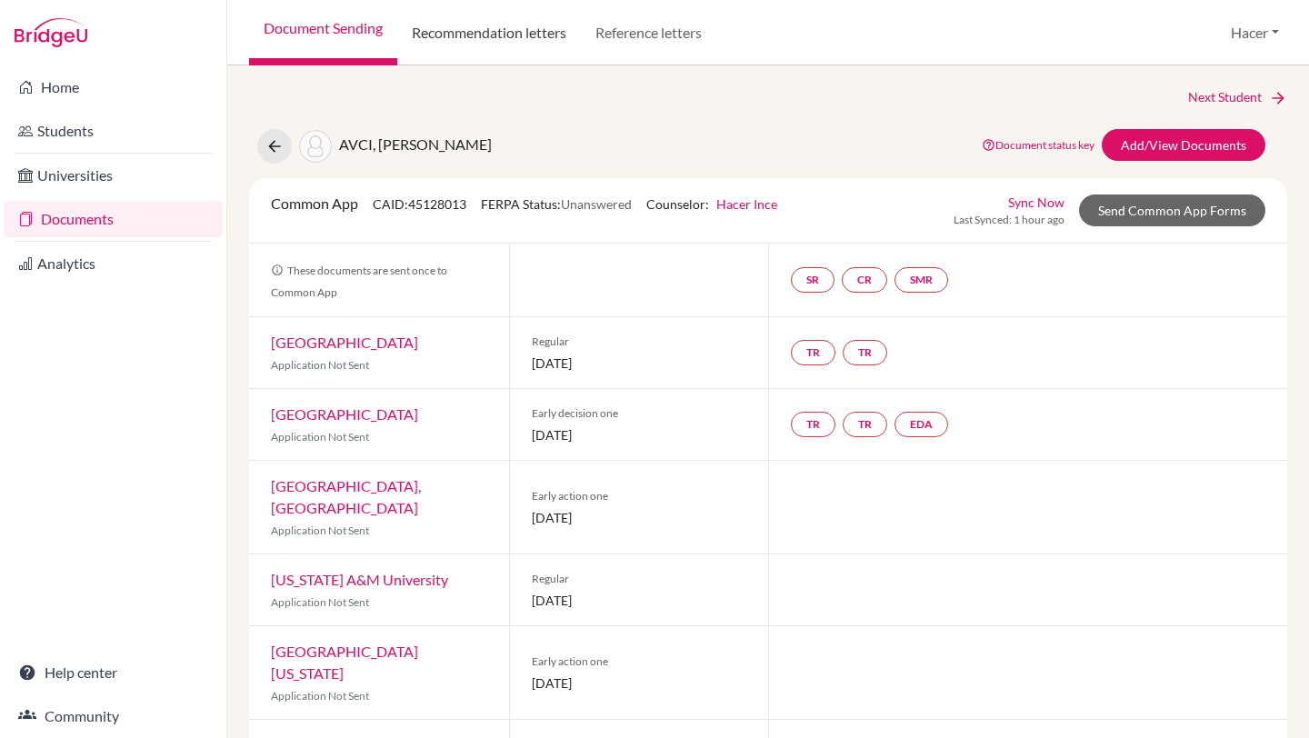
click at [496, 36] on link "Recommendation letters" at bounding box center [489, 32] width 184 height 65
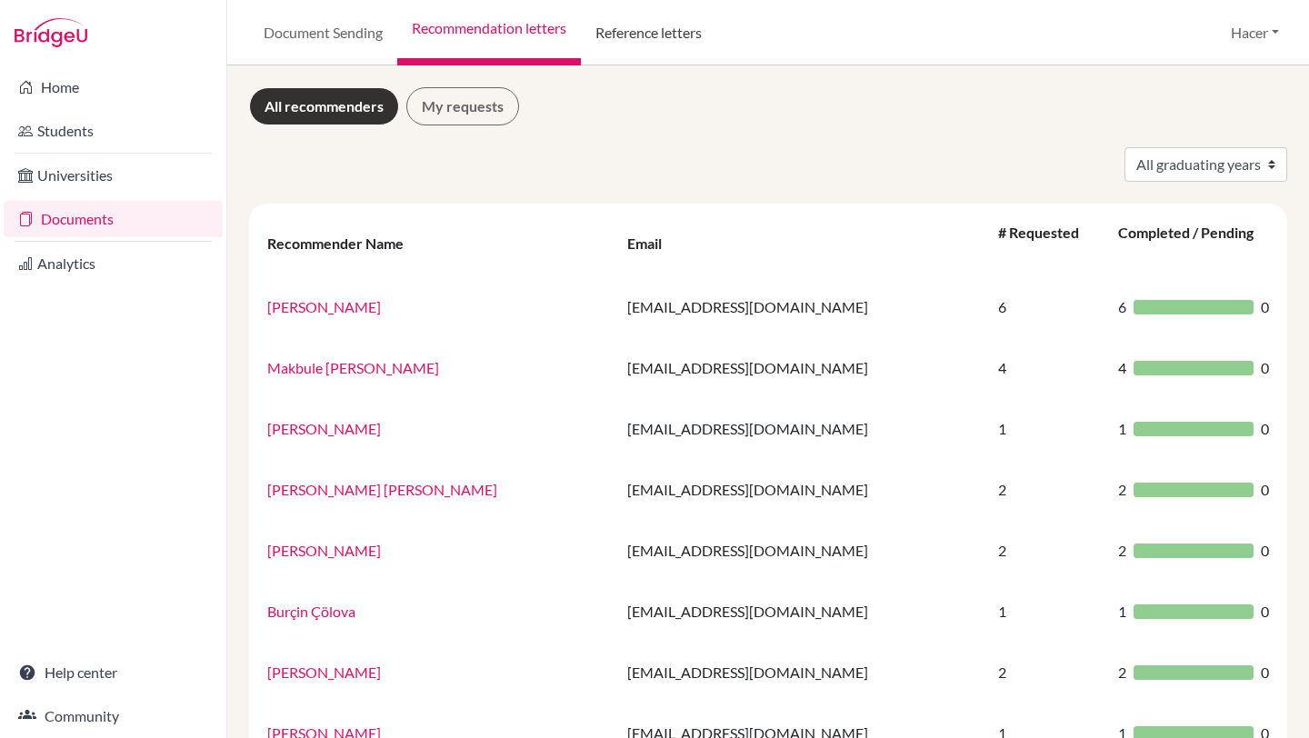
click at [672, 29] on link "Reference letters" at bounding box center [648, 32] width 135 height 65
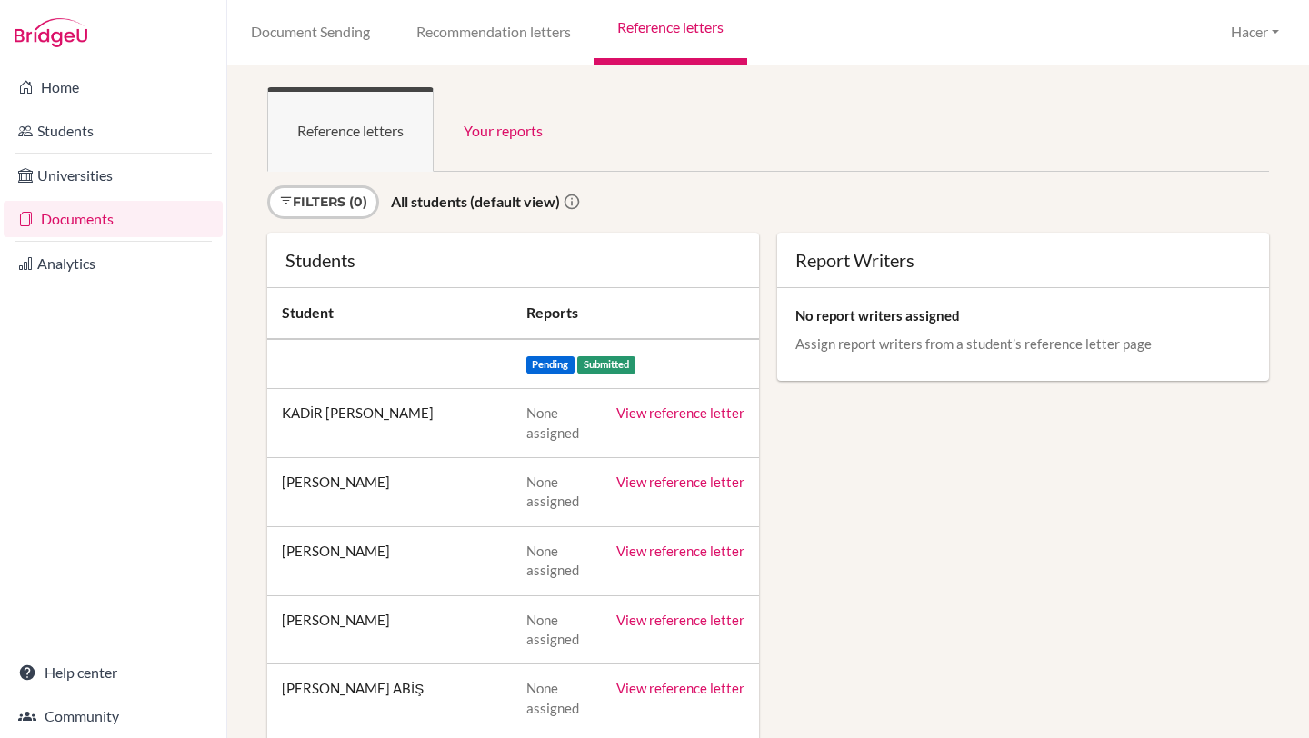
scroll to position [2, 0]
click at [517, 125] on link "Your reports" at bounding box center [503, 127] width 139 height 85
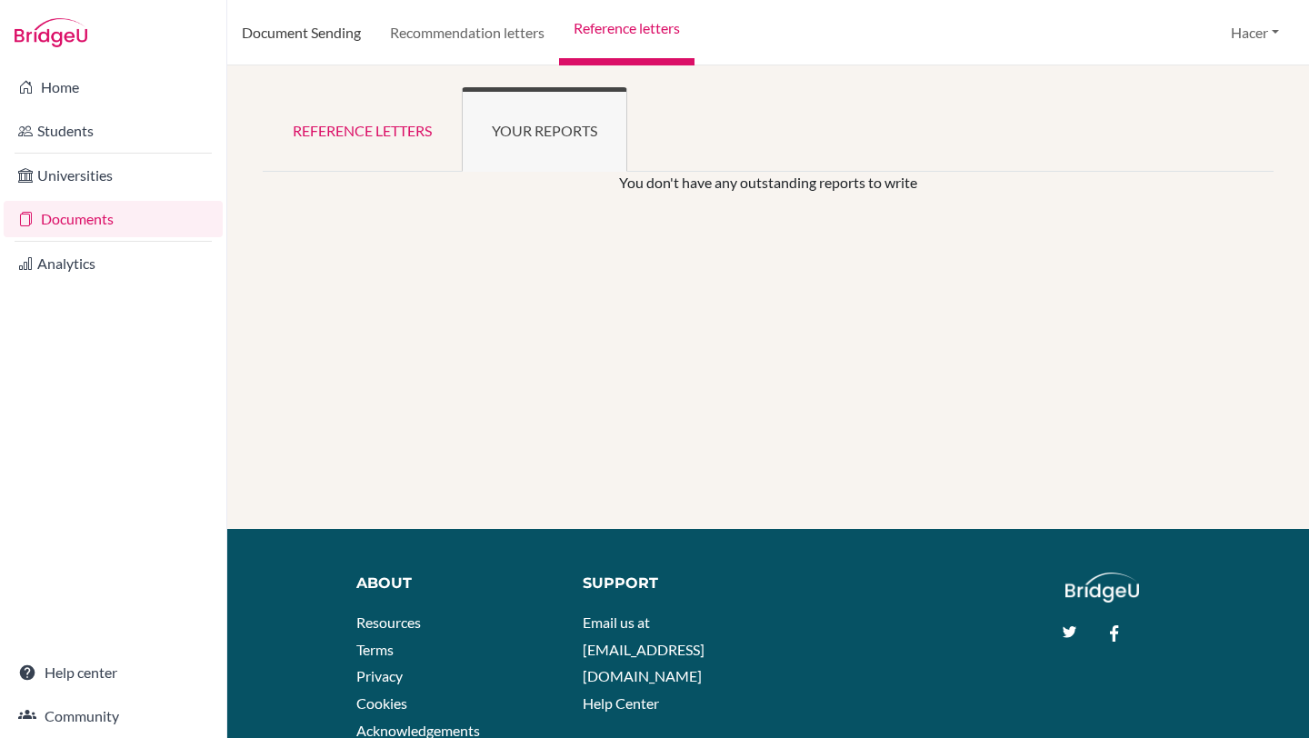
click at [304, 32] on link "Document Sending" at bounding box center [301, 32] width 148 height 65
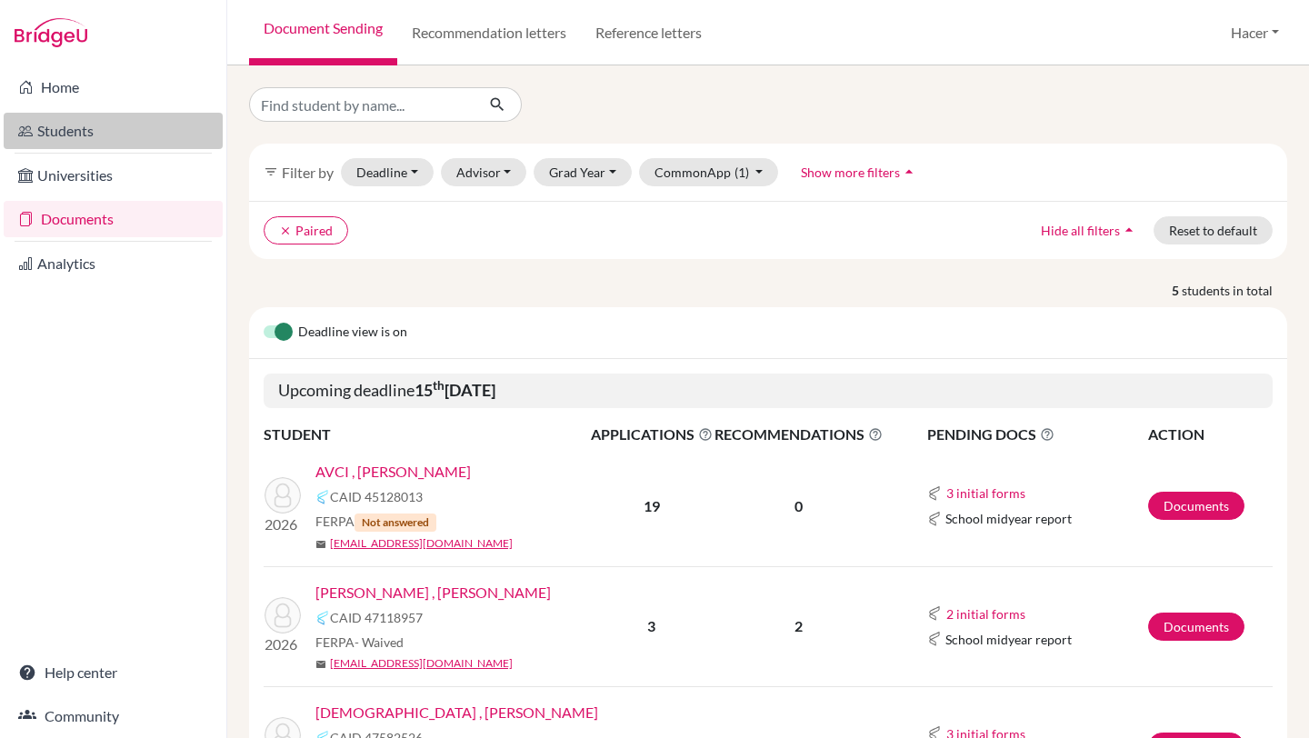
click at [63, 132] on link "Students" at bounding box center [113, 131] width 219 height 36
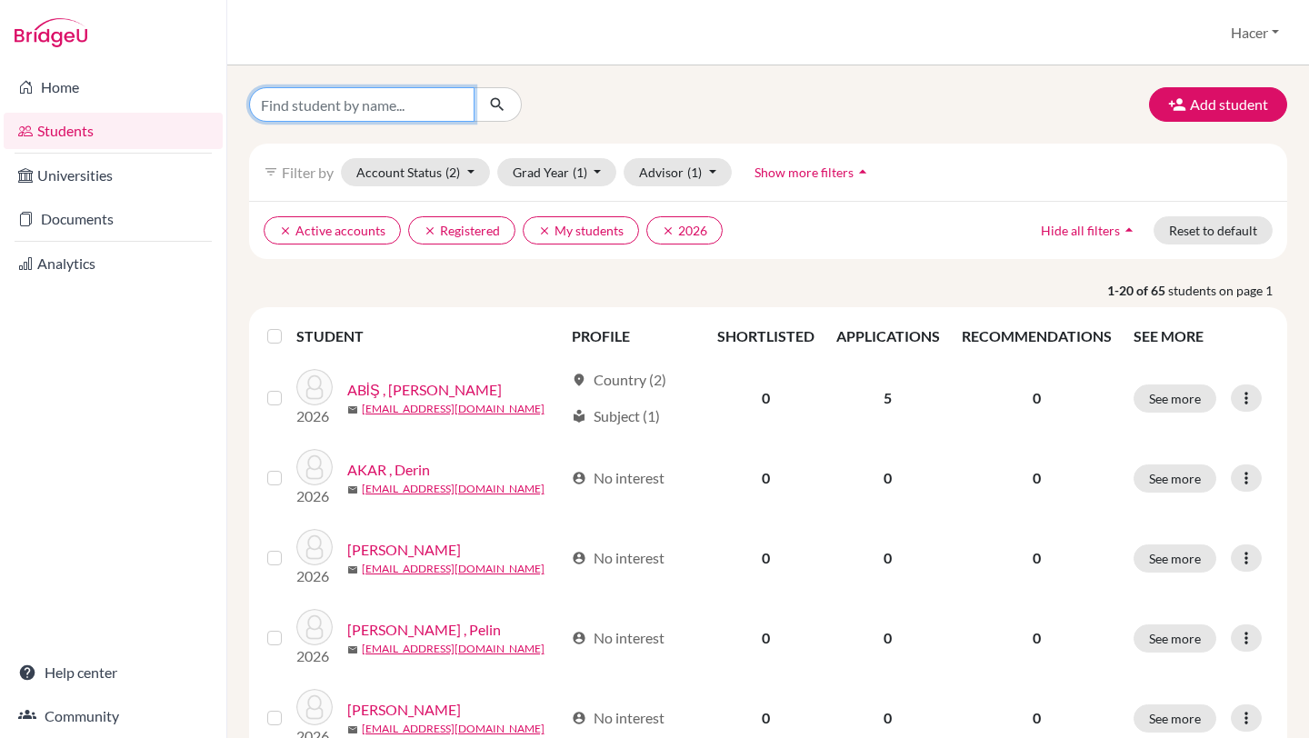
click at [283, 105] on input "Find student by name..." at bounding box center [362, 104] width 226 height 35
type input "avcı"
click button "submit" at bounding box center [498, 104] width 48 height 35
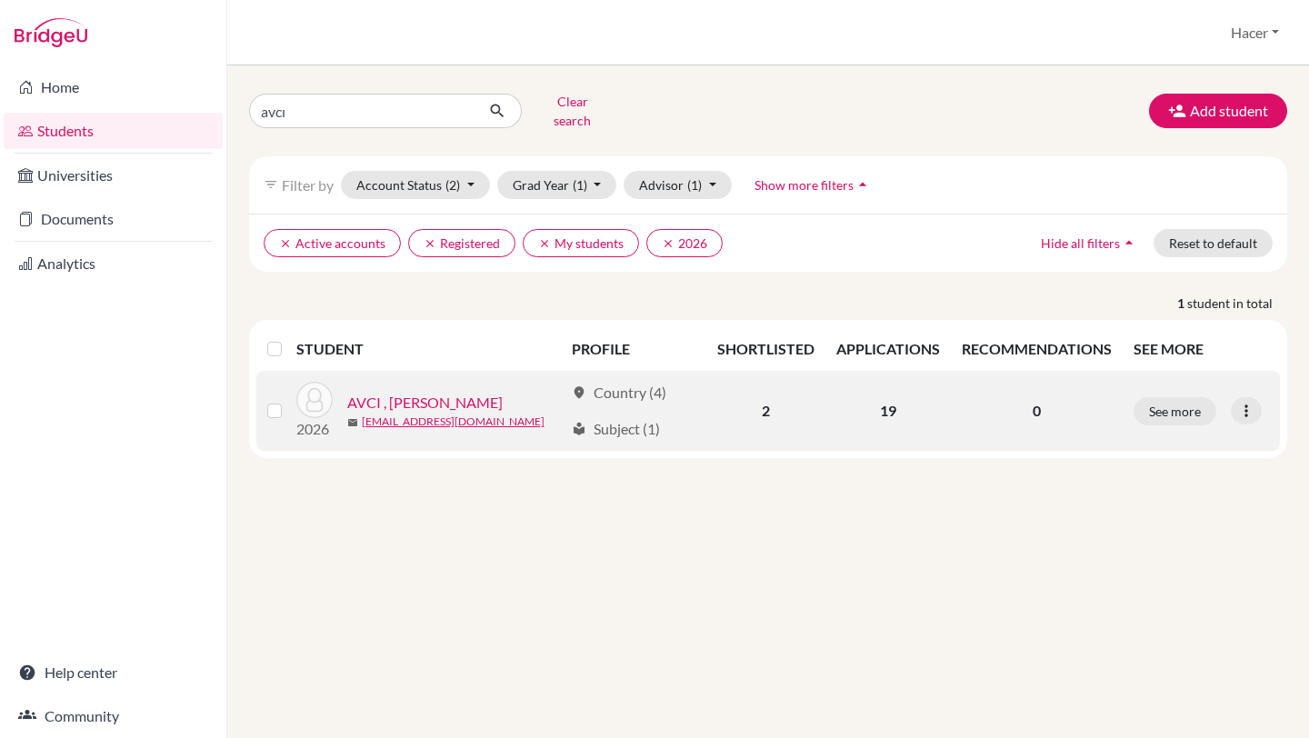
click at [383, 392] on link "AVCI , [PERSON_NAME]" at bounding box center [425, 403] width 156 height 22
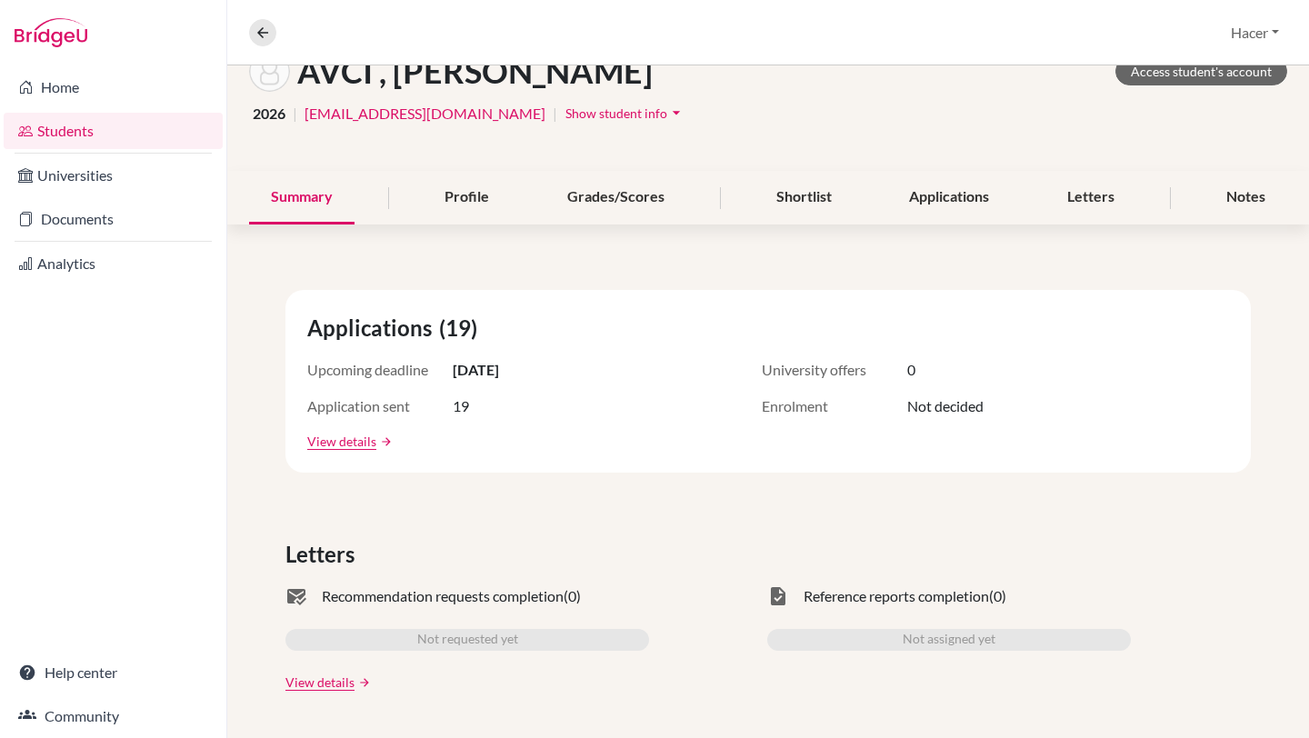
scroll to position [109, 0]
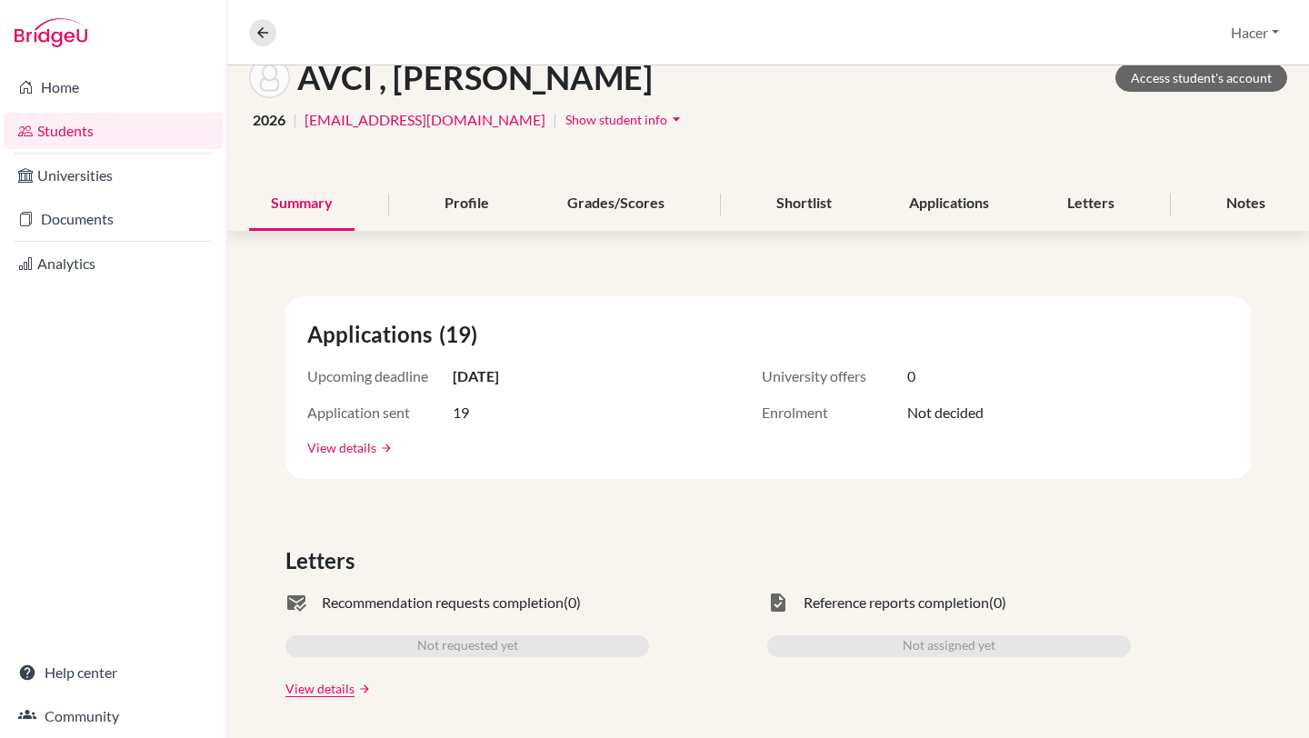
click at [371, 448] on link "View details" at bounding box center [341, 447] width 69 height 19
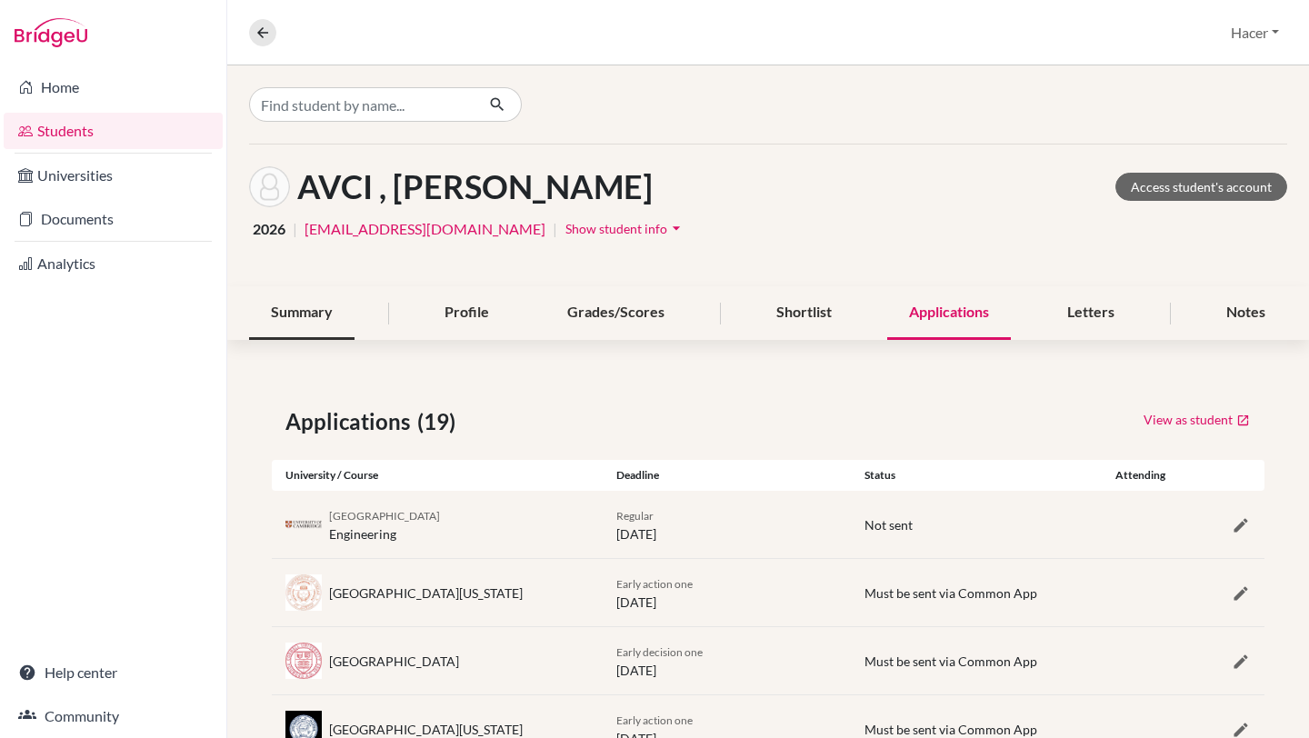
click at [311, 309] on div "Summary" at bounding box center [301, 313] width 105 height 54
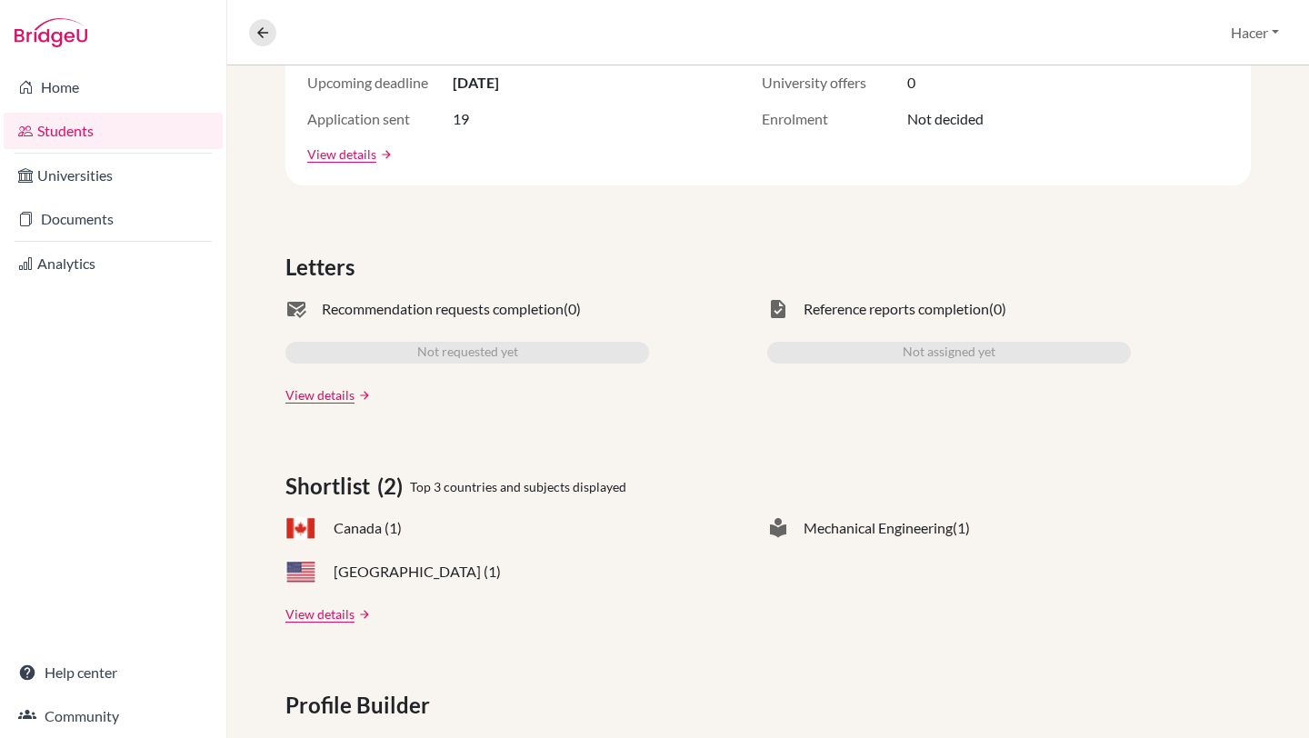
scroll to position [402, 0]
click at [330, 395] on link "View details" at bounding box center [320, 395] width 69 height 19
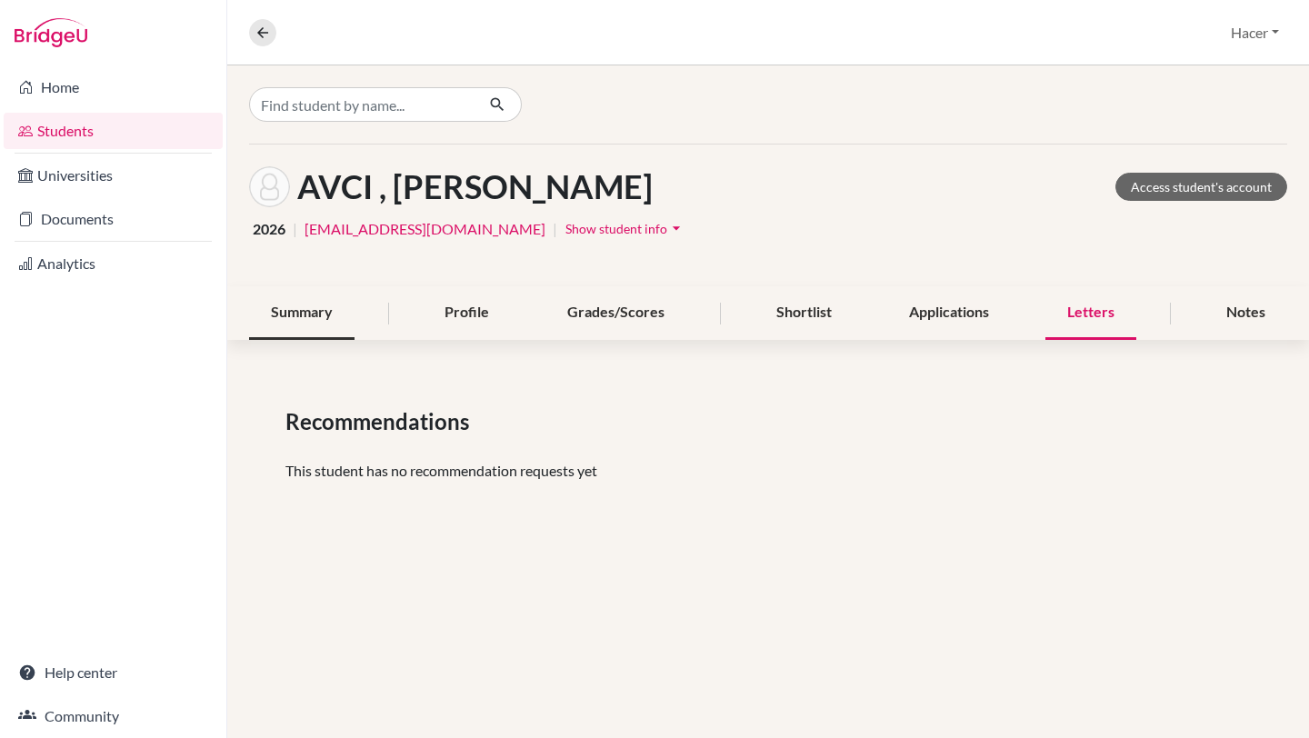
click at [306, 325] on div "Summary" at bounding box center [301, 313] width 105 height 54
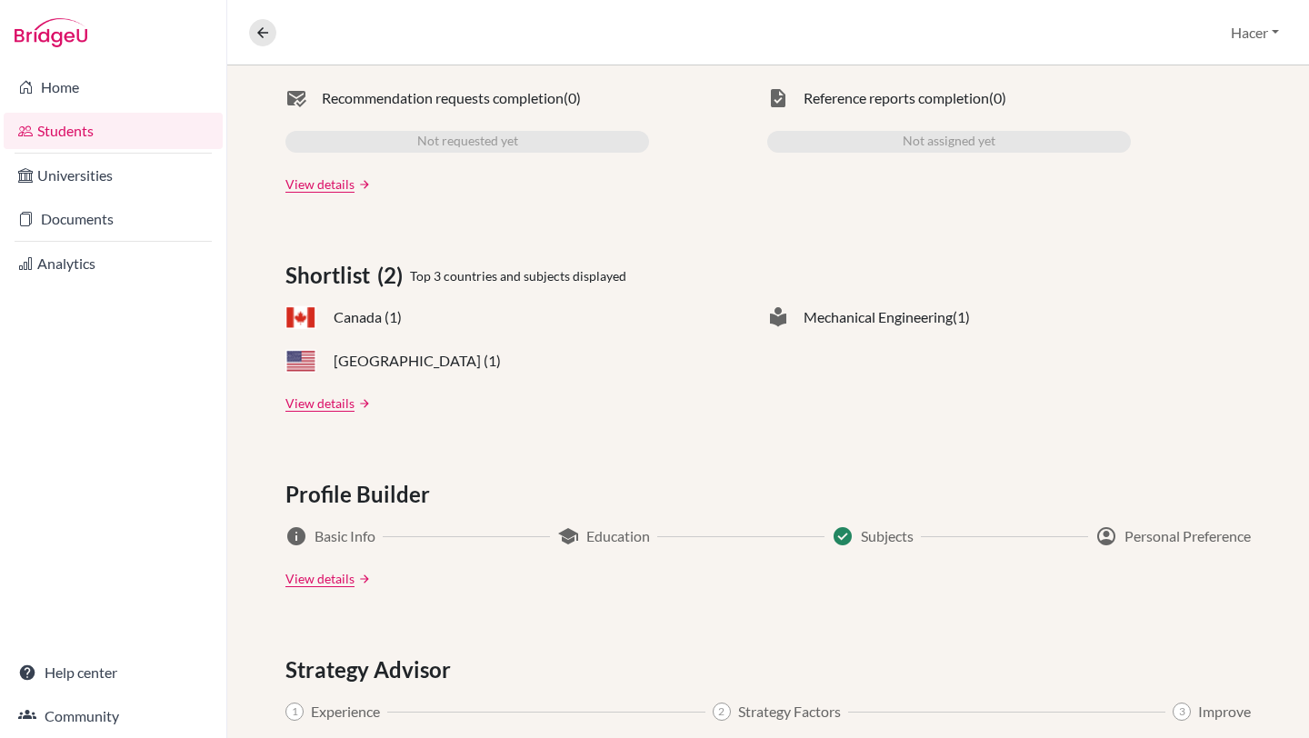
scroll to position [617, 0]
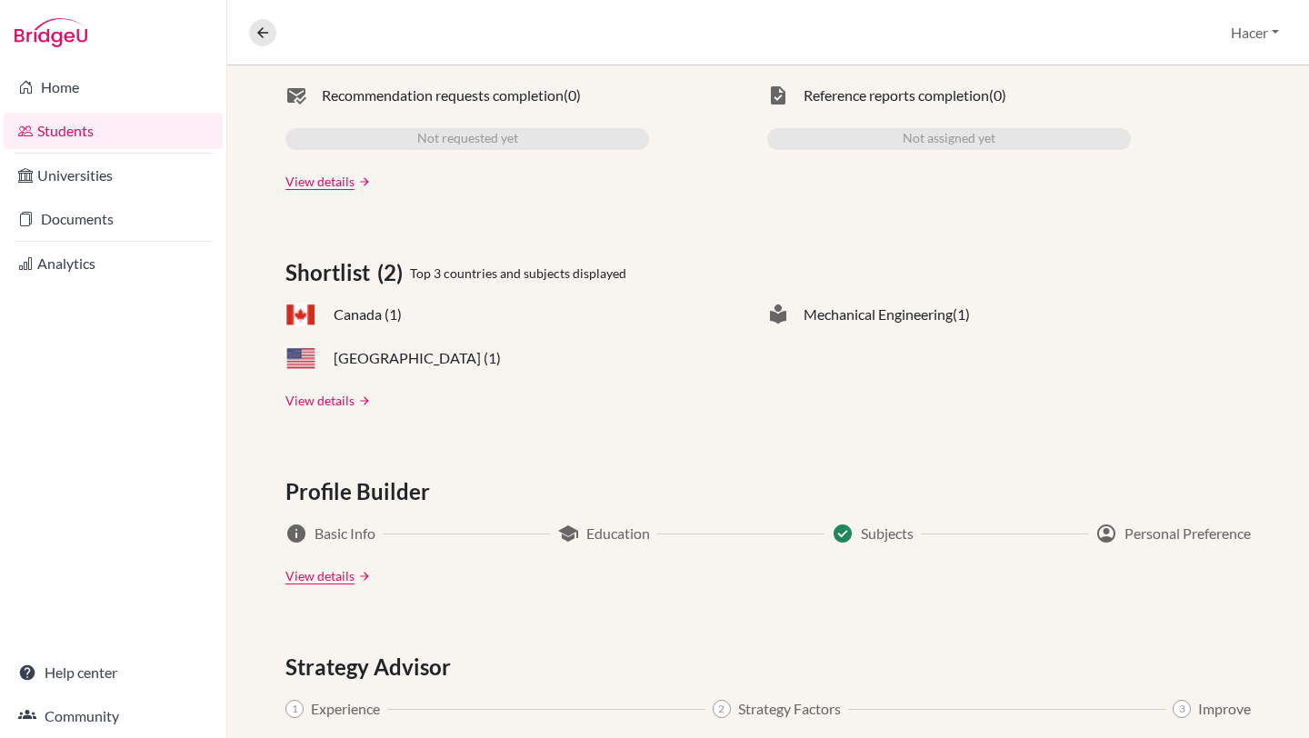
click at [324, 402] on link "View details" at bounding box center [320, 400] width 69 height 19
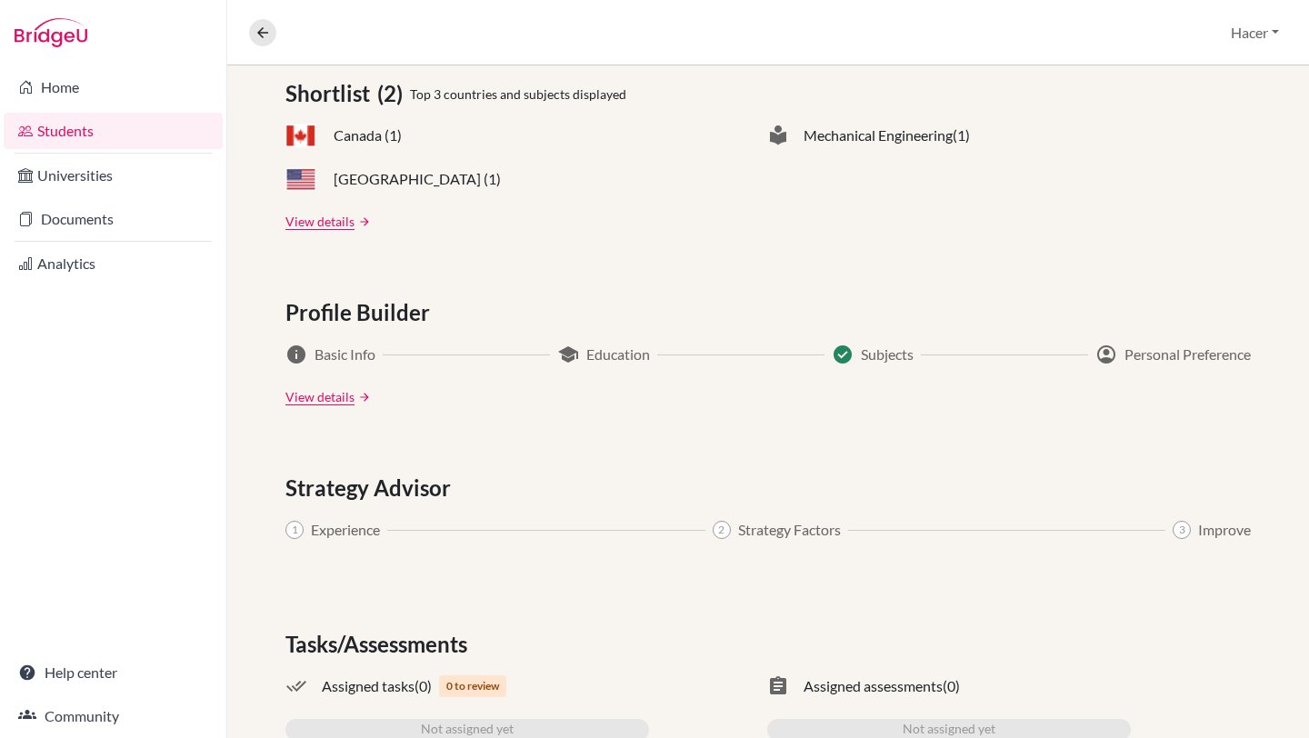
scroll to position [798, 0]
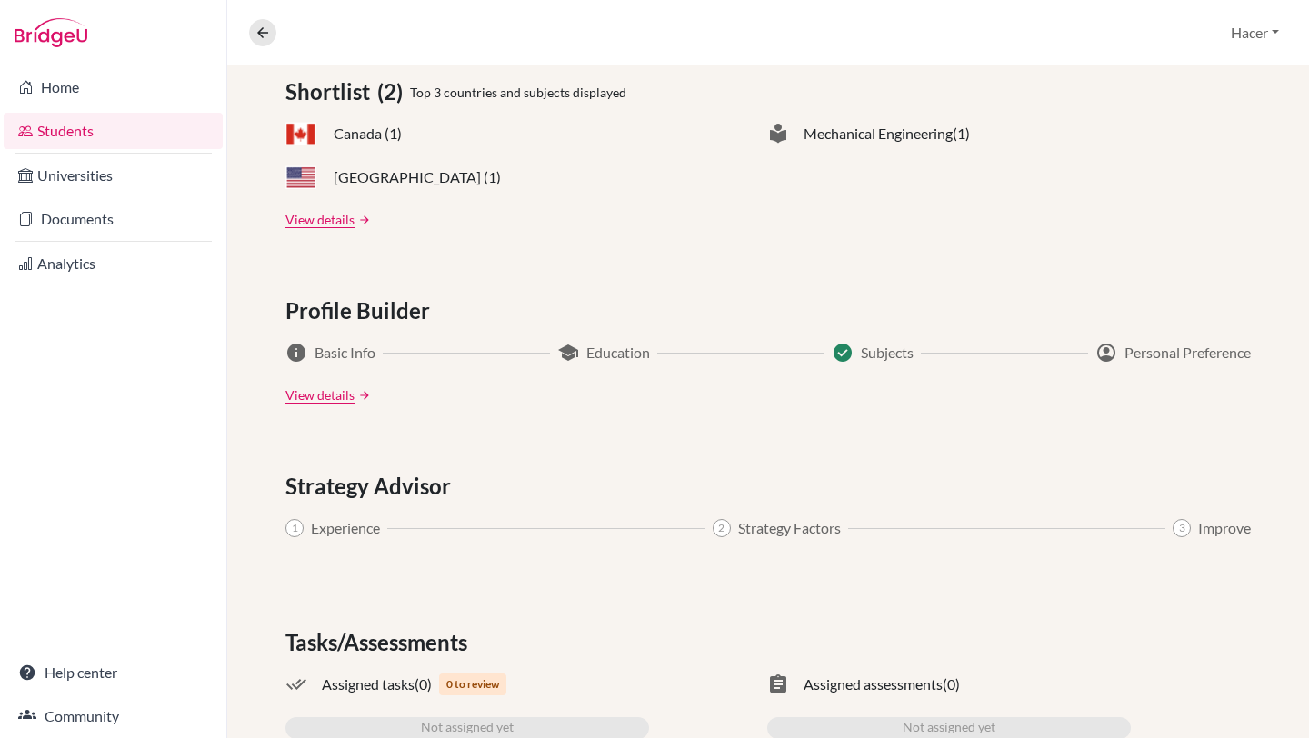
click at [840, 349] on span "check_circle" at bounding box center [843, 353] width 22 height 22
click at [326, 394] on link "View details" at bounding box center [320, 395] width 69 height 19
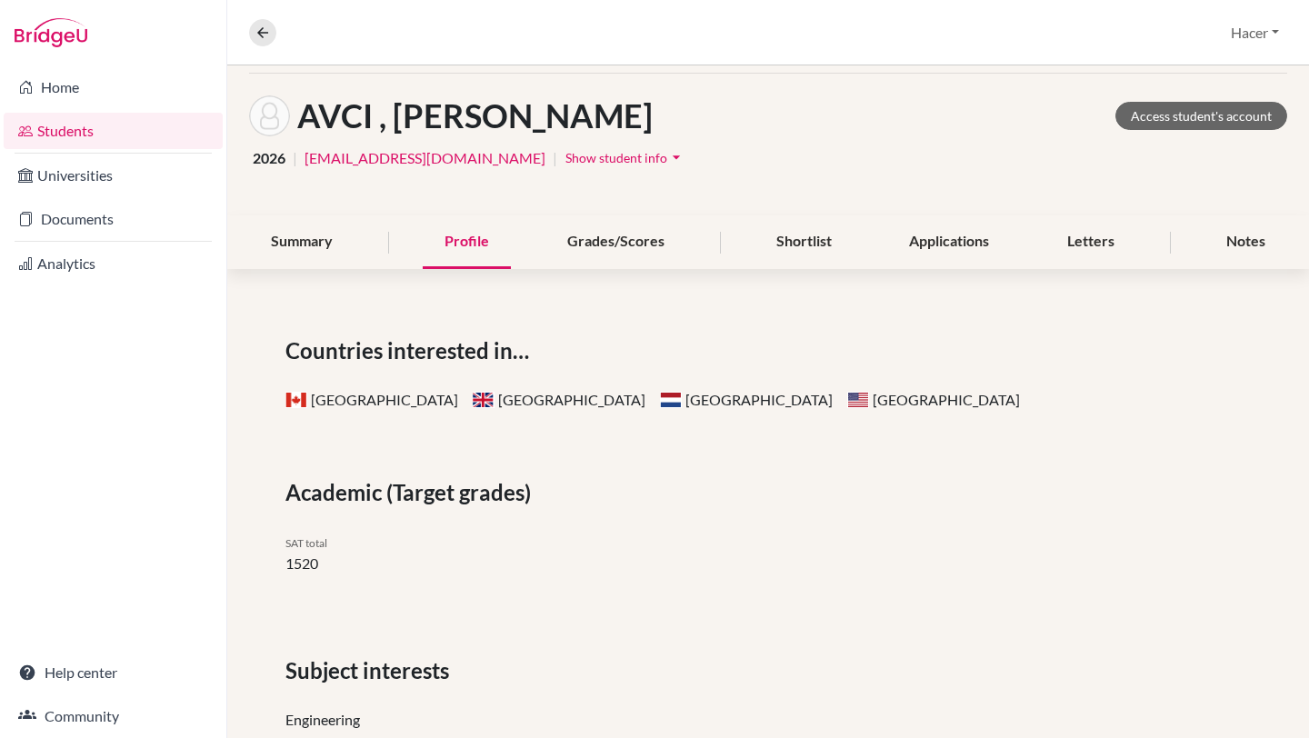
scroll to position [57, 0]
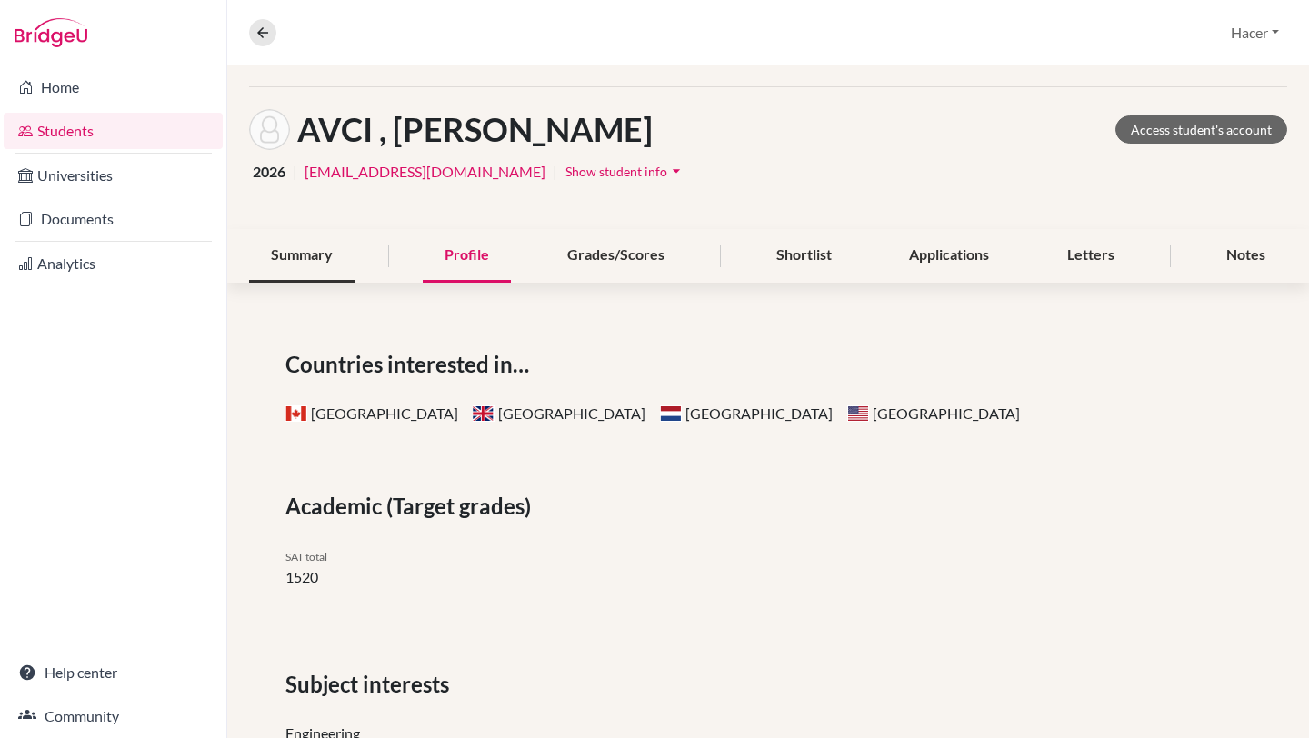
click at [308, 261] on div "Summary" at bounding box center [301, 256] width 105 height 54
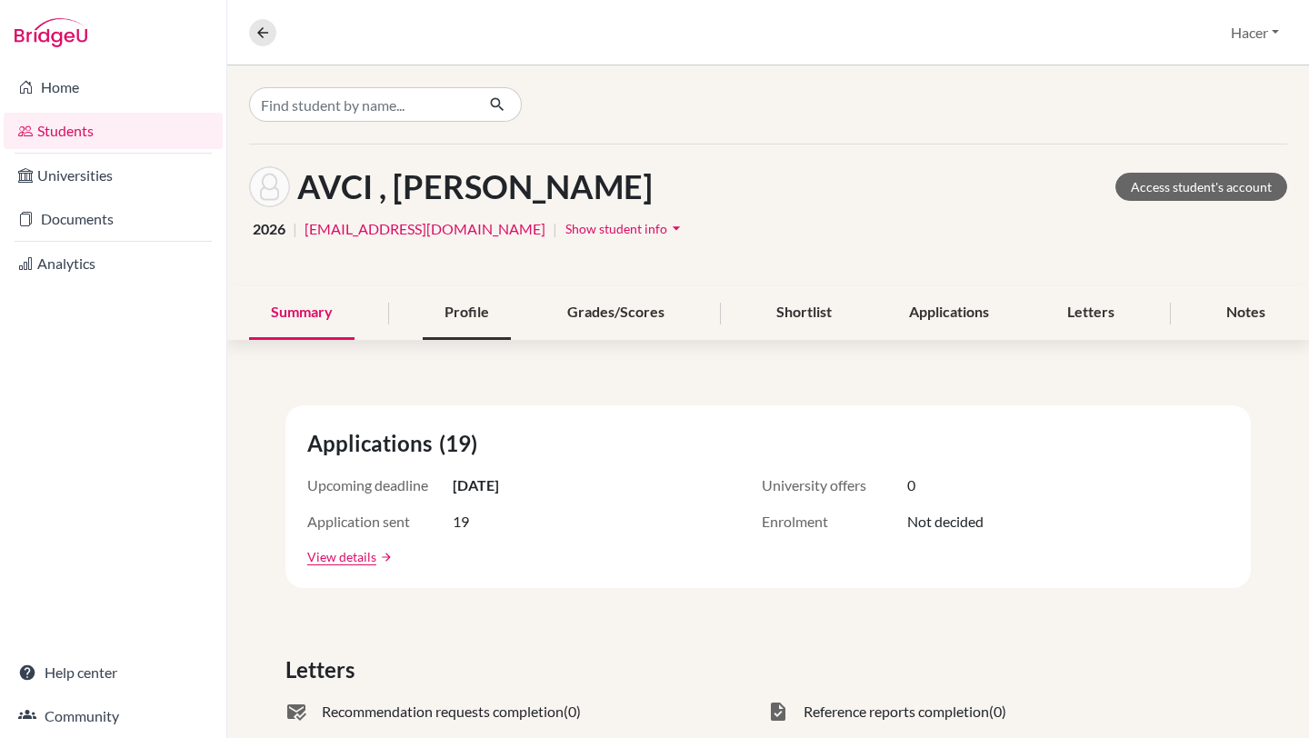
click at [473, 325] on div "Profile" at bounding box center [467, 313] width 88 height 54
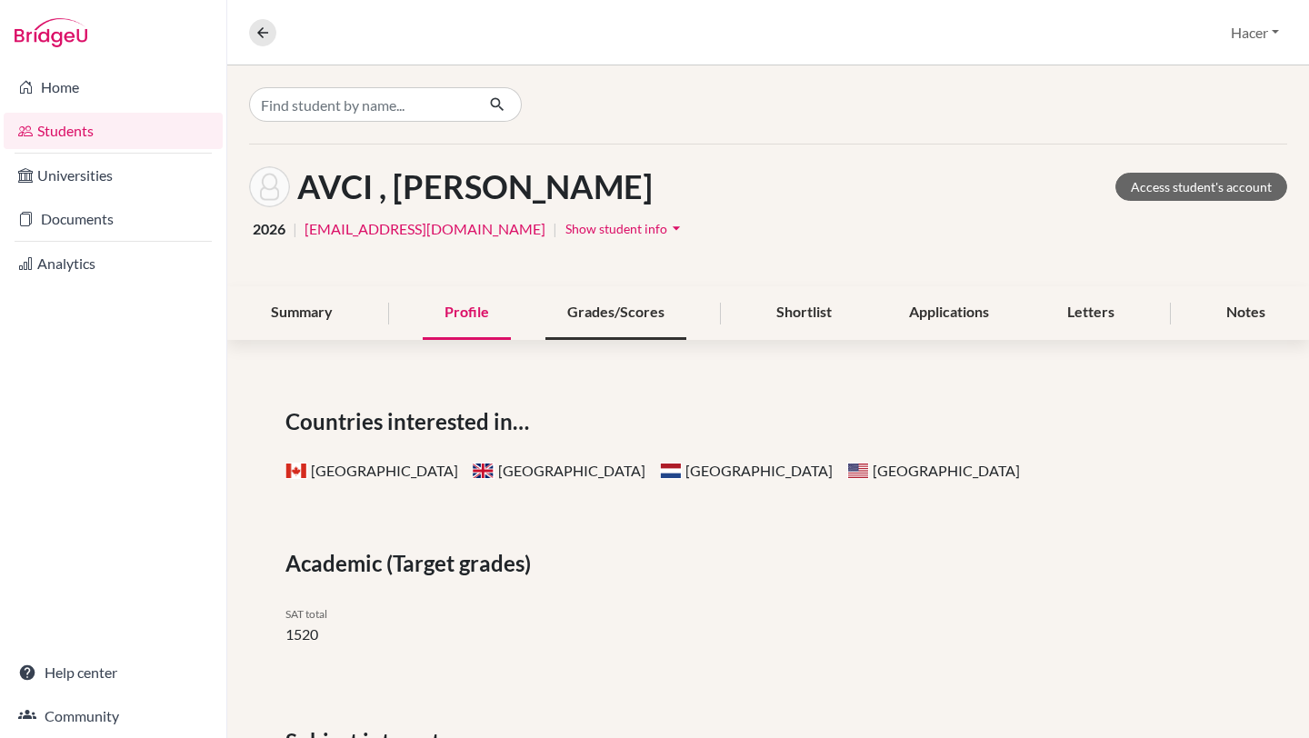
click at [606, 320] on div "Grades/Scores" at bounding box center [616, 313] width 141 height 54
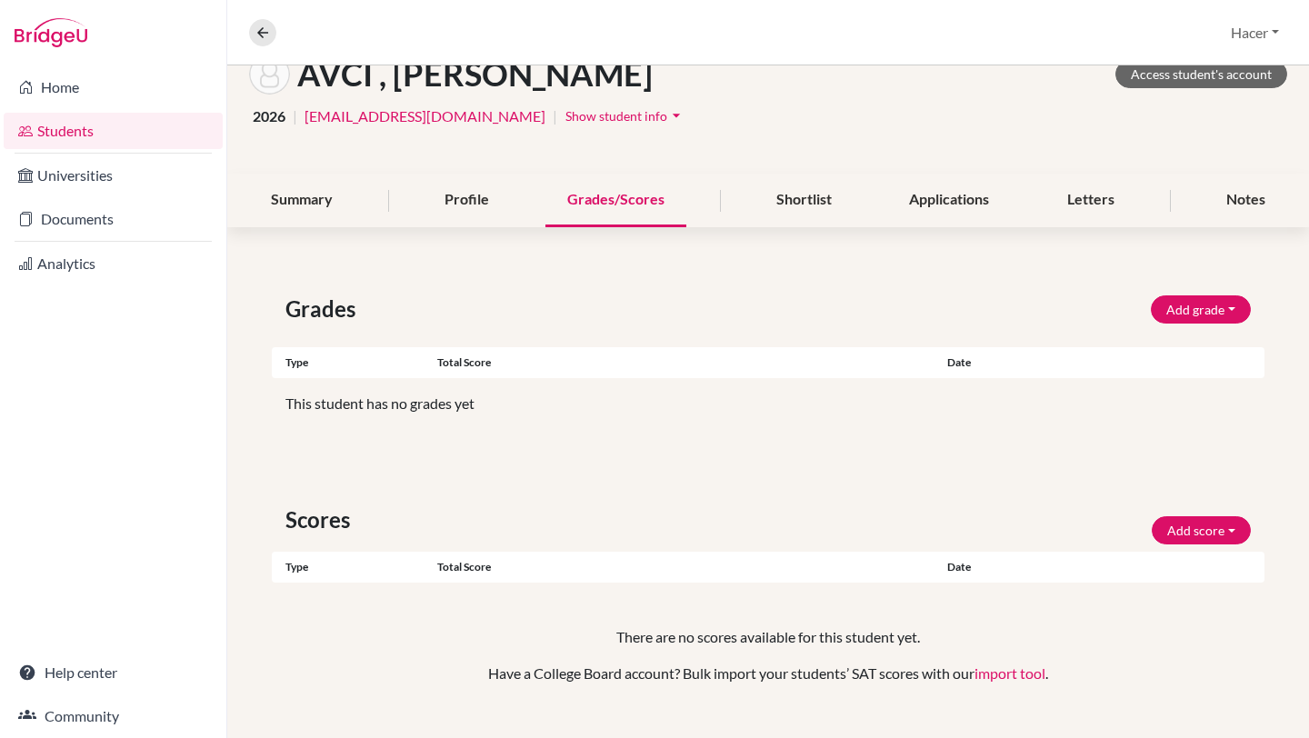
scroll to position [146, 0]
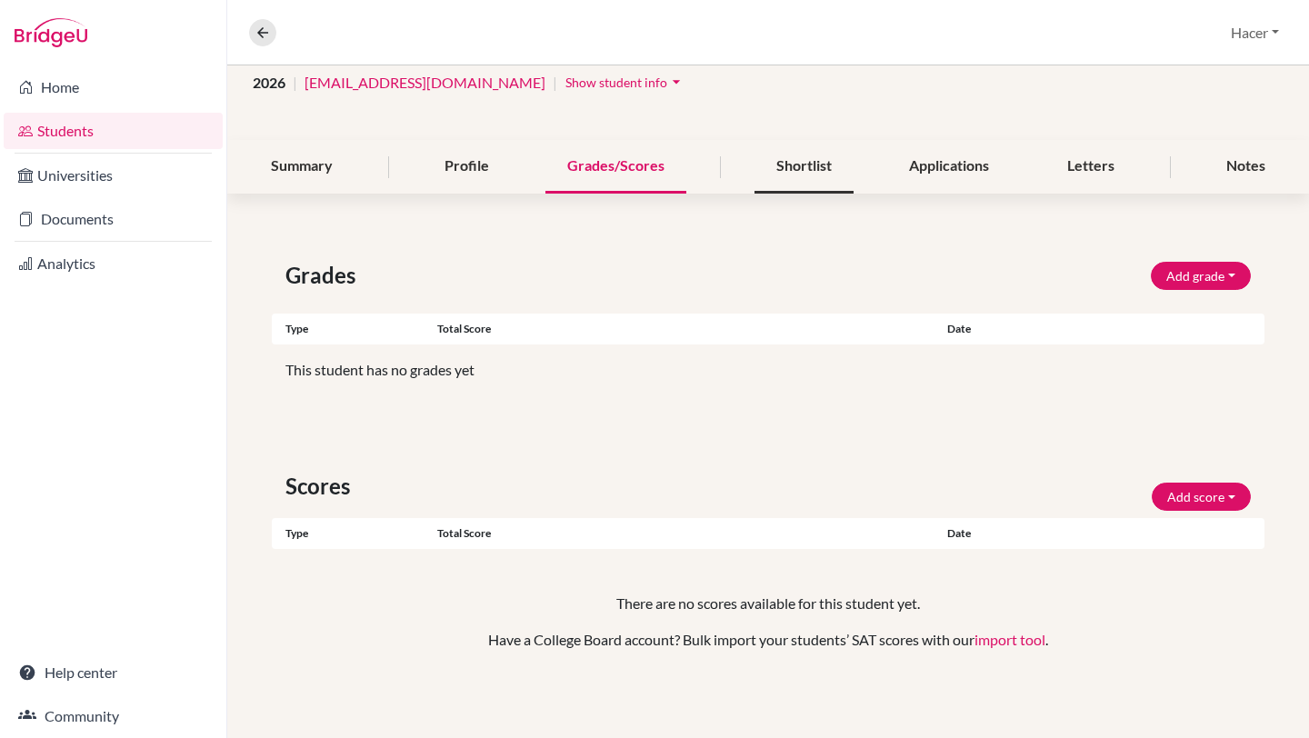
click at [789, 161] on div "Shortlist" at bounding box center [804, 167] width 99 height 54
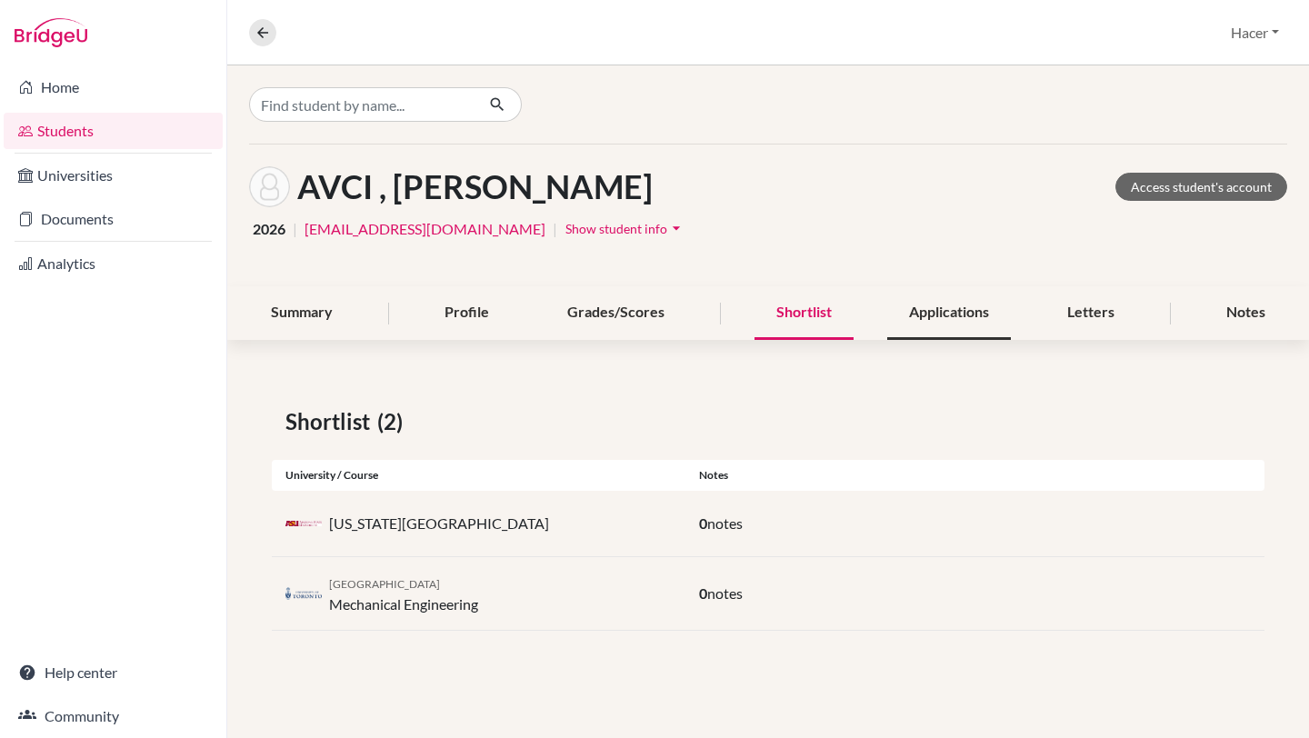
click at [963, 315] on div "Applications" at bounding box center [950, 313] width 124 height 54
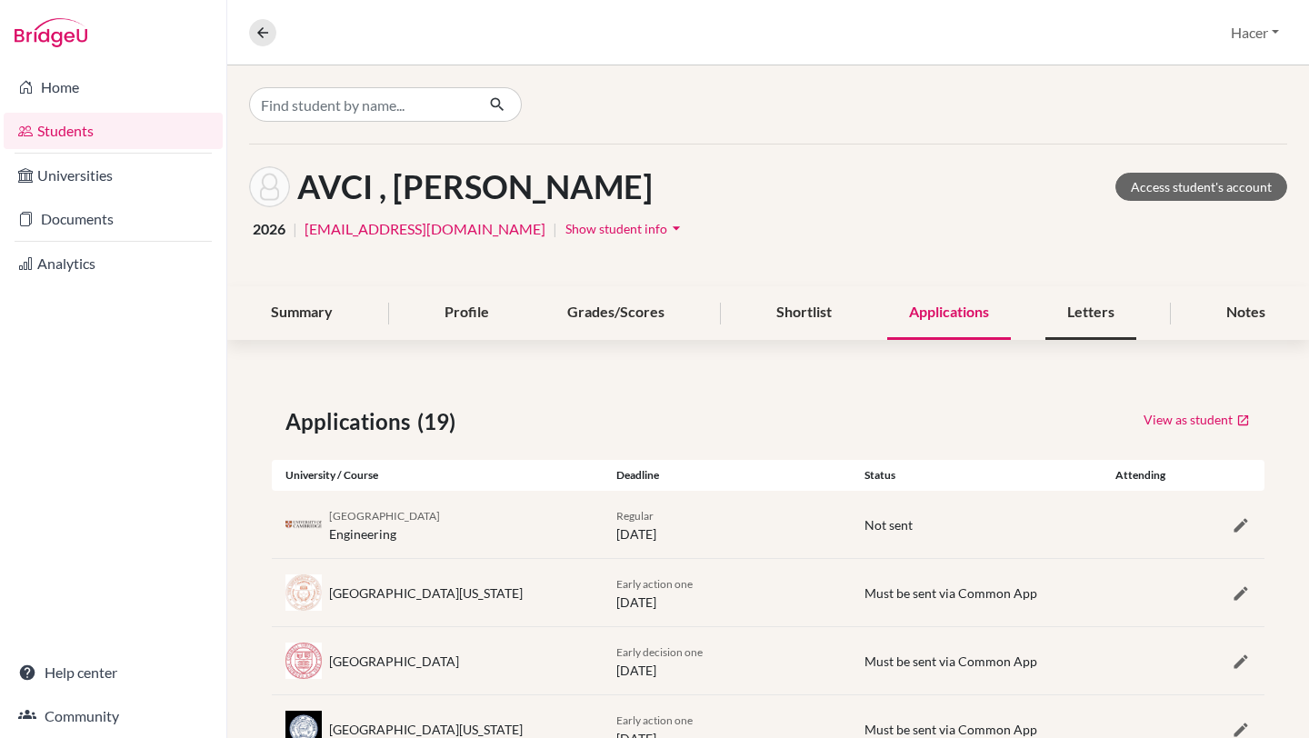
click at [1084, 324] on div "Letters" at bounding box center [1091, 313] width 91 height 54
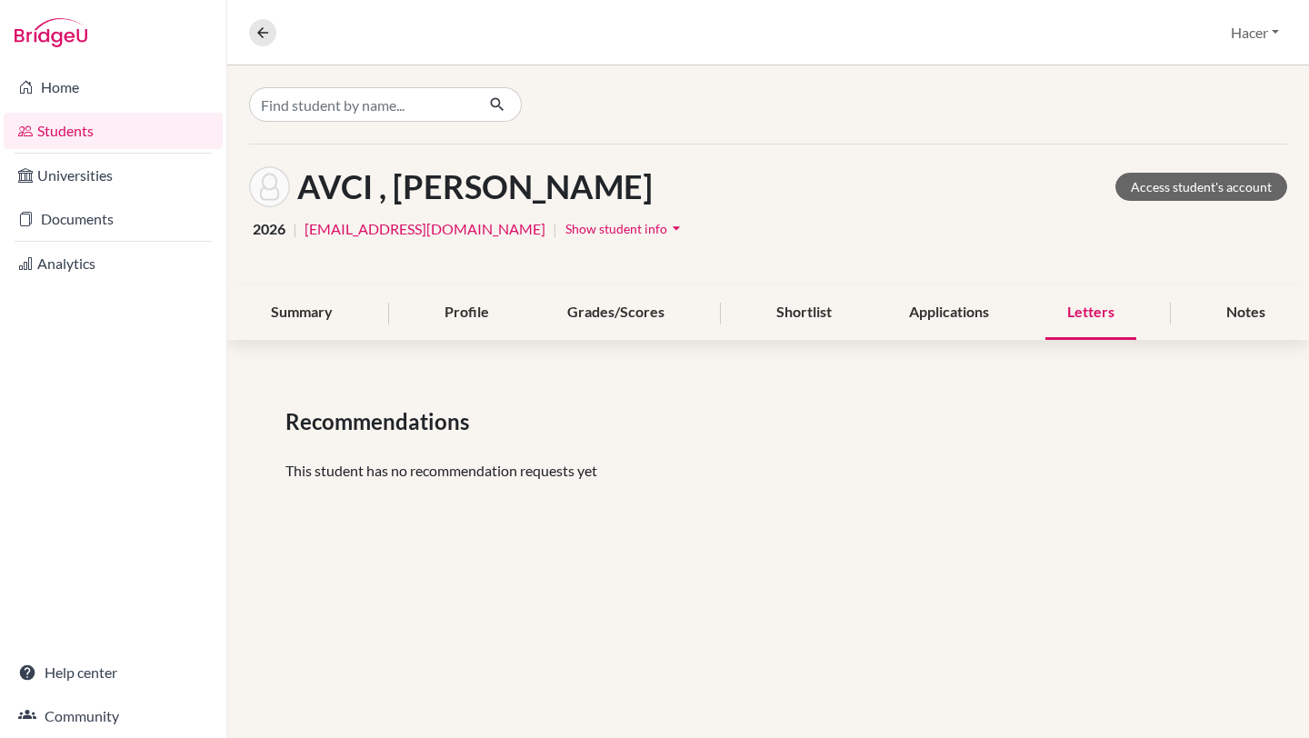
click at [1084, 324] on div "Letters" at bounding box center [1091, 313] width 91 height 54
click at [1235, 312] on div "Notes" at bounding box center [1246, 313] width 83 height 54
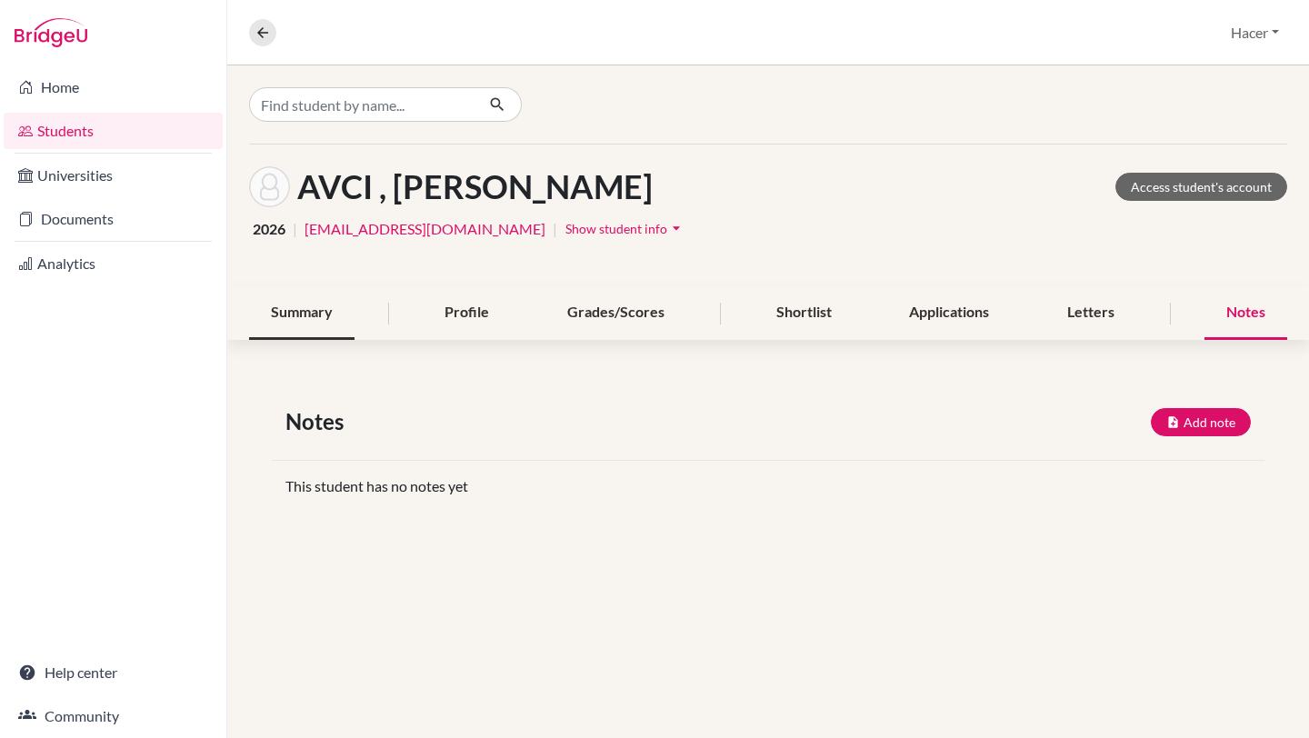
click at [300, 313] on div "Summary" at bounding box center [301, 313] width 105 height 54
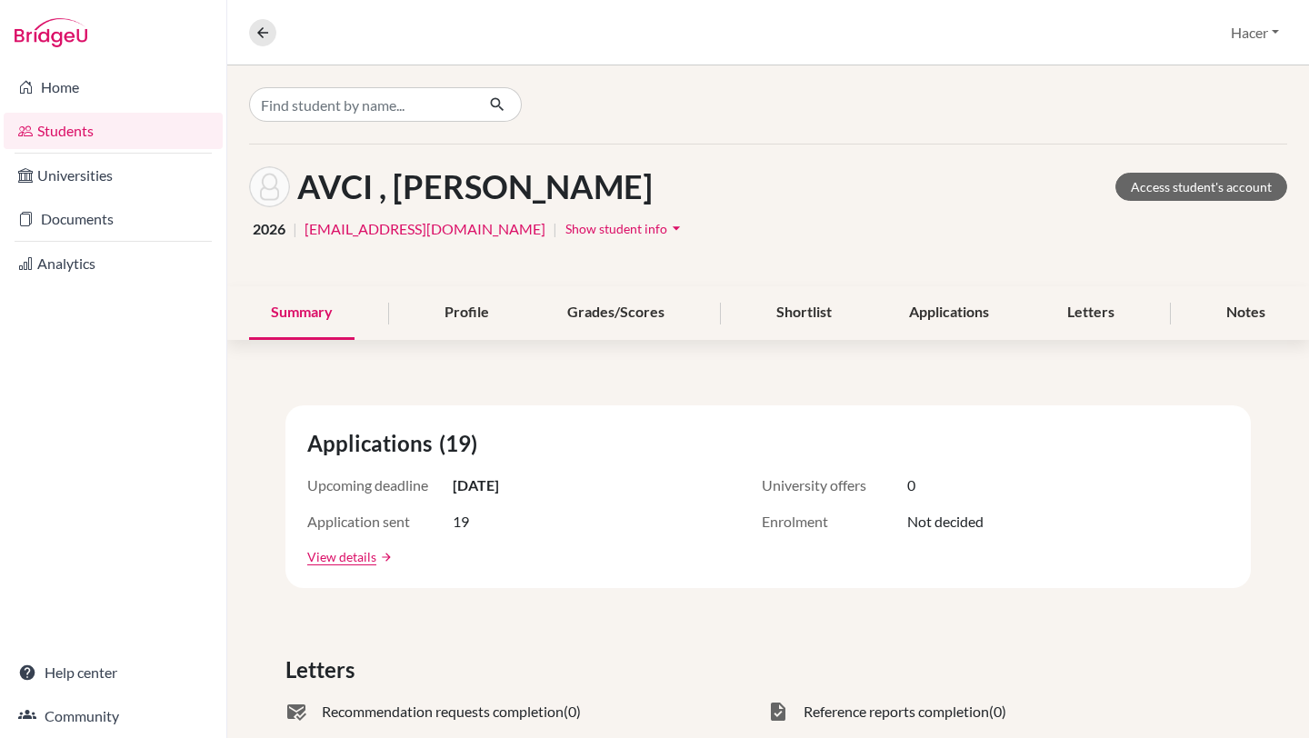
click at [51, 137] on link "Students" at bounding box center [113, 131] width 219 height 36
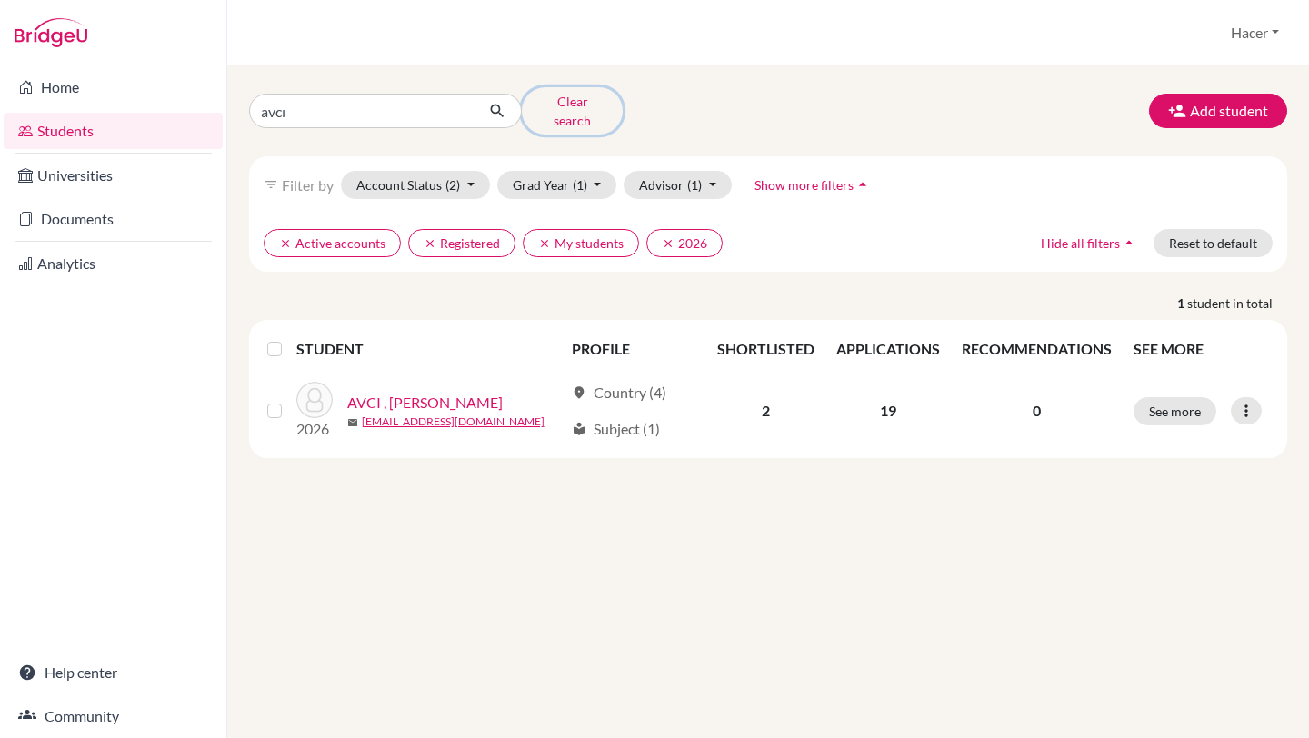
click at [591, 106] on button "Clear search" at bounding box center [572, 110] width 101 height 47
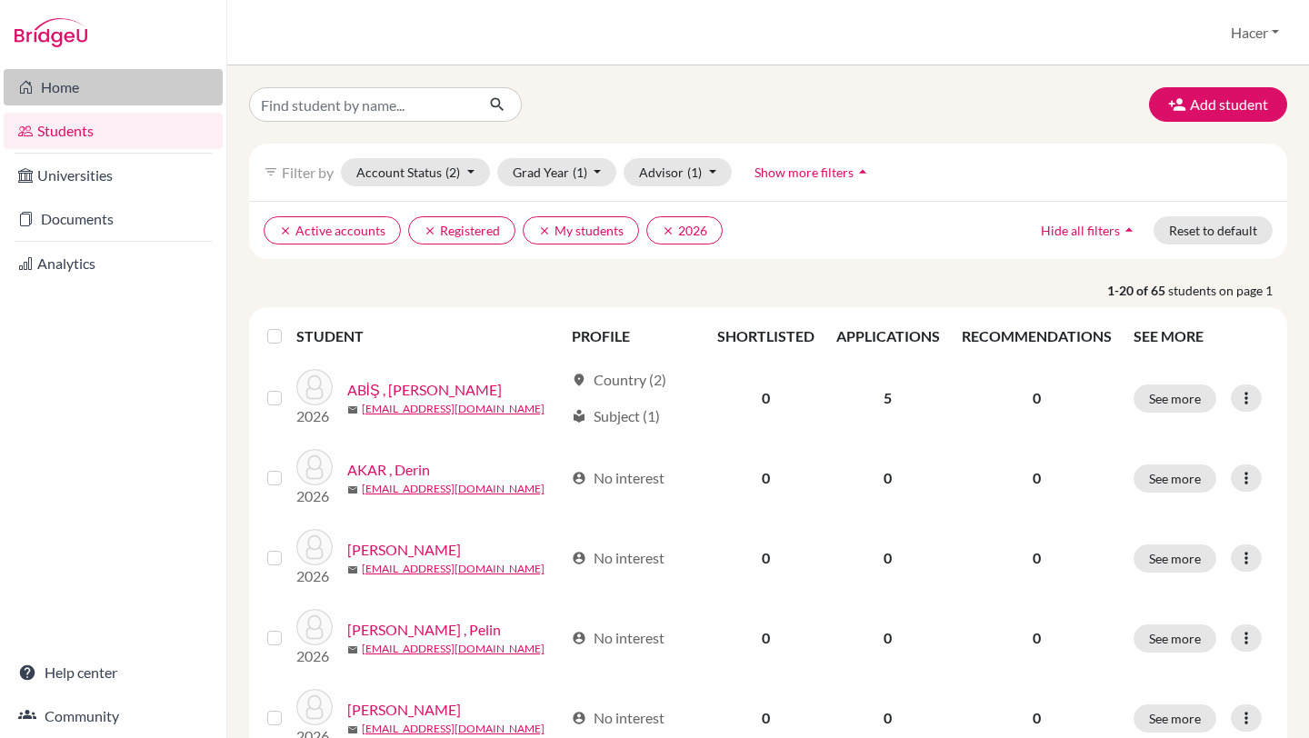
click at [48, 93] on link "Home" at bounding box center [113, 87] width 219 height 36
